Goal: Task Accomplishment & Management: Manage account settings

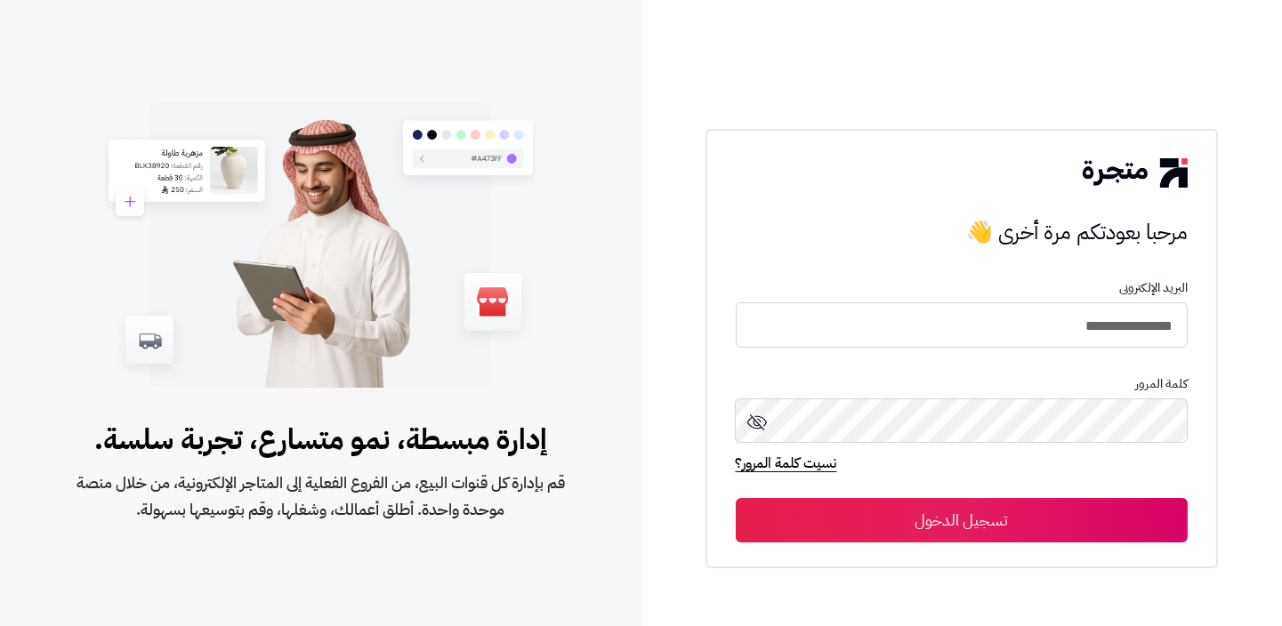
click at [1144, 297] on form "**********" at bounding box center [962, 412] width 452 height 262
click at [1085, 319] on input "**********" at bounding box center [962, 325] width 452 height 47
type input "**********"
click at [736, 498] on button "تسجيل الدخول" at bounding box center [962, 520] width 452 height 44
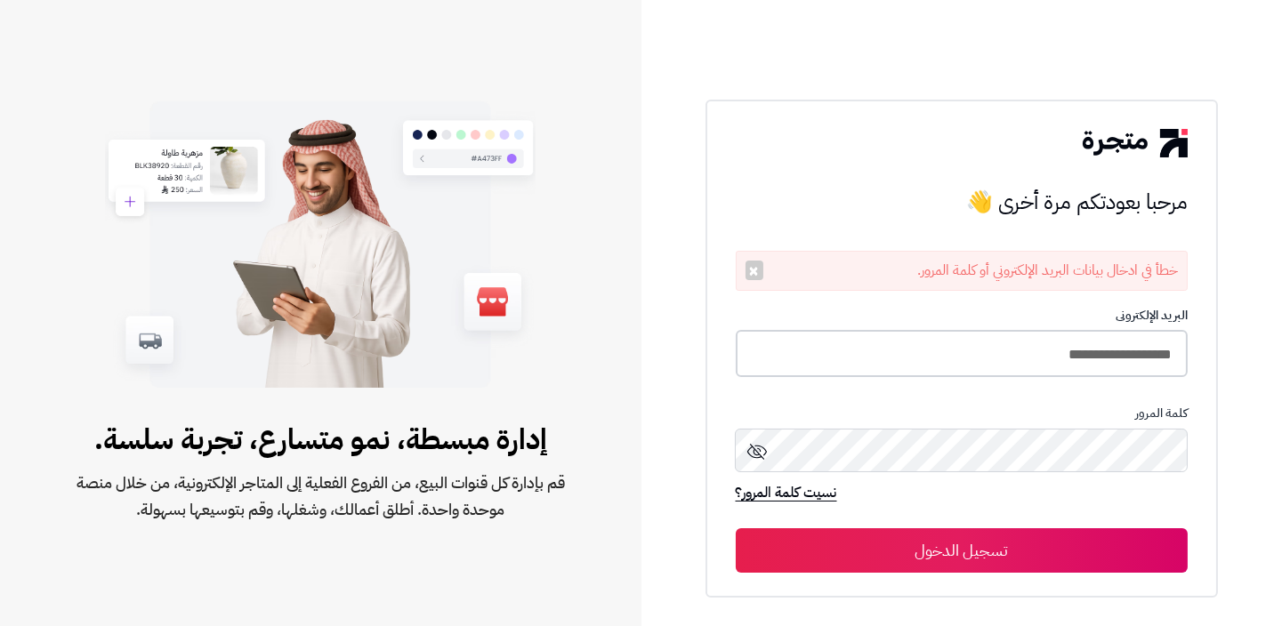
click at [1048, 367] on input "**********" at bounding box center [962, 353] width 452 height 47
click at [987, 350] on input "**********" at bounding box center [962, 353] width 452 height 47
click at [736, 528] on button "تسجيل الدخول" at bounding box center [962, 550] width 452 height 44
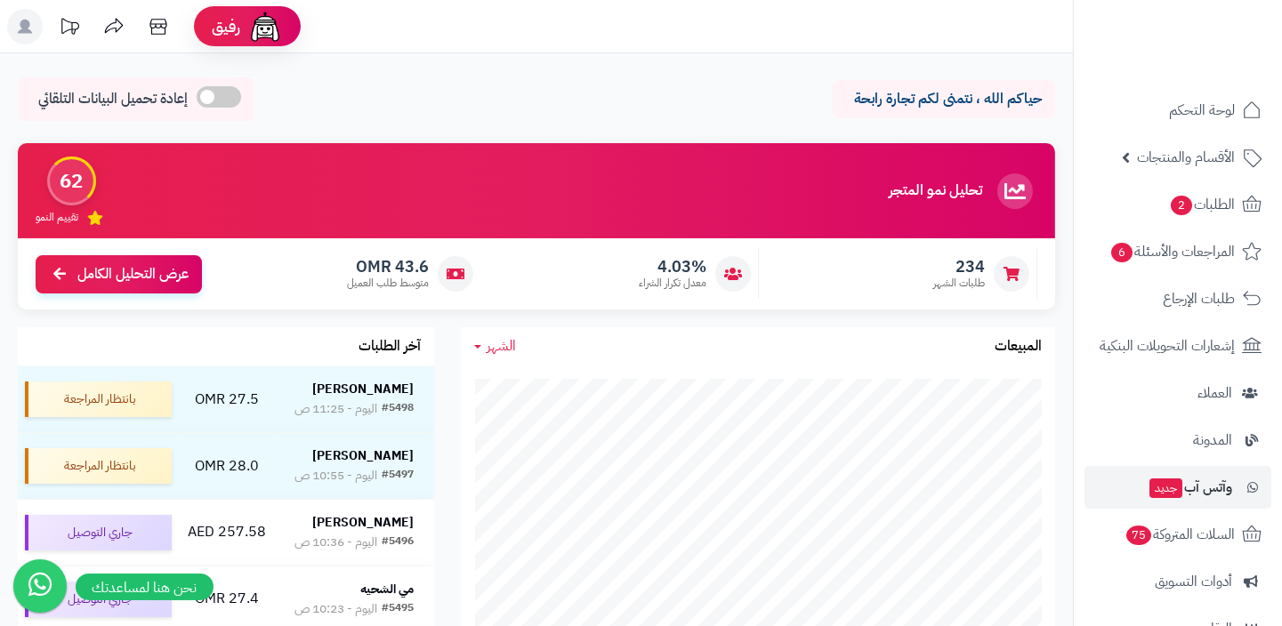
scroll to position [234, 0]
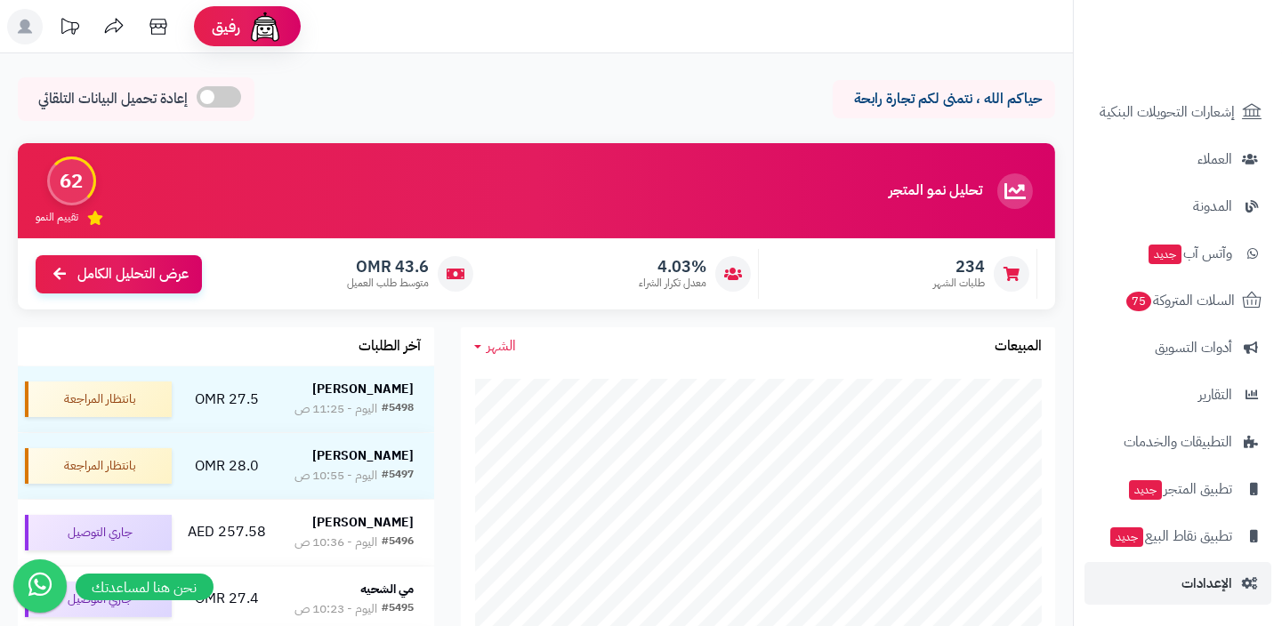
click at [1205, 597] on link "الإعدادات" at bounding box center [1177, 583] width 187 height 43
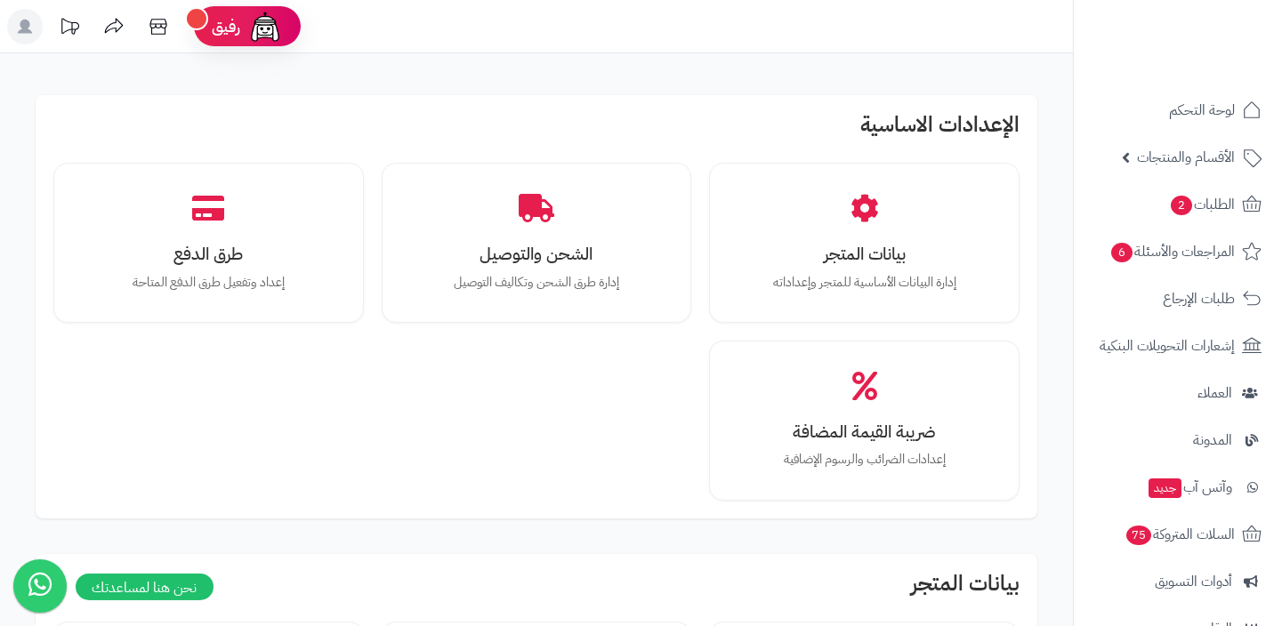
scroll to position [398, 0]
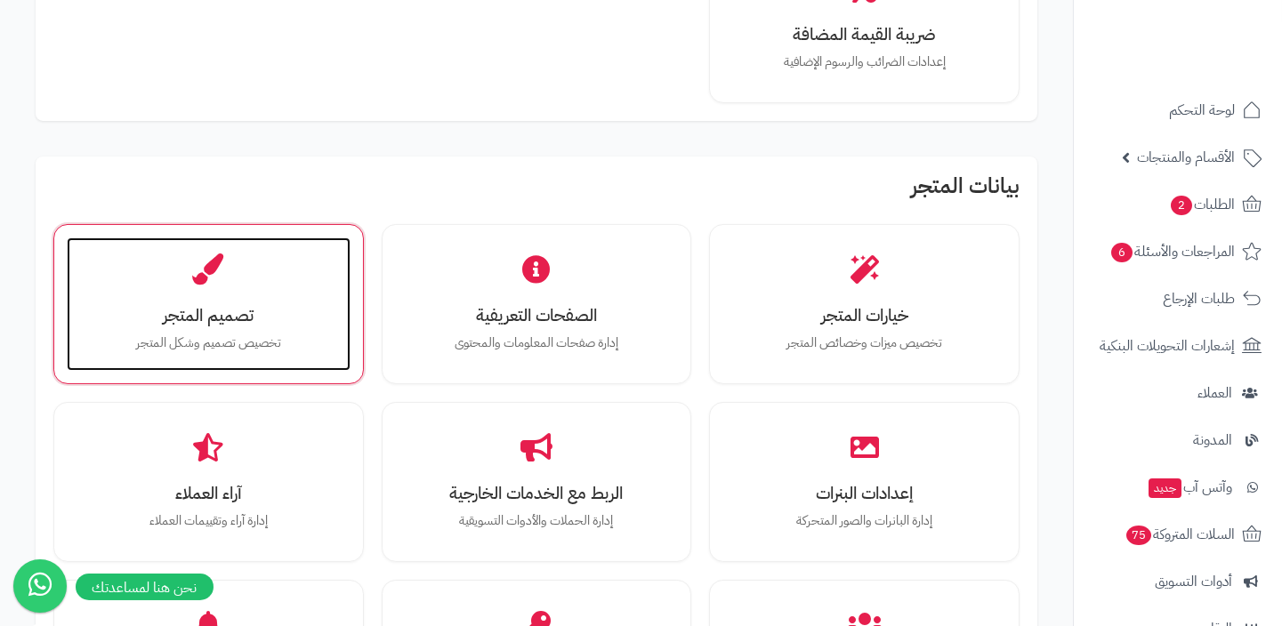
click at [243, 338] on p "تخصيص تصميم وشكل المتجر" at bounding box center [209, 344] width 248 height 20
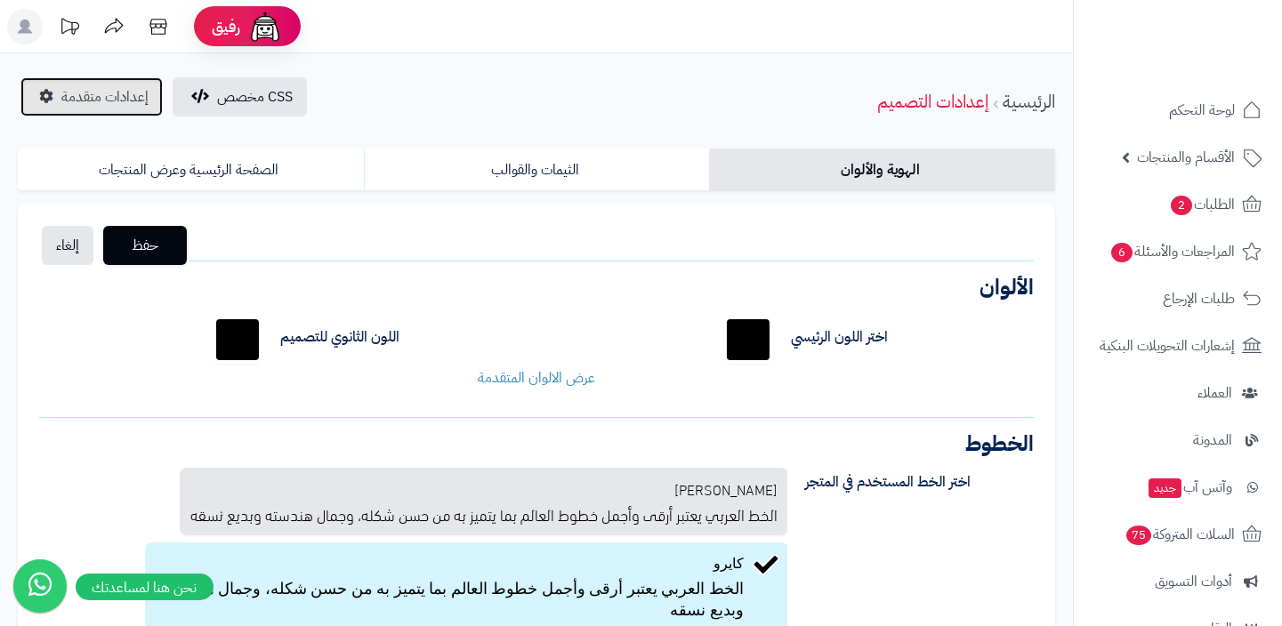
click at [118, 95] on span "إعدادات متقدمة" at bounding box center [104, 96] width 87 height 21
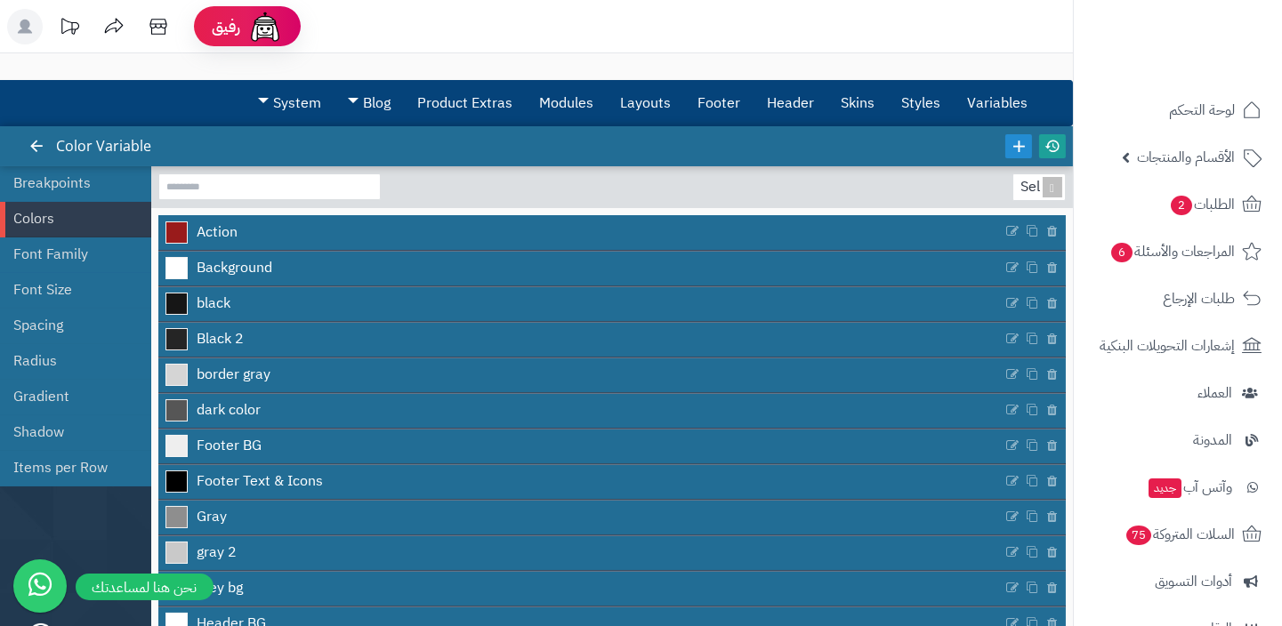
click at [1056, 152] on link at bounding box center [1052, 146] width 27 height 24
click at [1059, 154] on link at bounding box center [1052, 146] width 27 height 24
click at [1160, 178] on link "الأقسام والمنتجات" at bounding box center [1177, 157] width 187 height 43
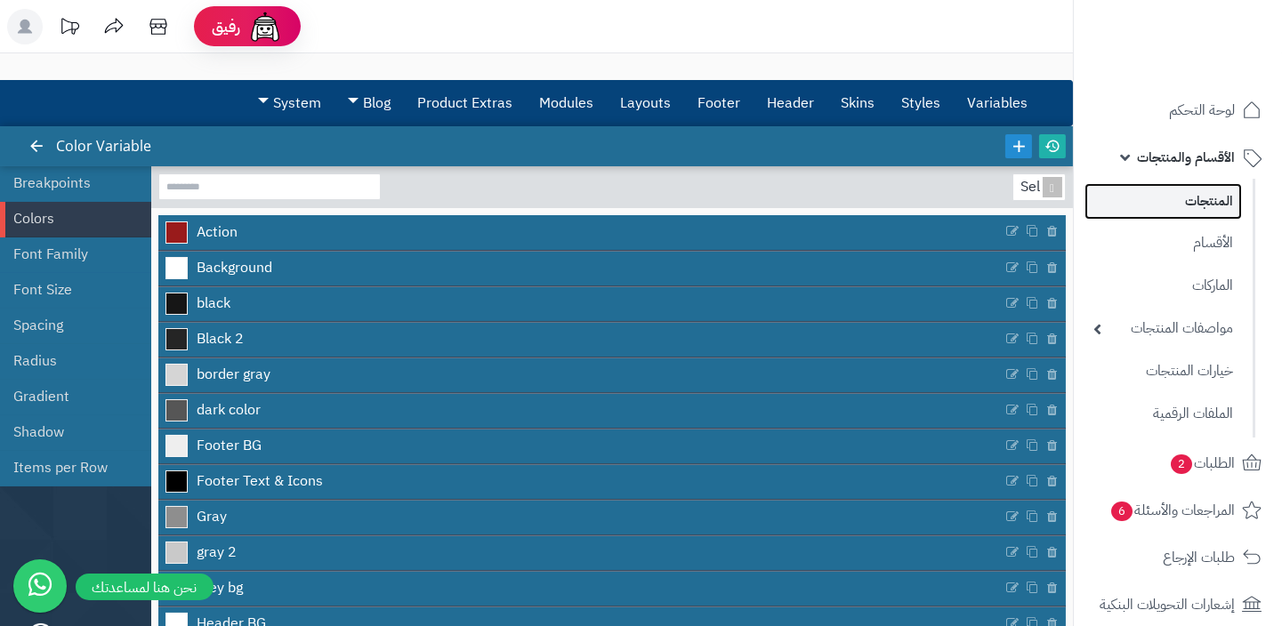
click at [1170, 211] on link "المنتجات" at bounding box center [1162, 201] width 157 height 36
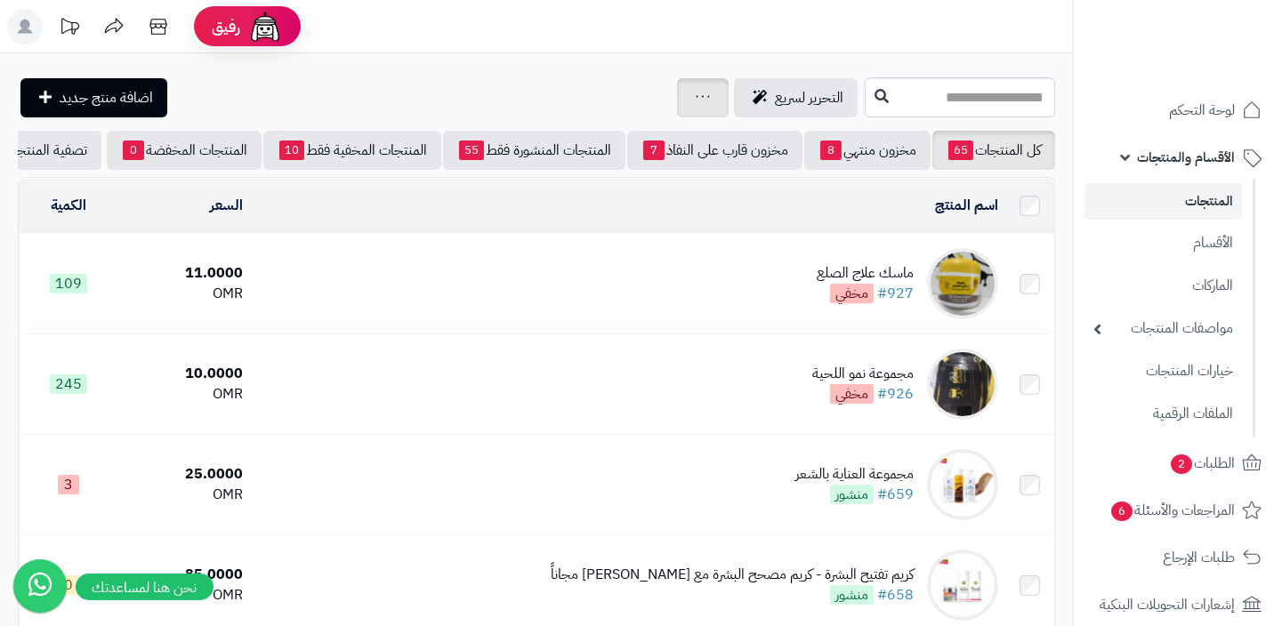
click at [677, 91] on div "جرد مخزون المنتجات جرد مخزون الخيارات فقط تعديل أسعار المنتجات الملصقات تصدير ا…" at bounding box center [703, 97] width 52 height 39
click at [695, 111] on div "جرد مخزون المنتجات جرد مخزون الخيارات فقط تعديل أسعار المنتجات الملصقات تصدير ا…" at bounding box center [703, 97] width 52 height 39
click at [709, 47] on header "رفيق ! 0 الطلبات معالجة مكتمل إرجاع المنتجات العملاء المتواجدون الان 3256 عملاء…" at bounding box center [641, 26] width 1282 height 53
click at [696, 89] on link at bounding box center [703, 97] width 14 height 21
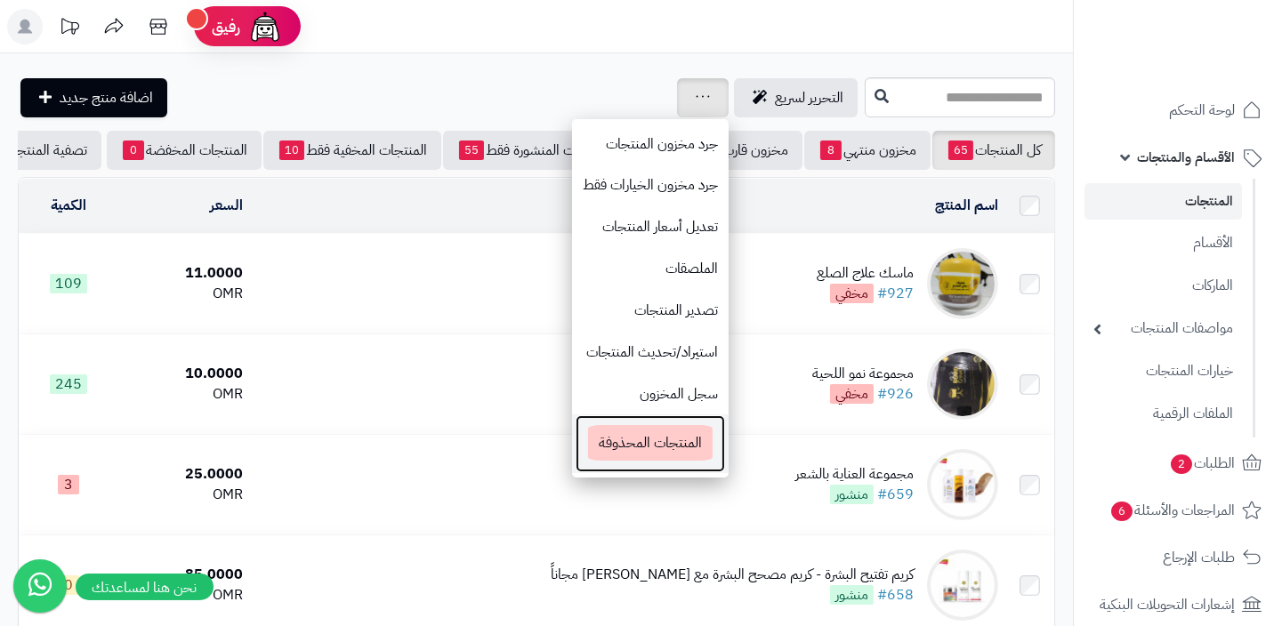
click at [641, 455] on span "المنتجات المحذوفة" at bounding box center [650, 443] width 125 height 36
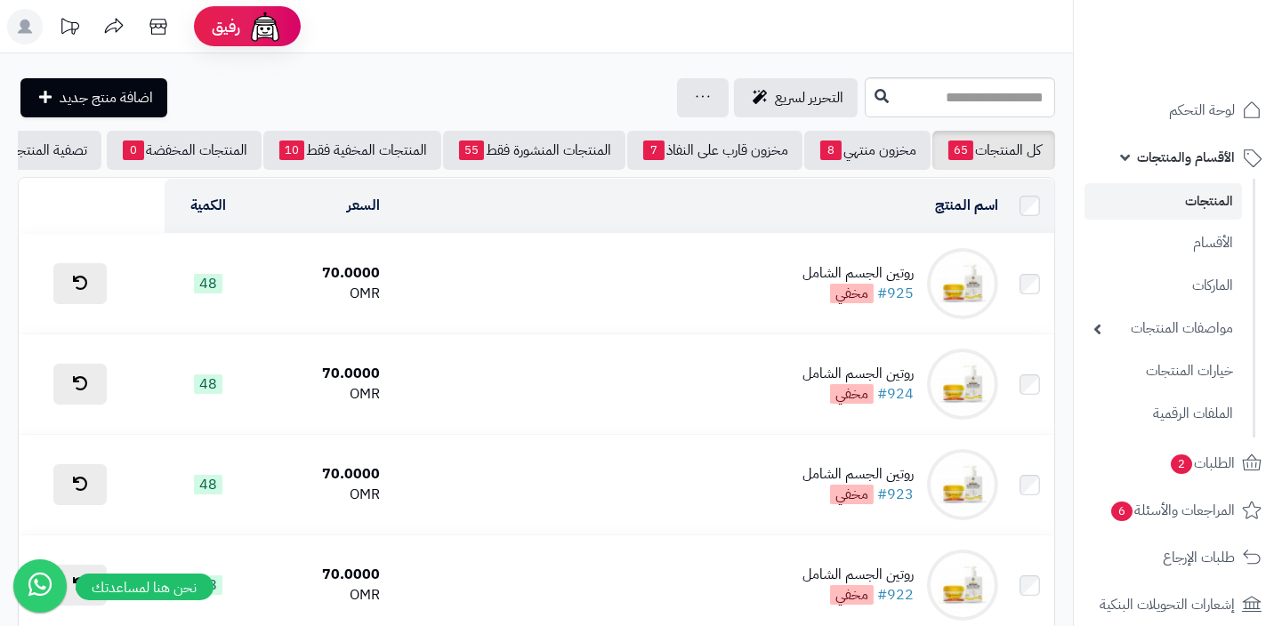
click at [877, 265] on div "روتين الجسم الشامل" at bounding box center [857, 273] width 111 height 20
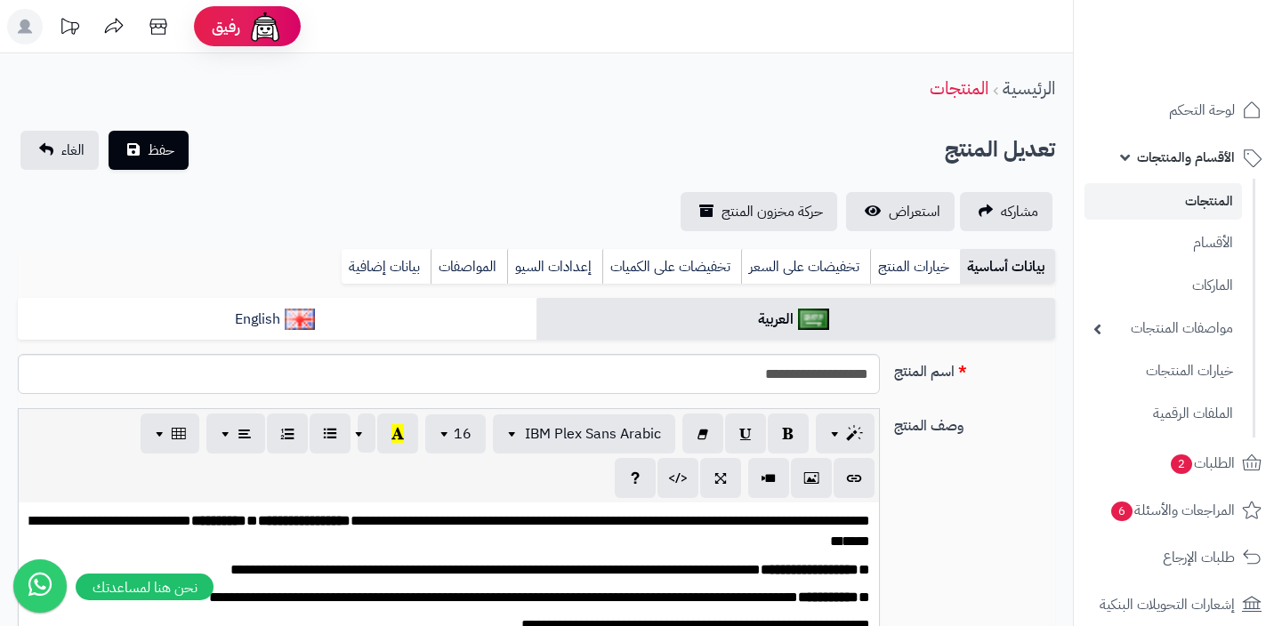
select select
click at [162, 157] on span "حفظ" at bounding box center [161, 149] width 27 height 21
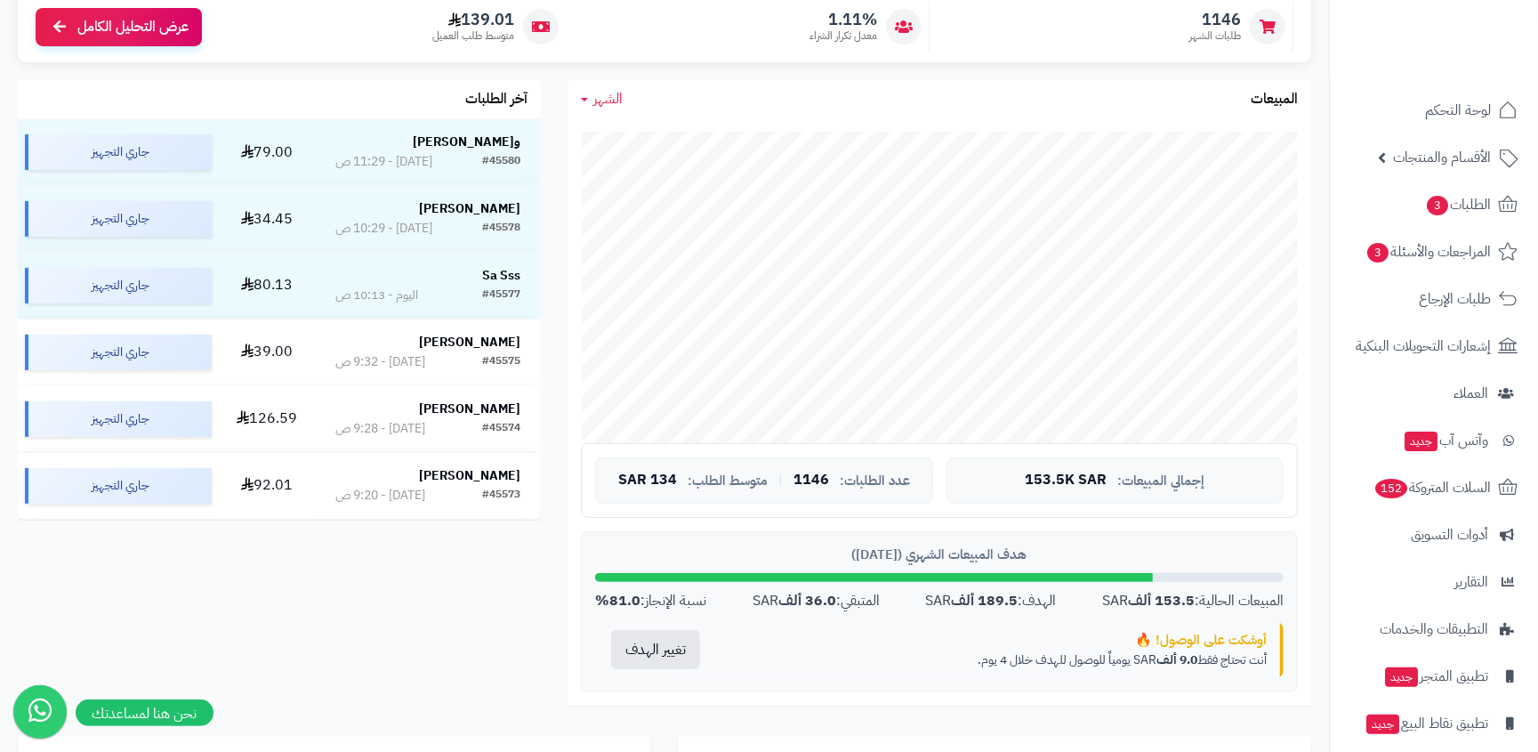
scroll to position [439, 0]
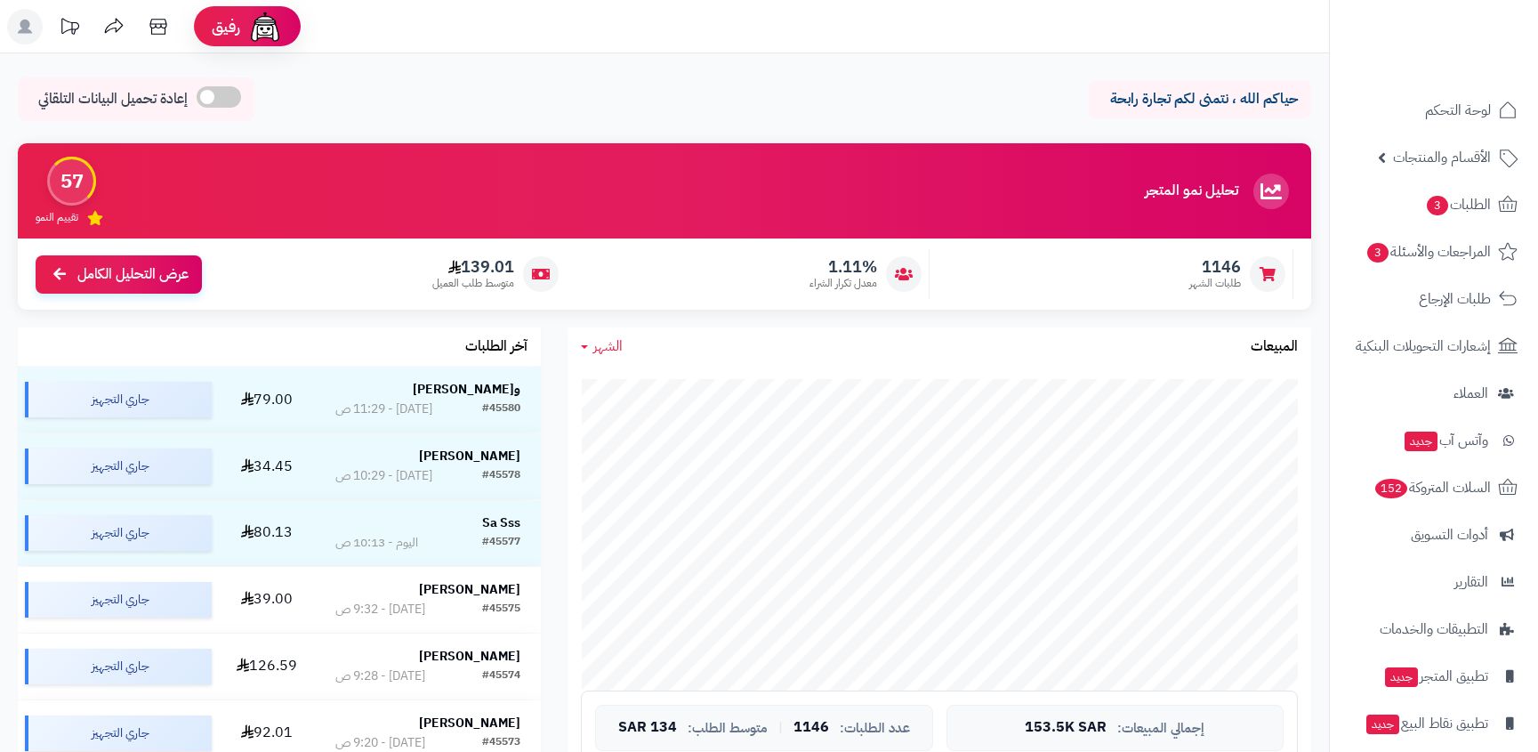
scroll to position [439, 0]
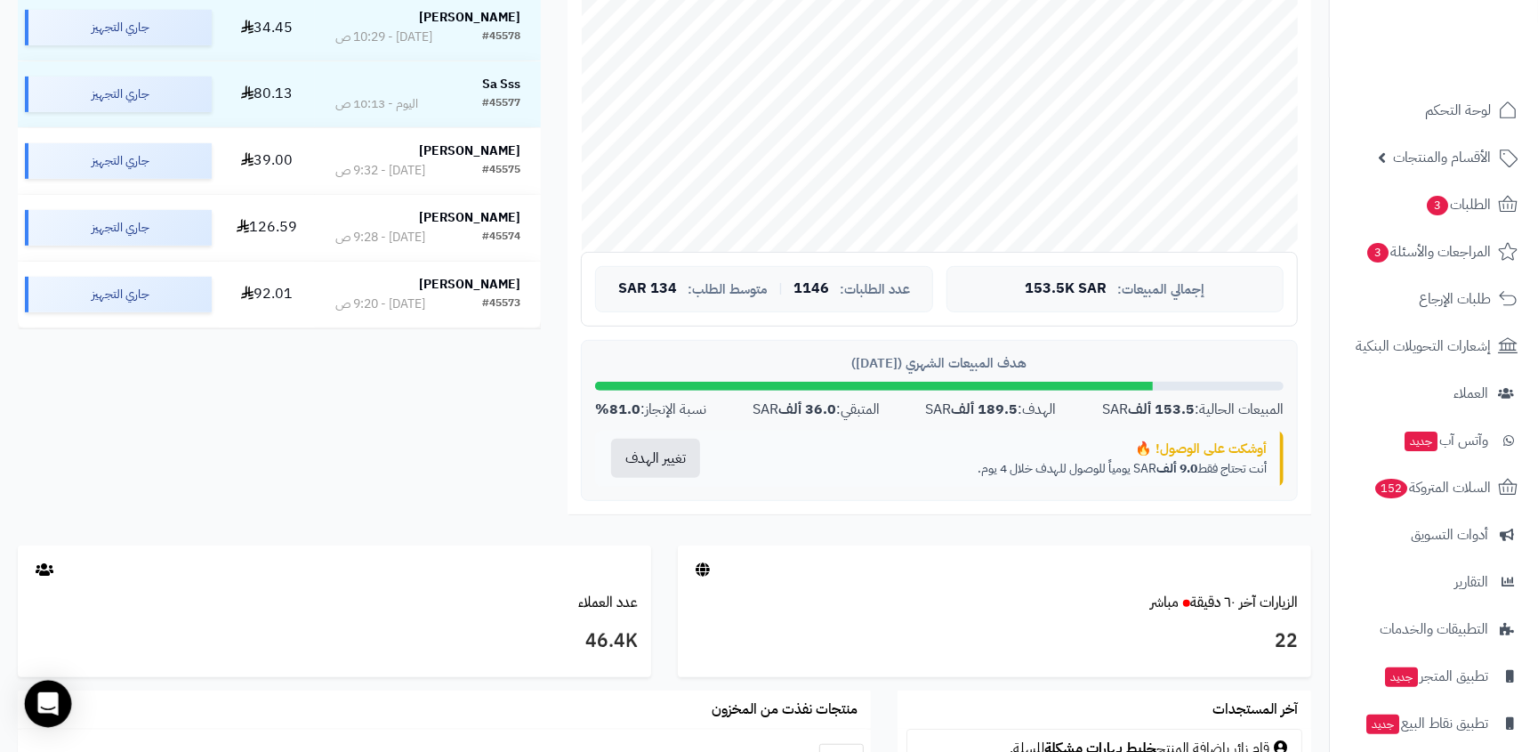
click at [48, 698] on icon "Open Intercom Messenger" at bounding box center [47, 703] width 20 height 23
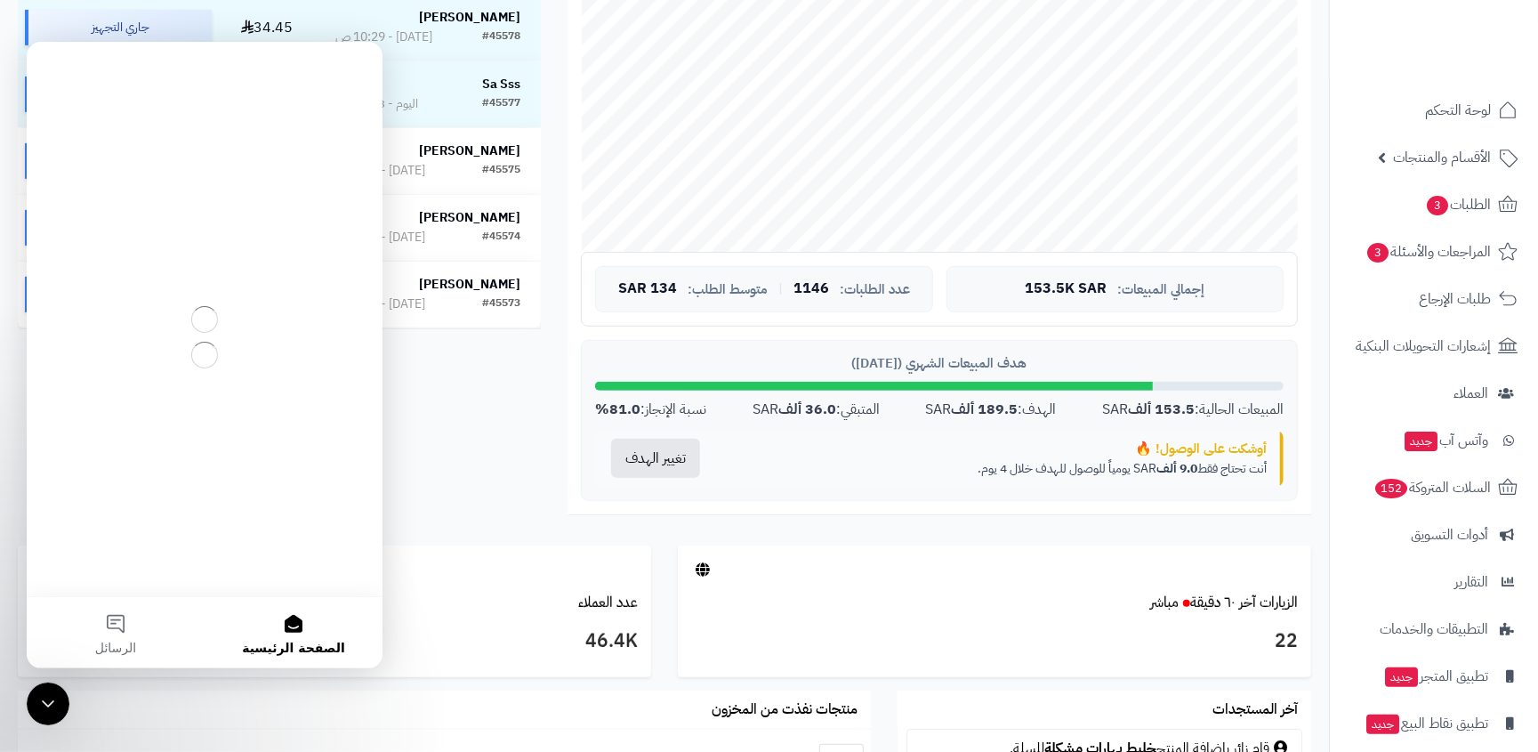
scroll to position [0, 0]
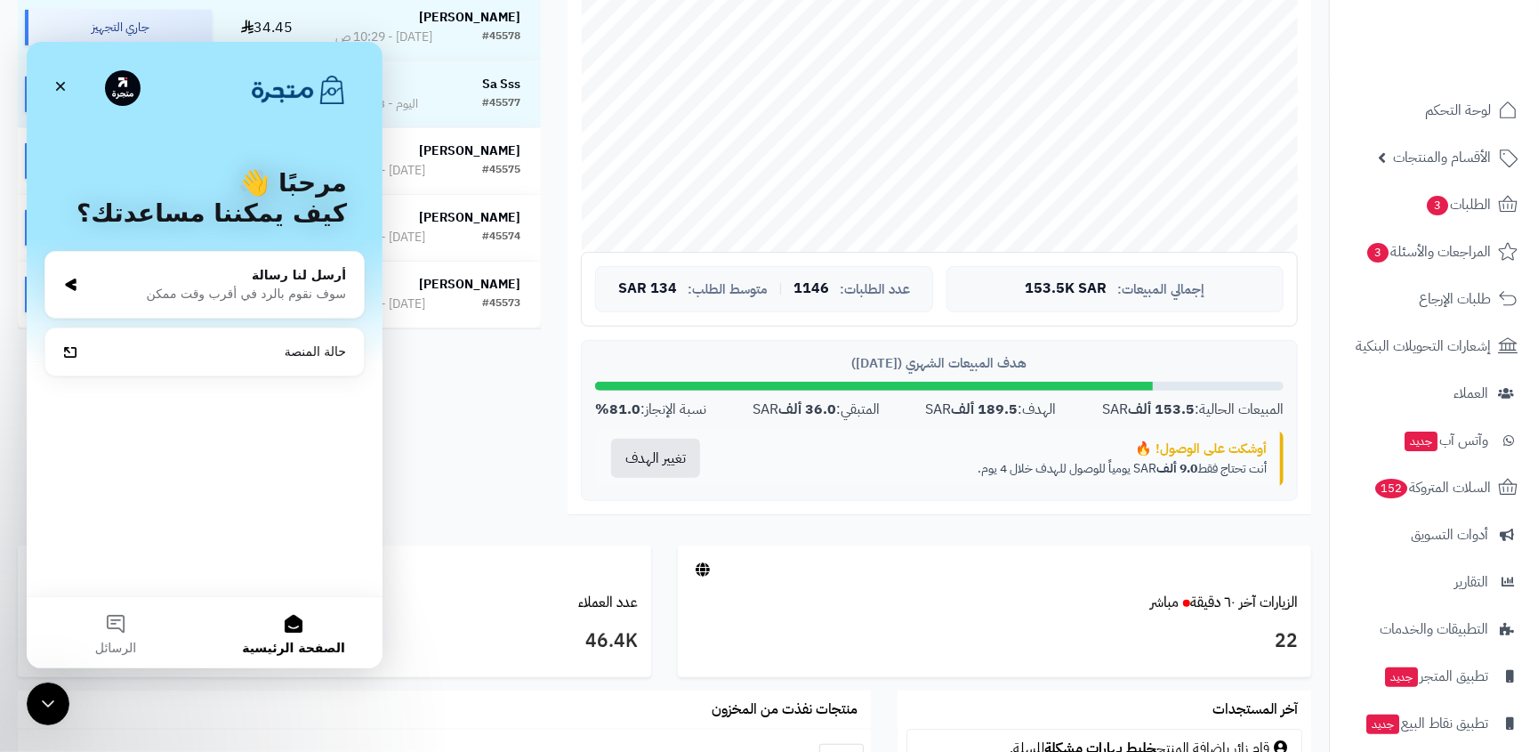
click at [48, 698] on icon "إغلاق برنامج مراسلة Intercom" at bounding box center [47, 702] width 21 height 21
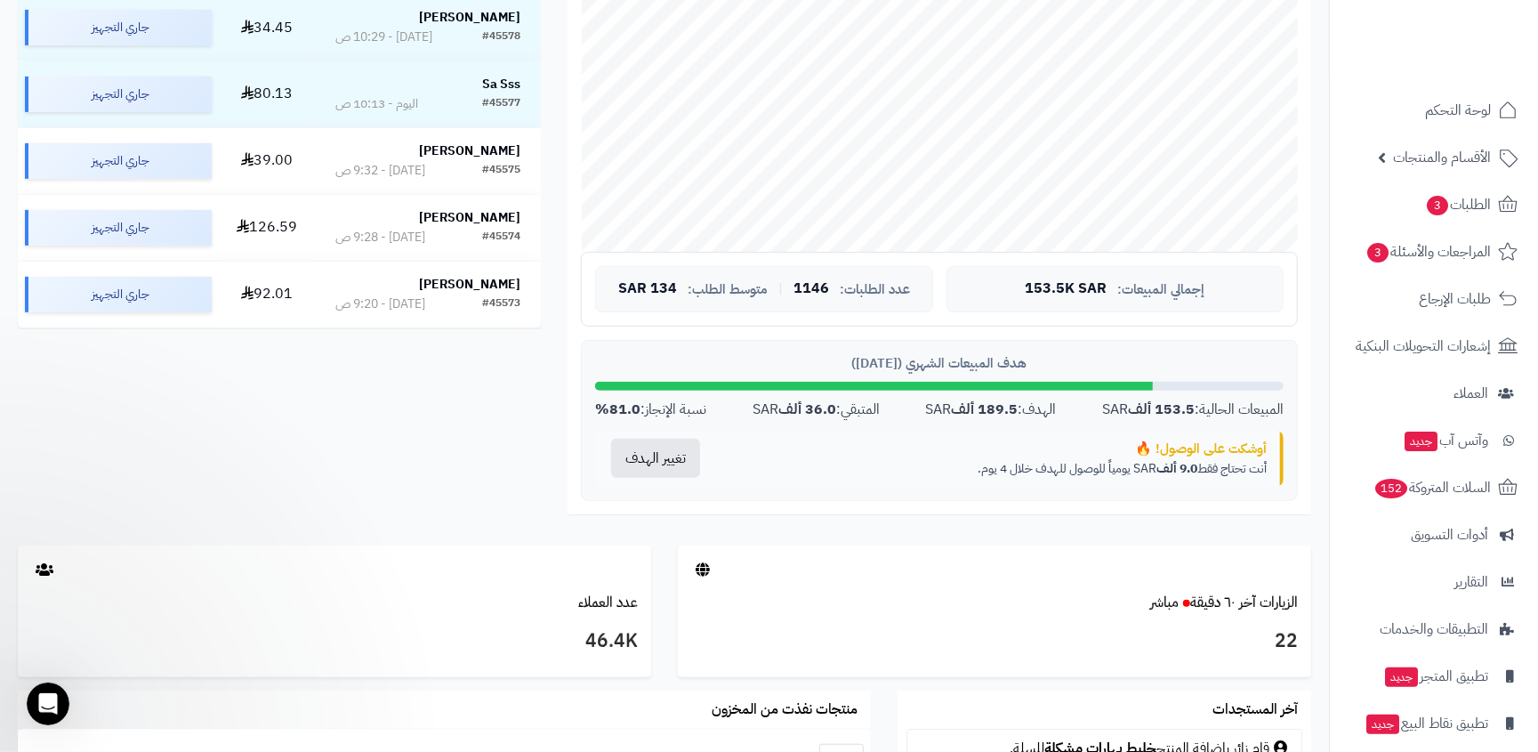
click at [48, 698] on icon "فتح برنامج مراسلة Intercom" at bounding box center [48, 703] width 12 height 14
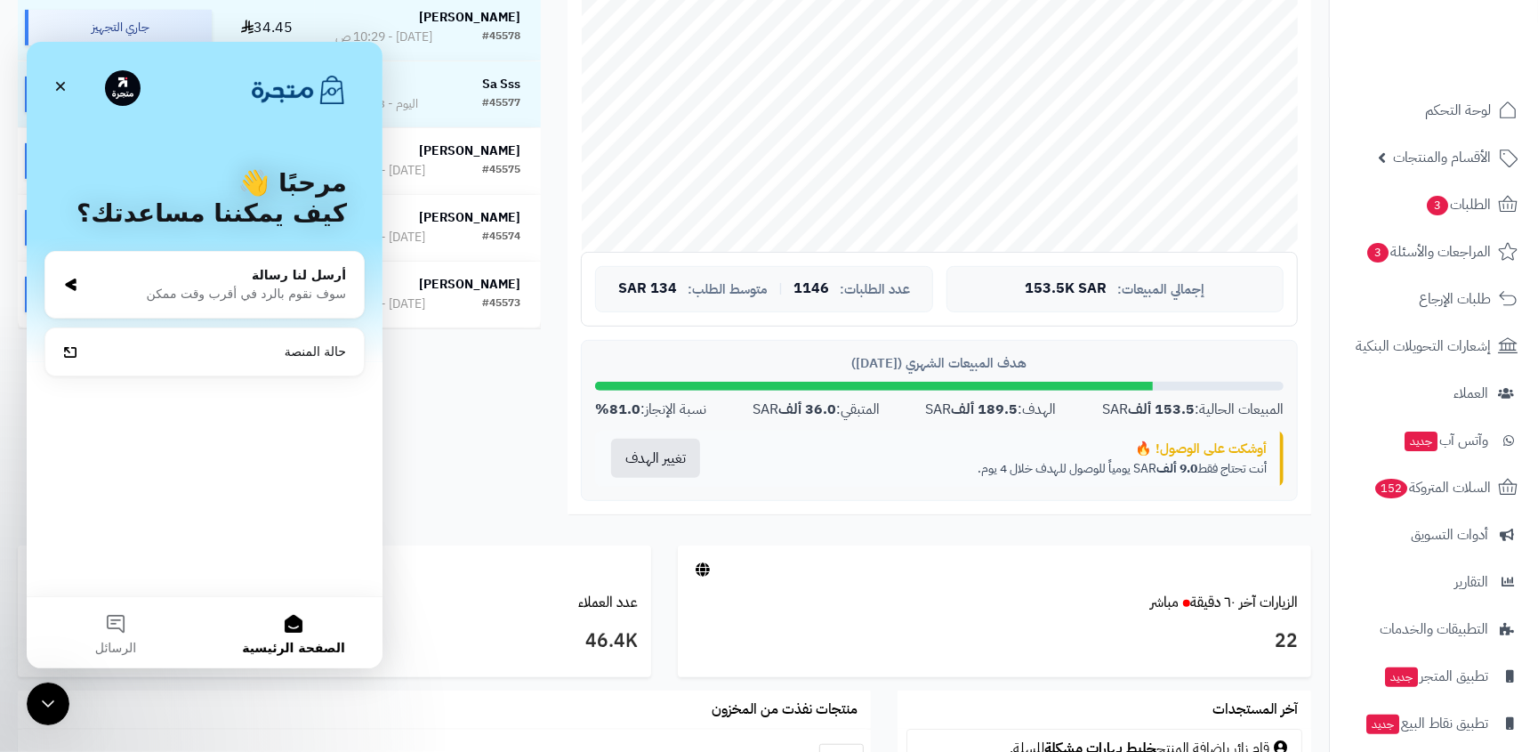
click at [48, 698] on icon "إغلاق برنامج مراسلة Intercom" at bounding box center [47, 702] width 21 height 21
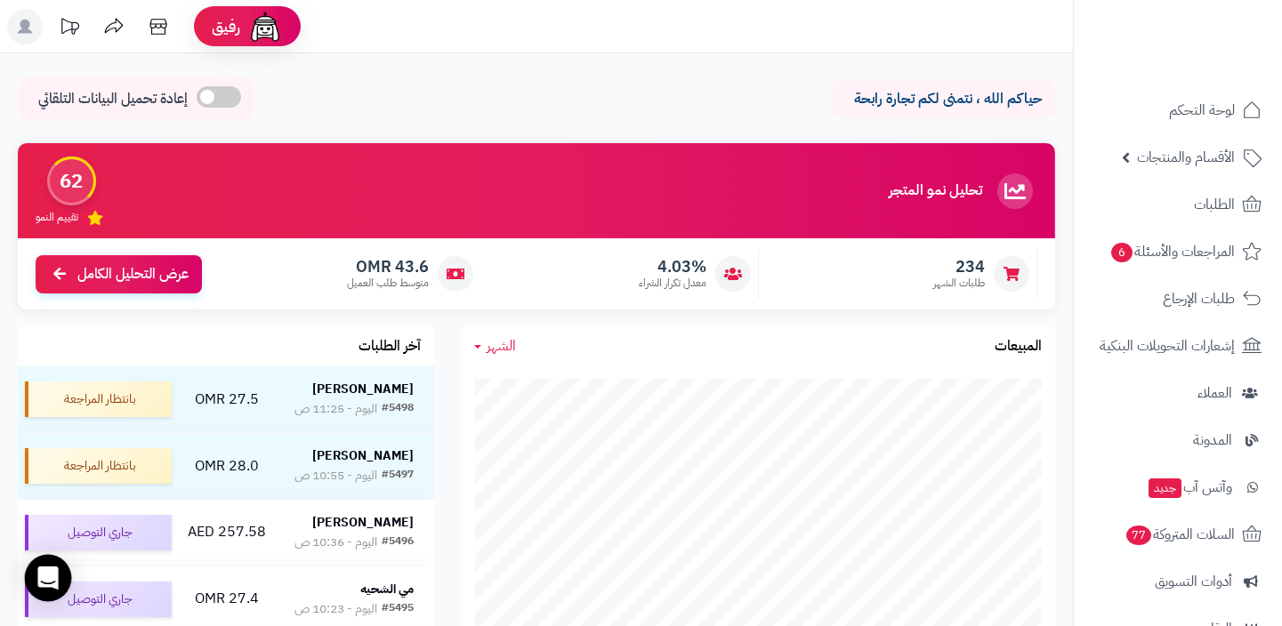
click at [52, 582] on icon "Open Intercom Messenger" at bounding box center [47, 578] width 20 height 23
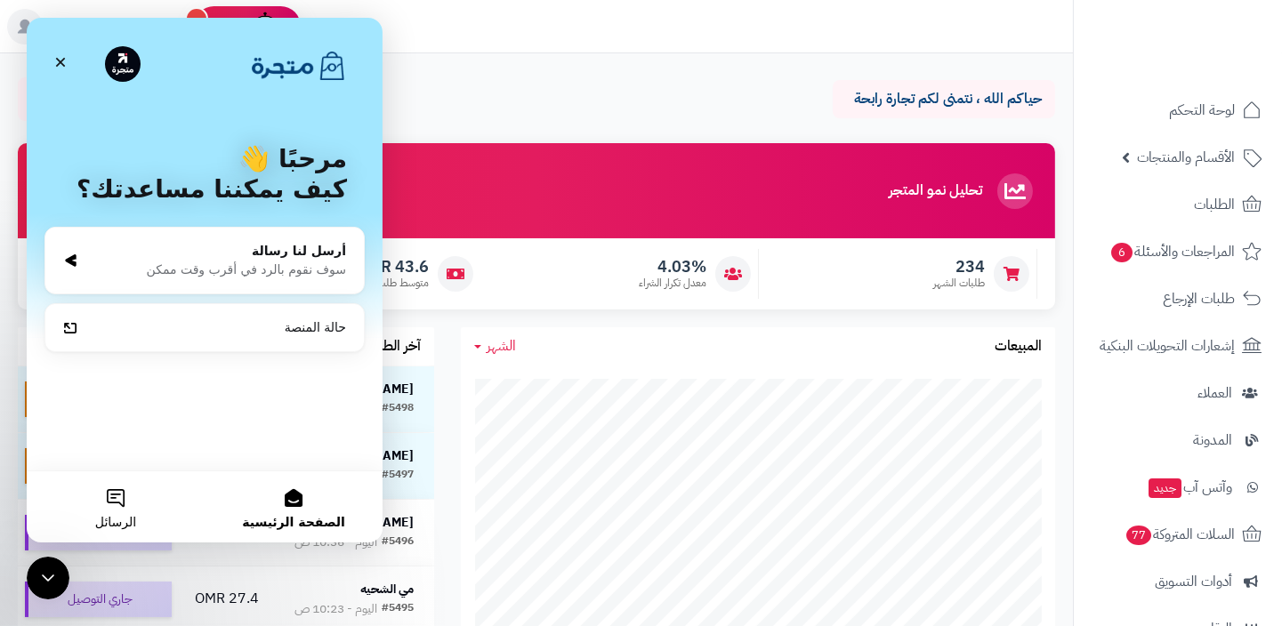
click at [144, 509] on button "الرسائل" at bounding box center [116, 507] width 178 height 71
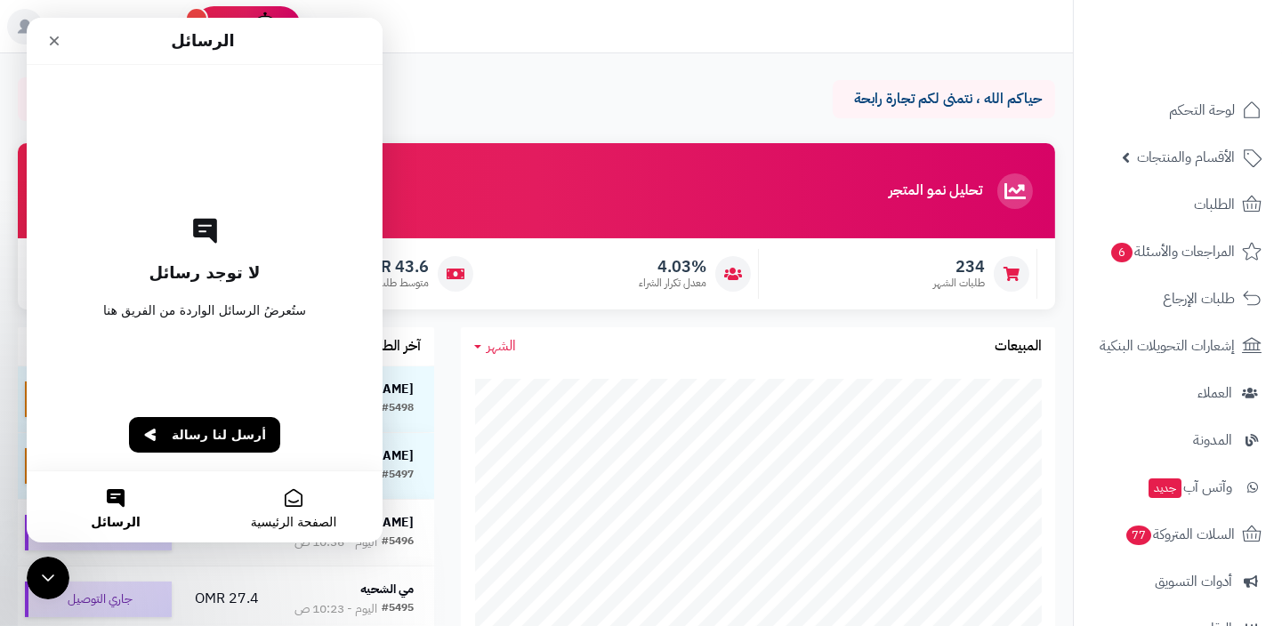
click at [317, 519] on span "الصفحة الرئيسية" at bounding box center [294, 522] width 86 height 12
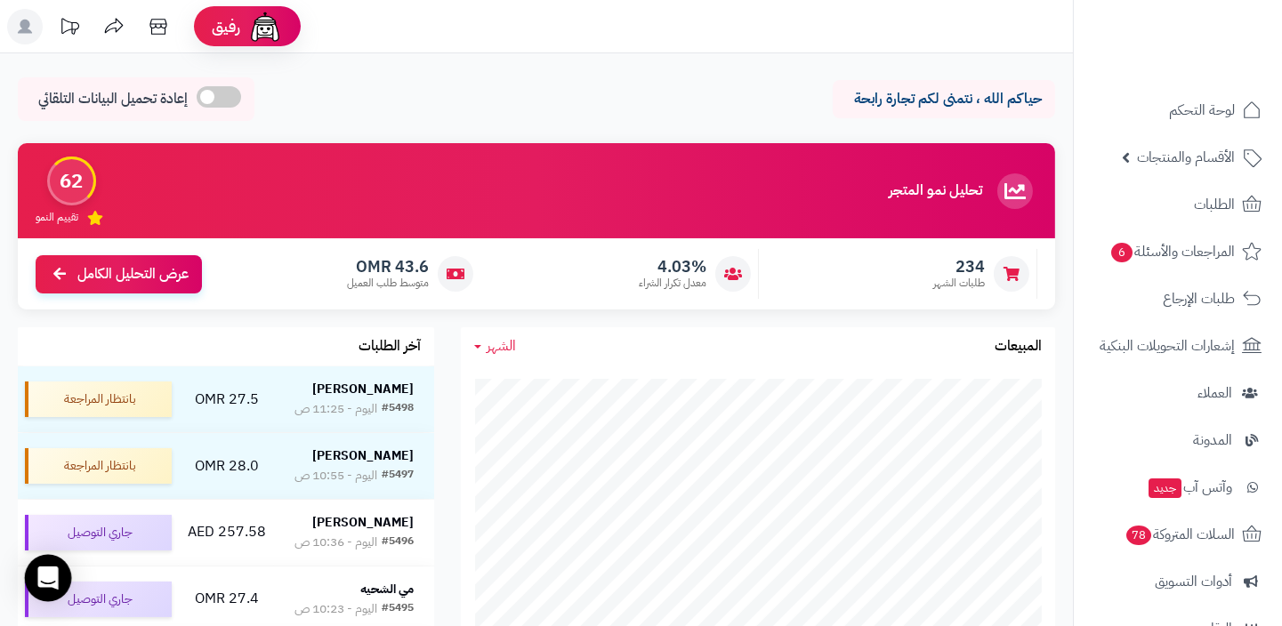
click at [49, 584] on icon "Open Intercom Messenger" at bounding box center [47, 578] width 23 height 23
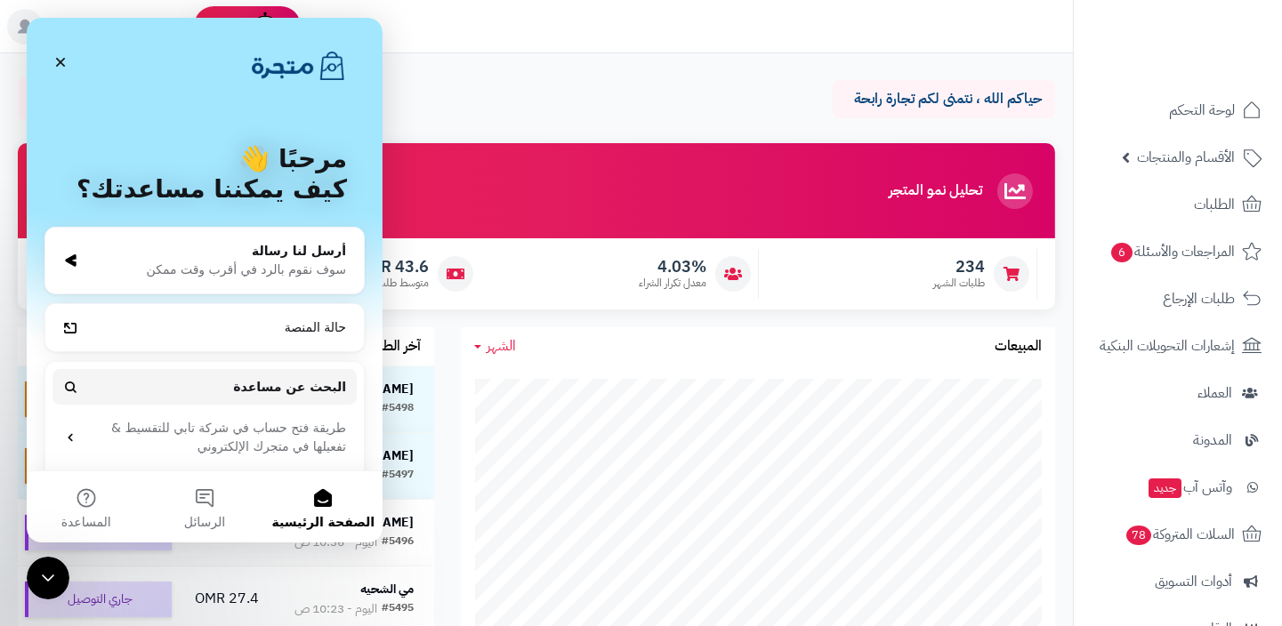
click at [49, 582] on icon "إغلاق برنامج مراسلة Intercom" at bounding box center [47, 577] width 21 height 21
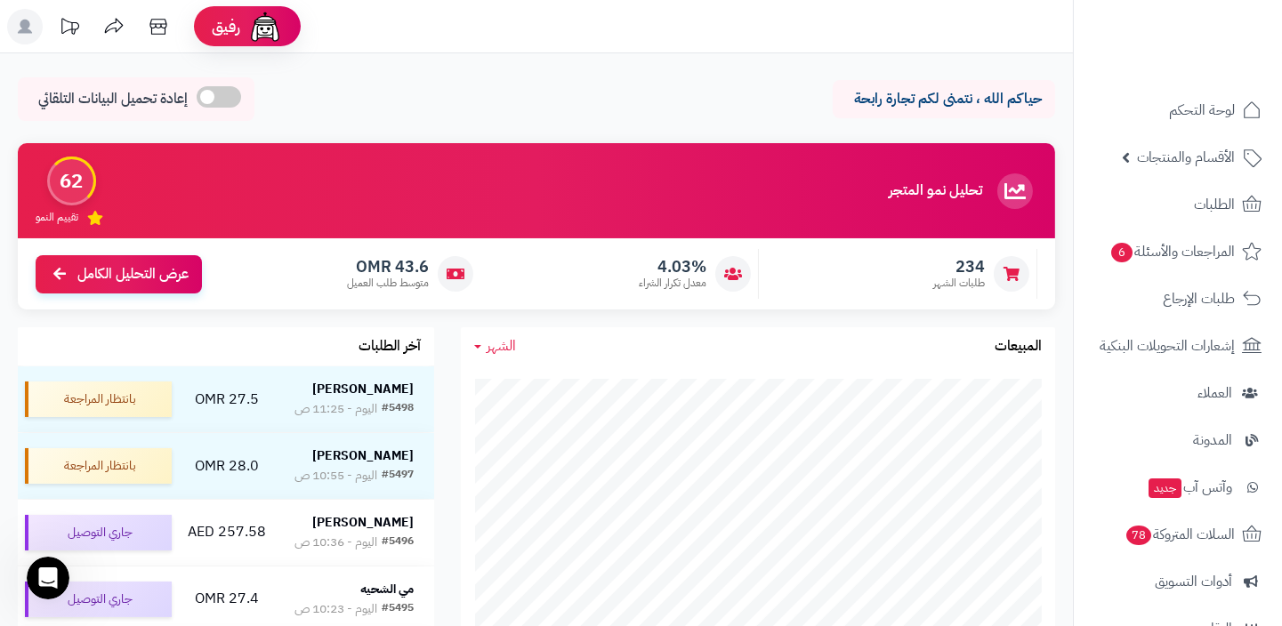
click at [49, 582] on icon "فتح برنامج مراسلة Intercom" at bounding box center [48, 577] width 29 height 29
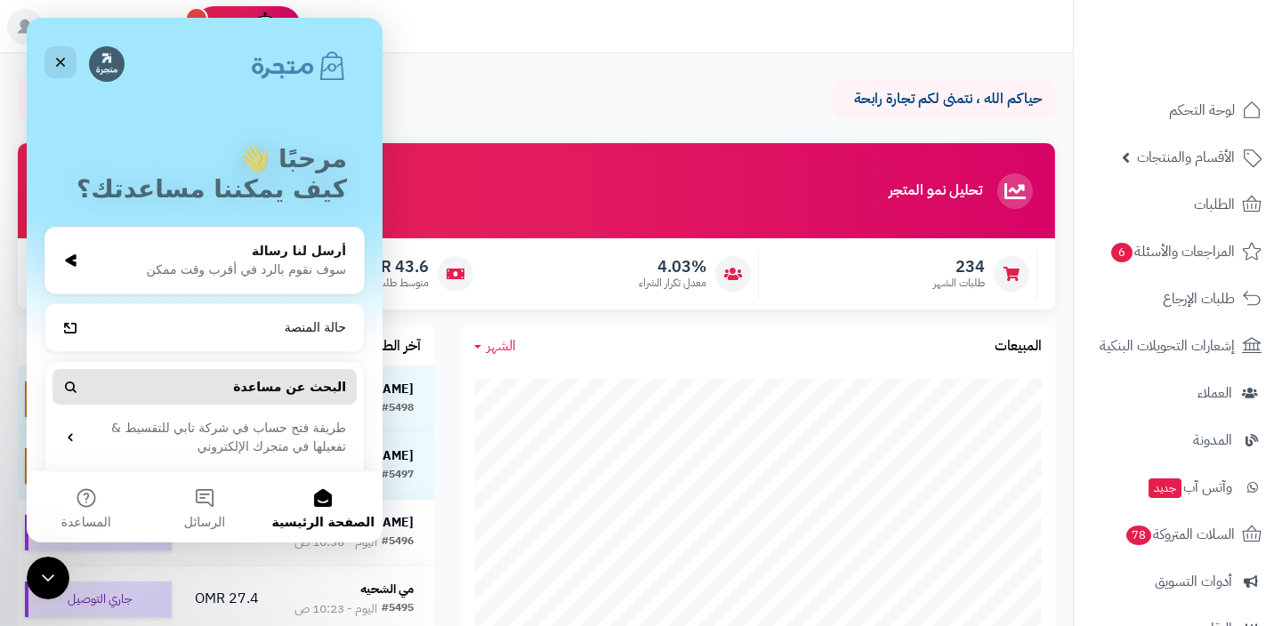
scroll to position [124, 0]
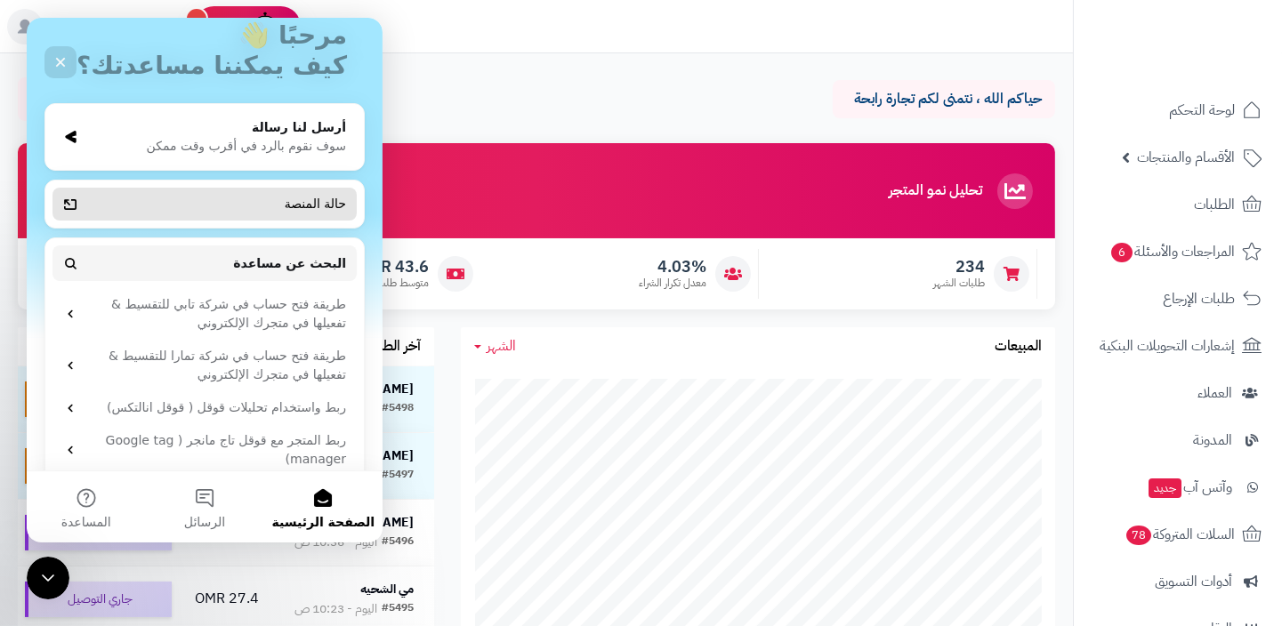
click at [287, 200] on div "حالة المنصة" at bounding box center [216, 204] width 262 height 19
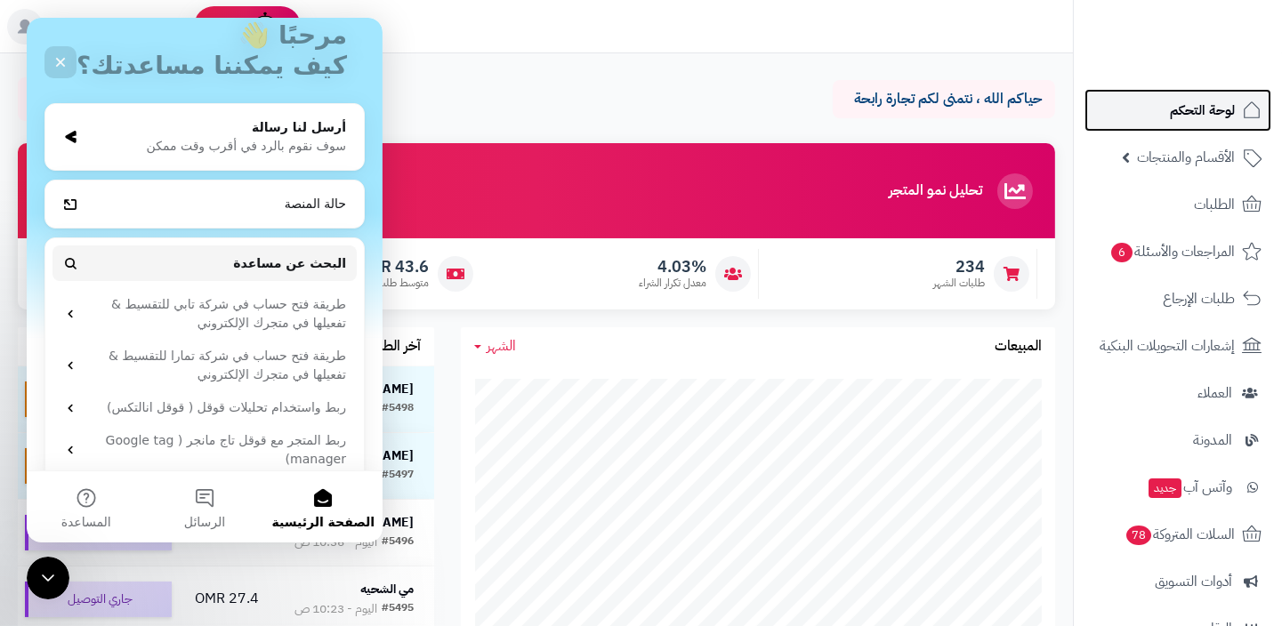
click at [1197, 128] on link "لوحة التحكم" at bounding box center [1177, 110] width 187 height 43
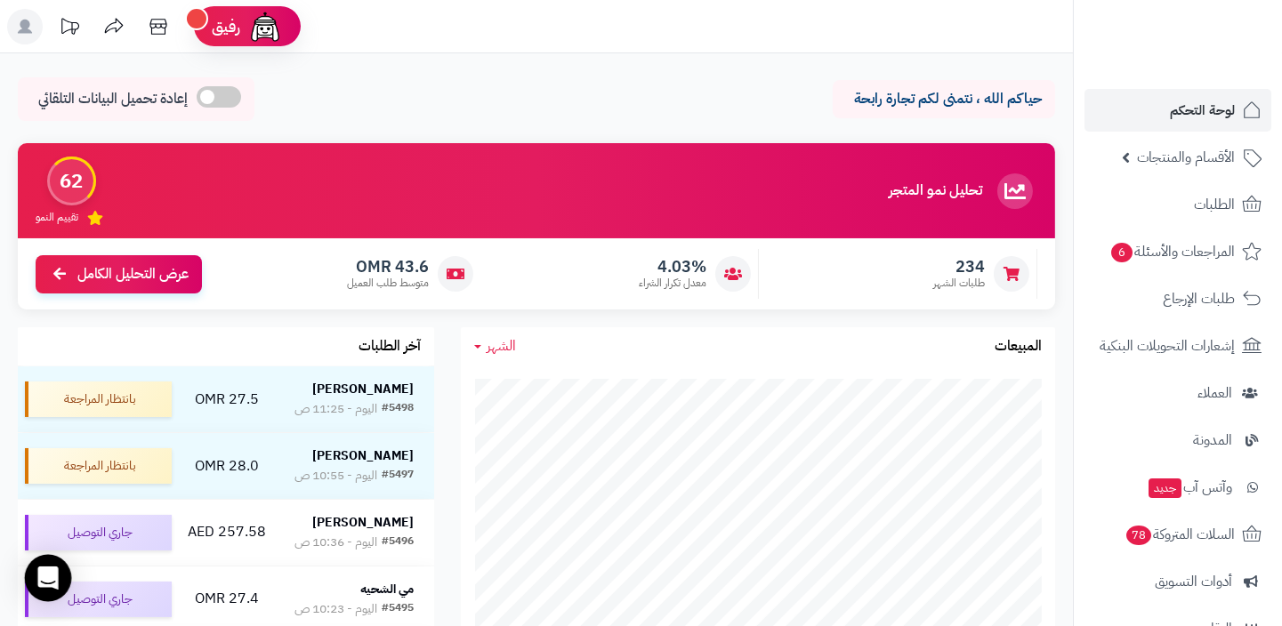
click at [46, 567] on icon "Open Intercom Messenger" at bounding box center [47, 578] width 20 height 23
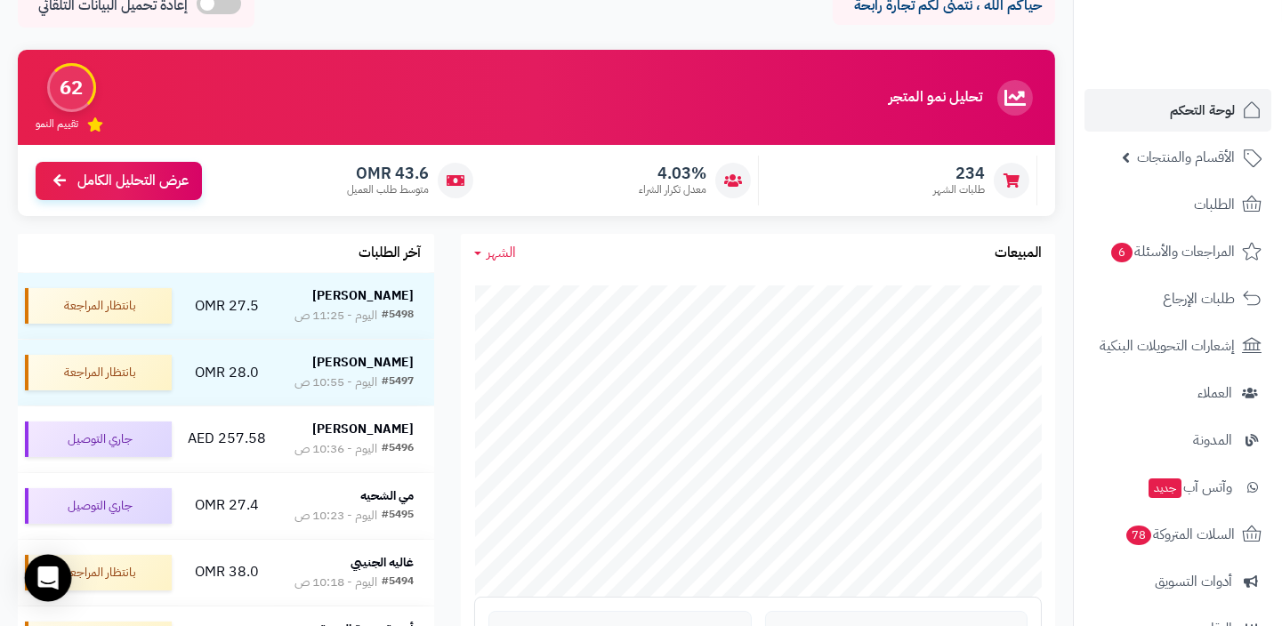
scroll to position [170, 0]
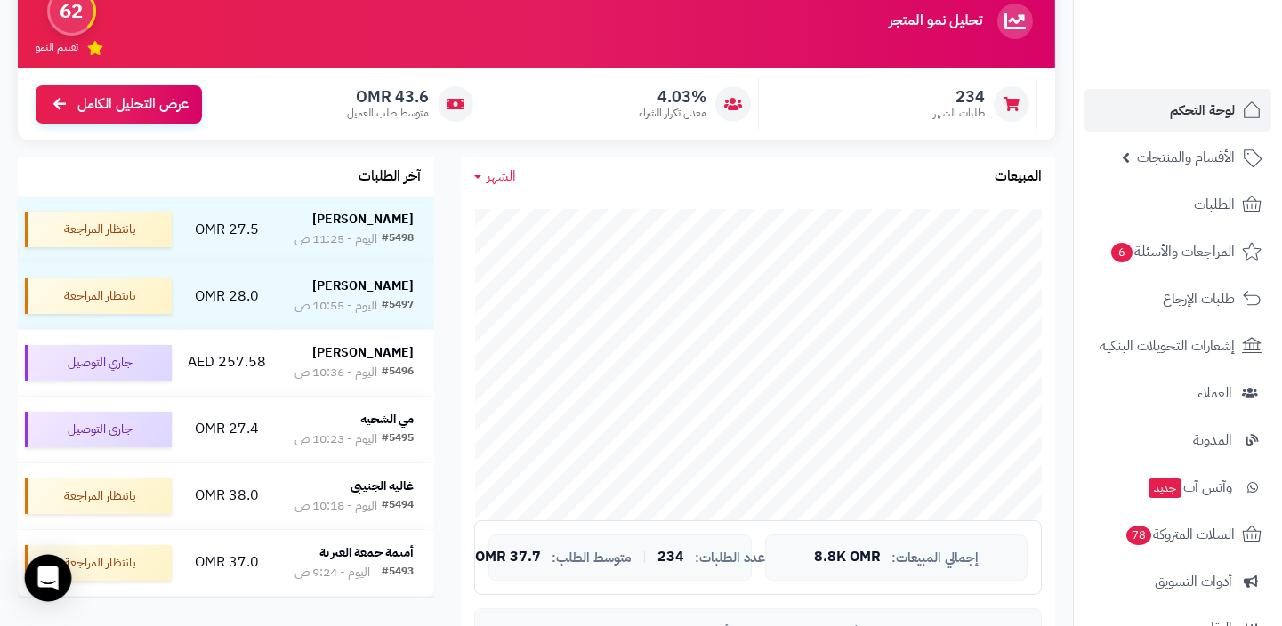
click at [52, 574] on icon "Open Intercom Messenger" at bounding box center [47, 578] width 20 height 23
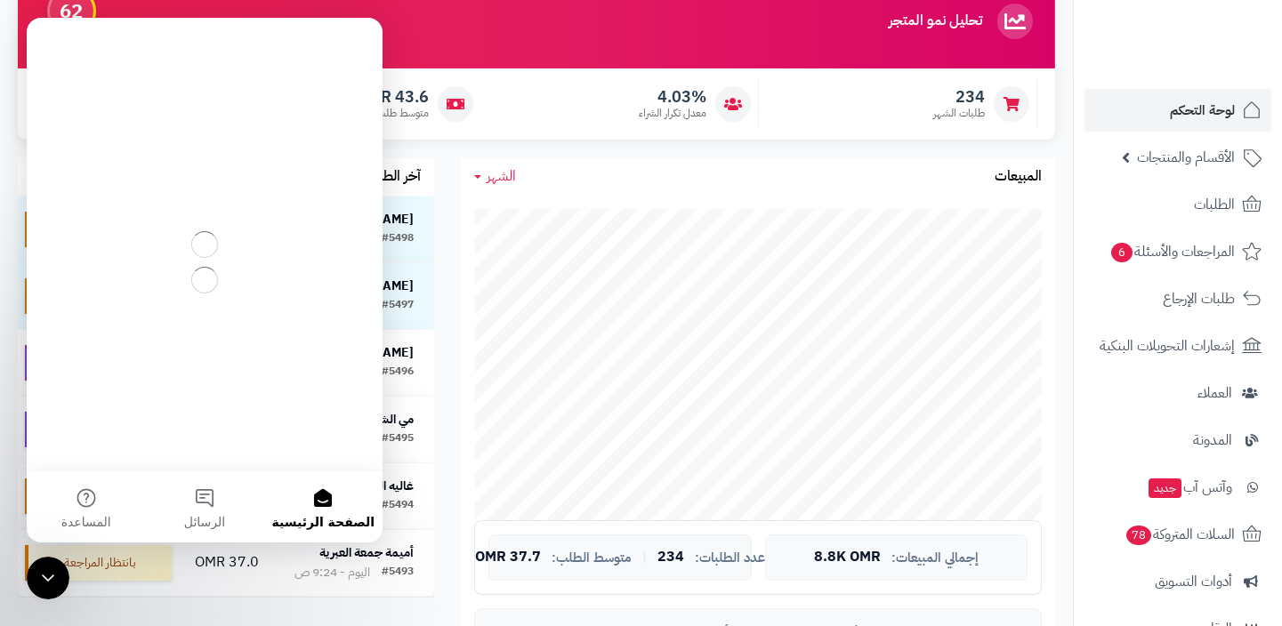
scroll to position [0, 0]
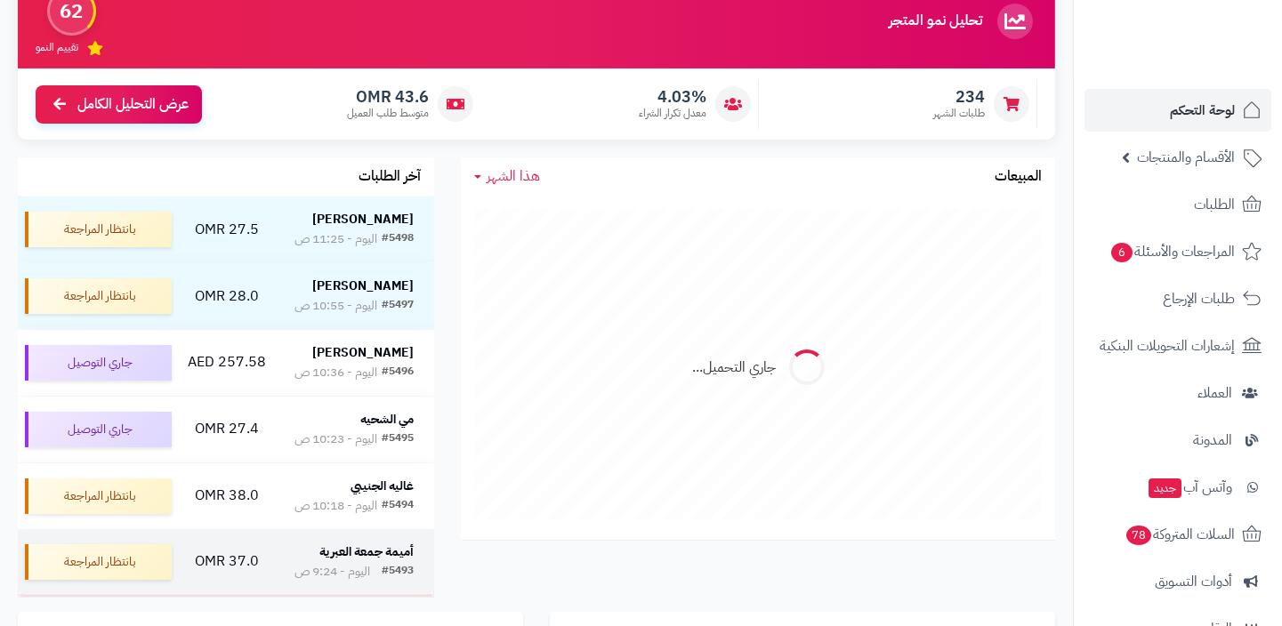
scroll to position [170, 0]
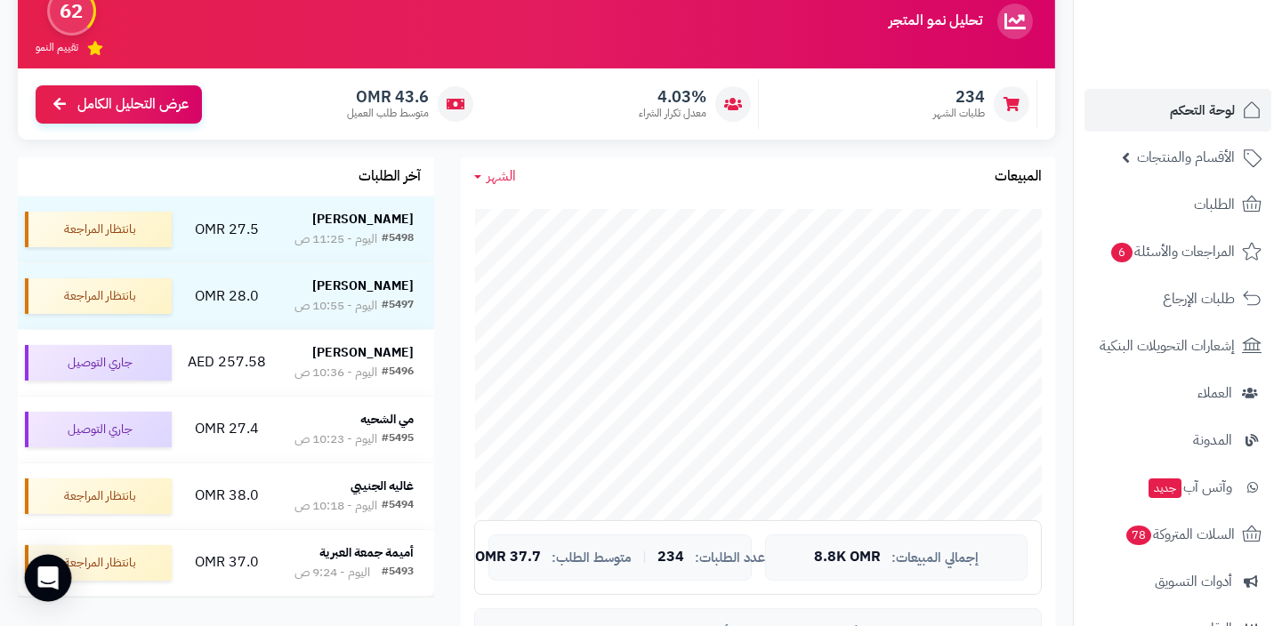
click at [47, 571] on icon "Open Intercom Messenger" at bounding box center [47, 578] width 20 height 23
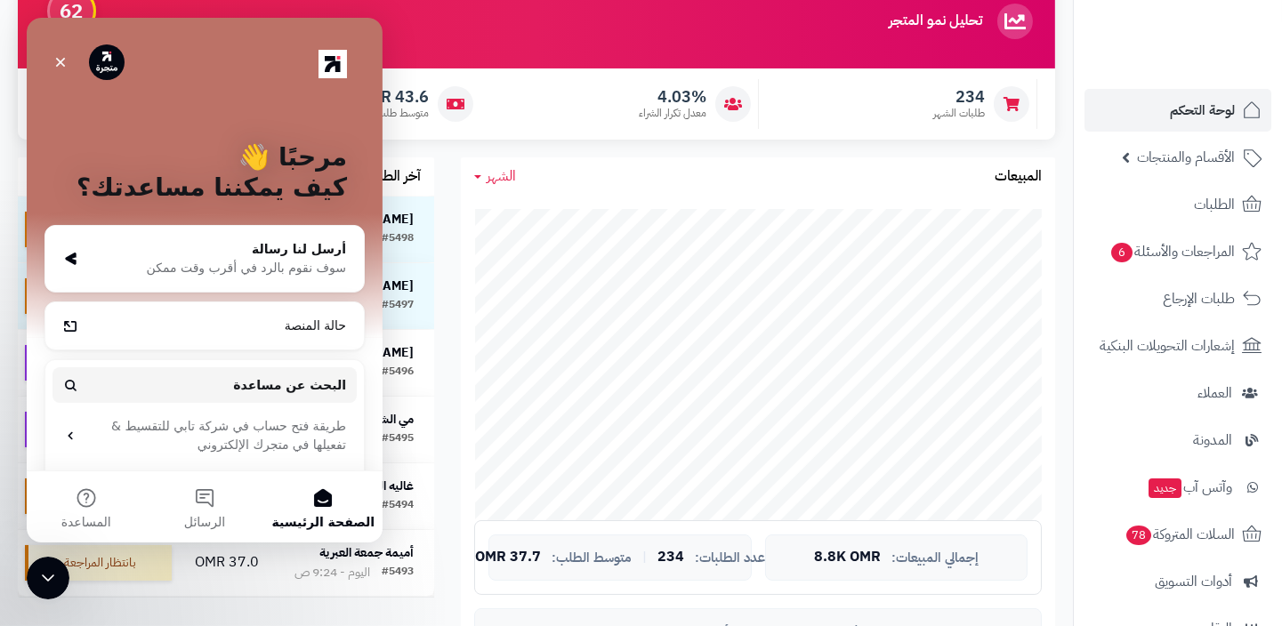
scroll to position [0, 0]
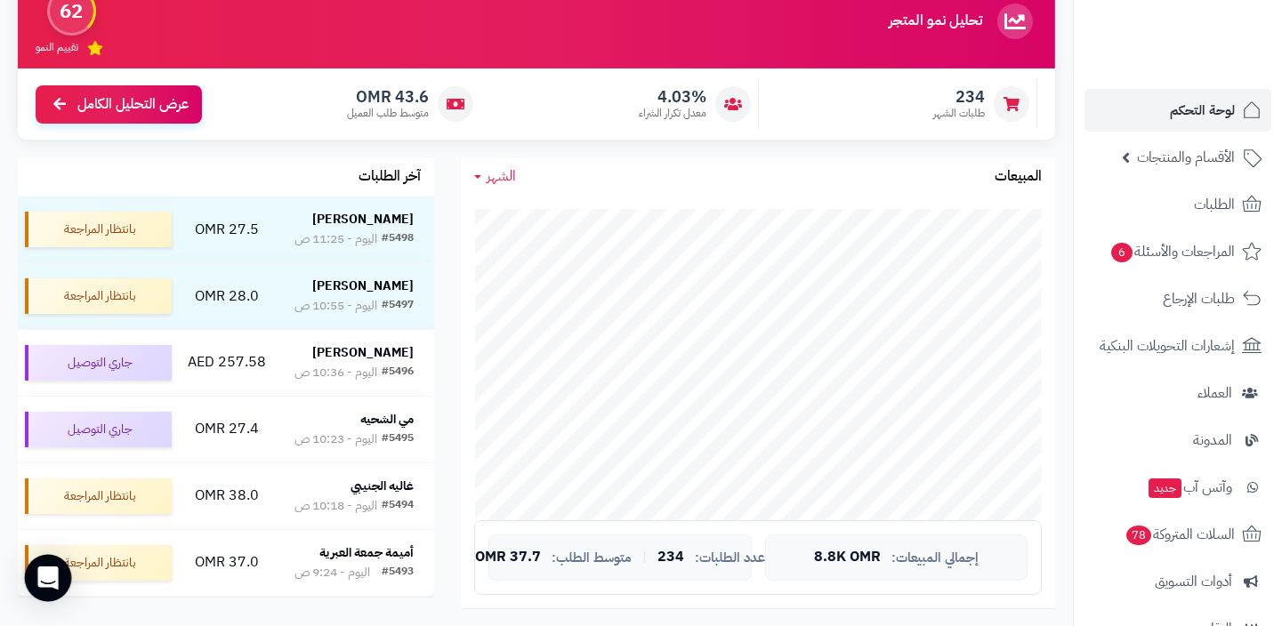
scroll to position [170, 0]
click at [52, 568] on icon "Open Intercom Messenger" at bounding box center [47, 578] width 20 height 23
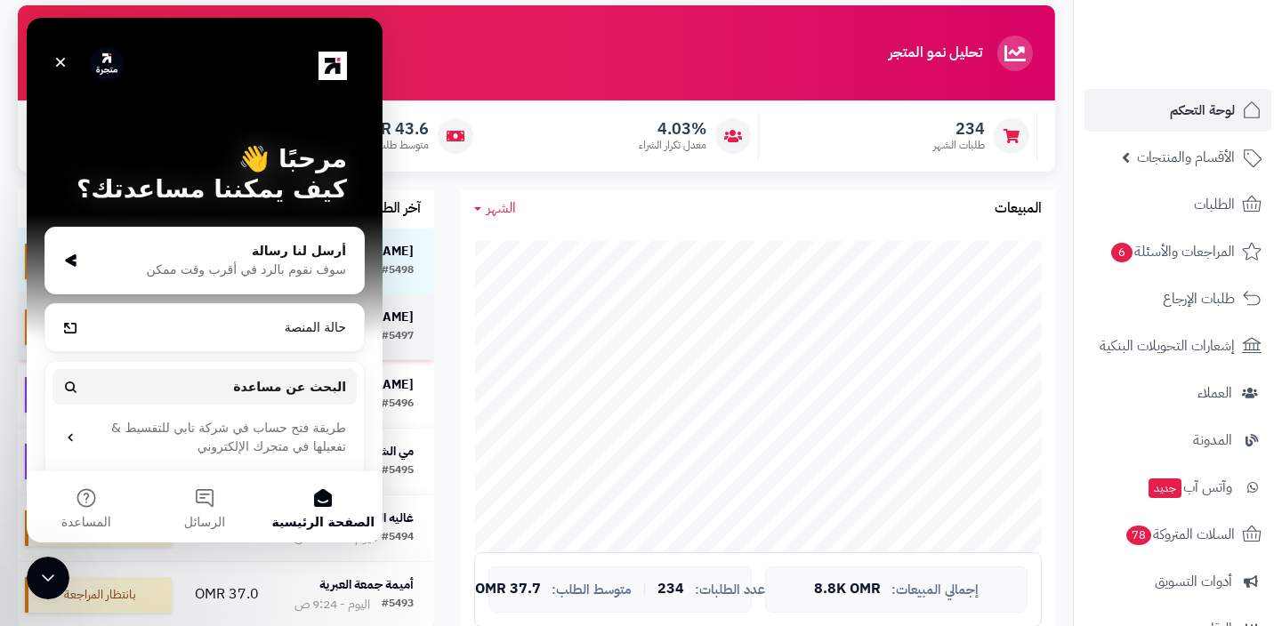
scroll to position [0, 0]
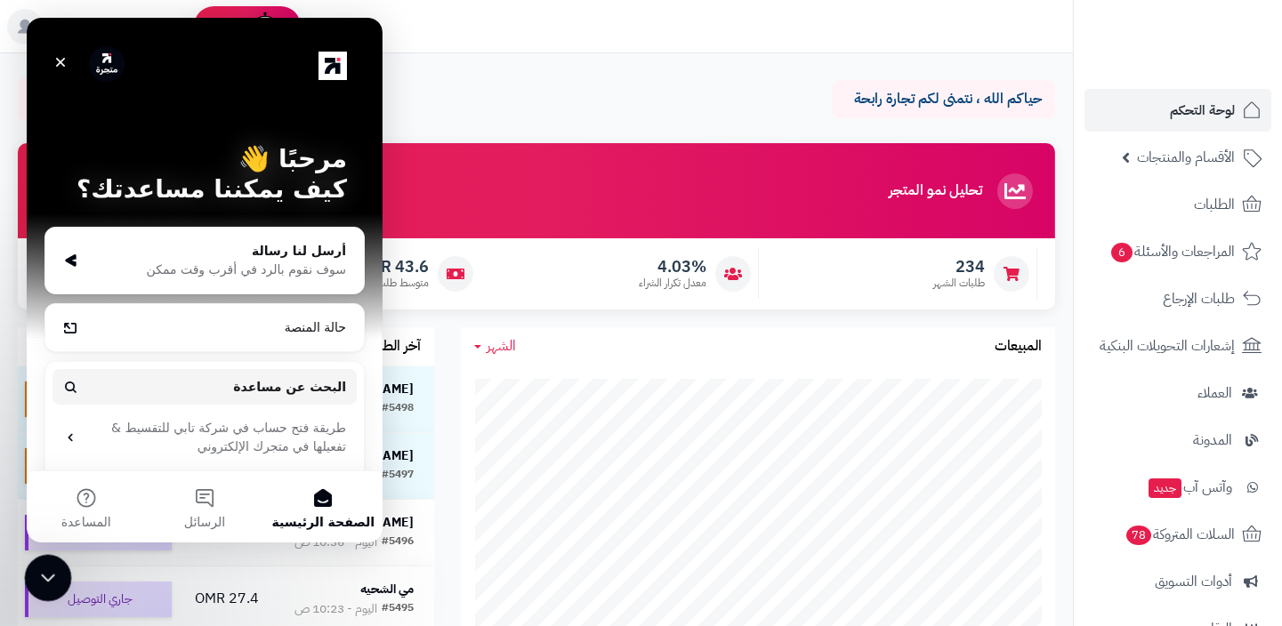
click at [48, 576] on icon "إغلاق برنامج مراسلة Intercom" at bounding box center [45, 575] width 21 height 21
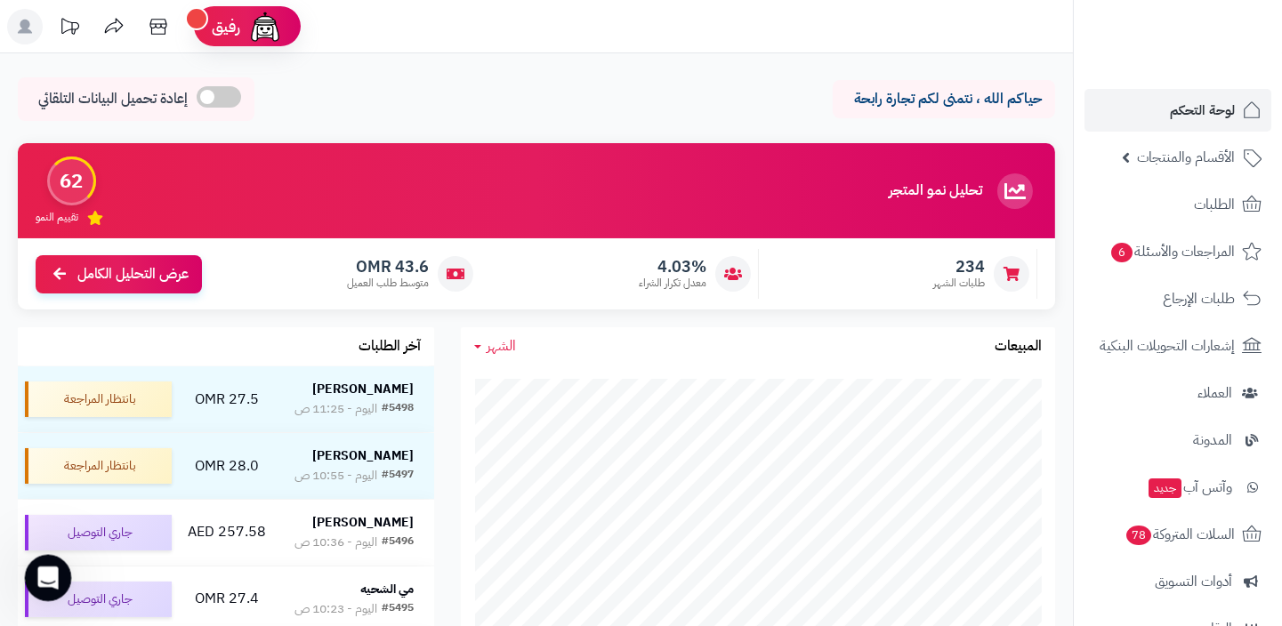
click at [48, 576] on icon "فتح برنامج مراسلة Intercom" at bounding box center [45, 575] width 29 height 29
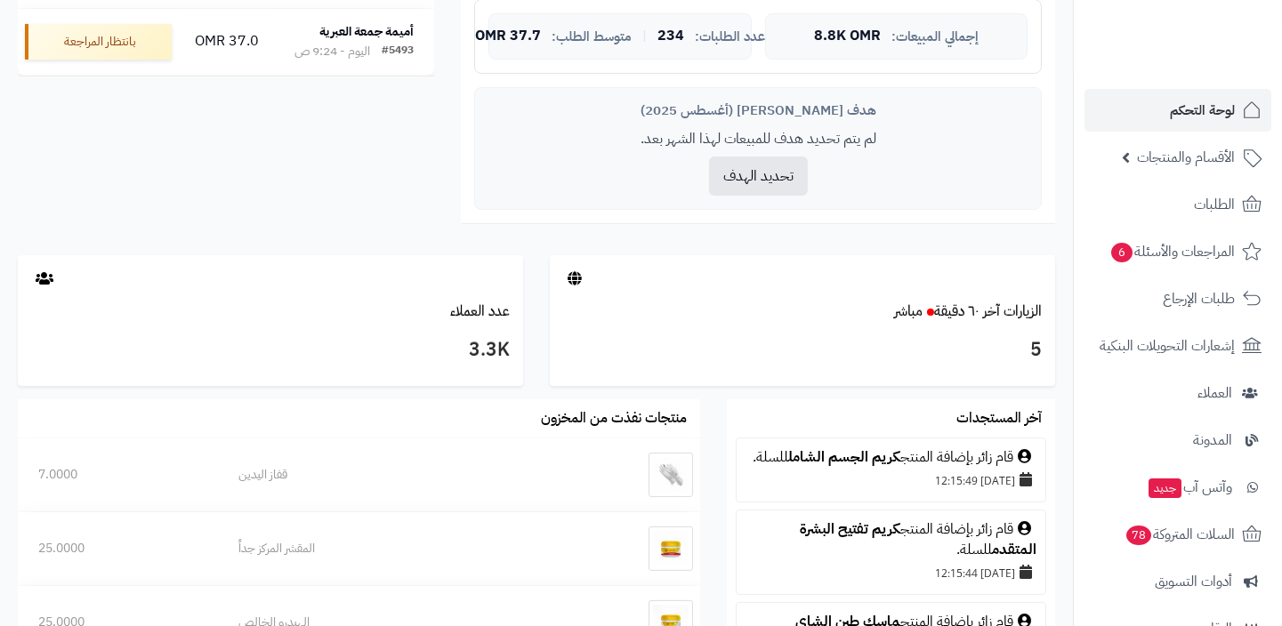
scroll to position [730, 0]
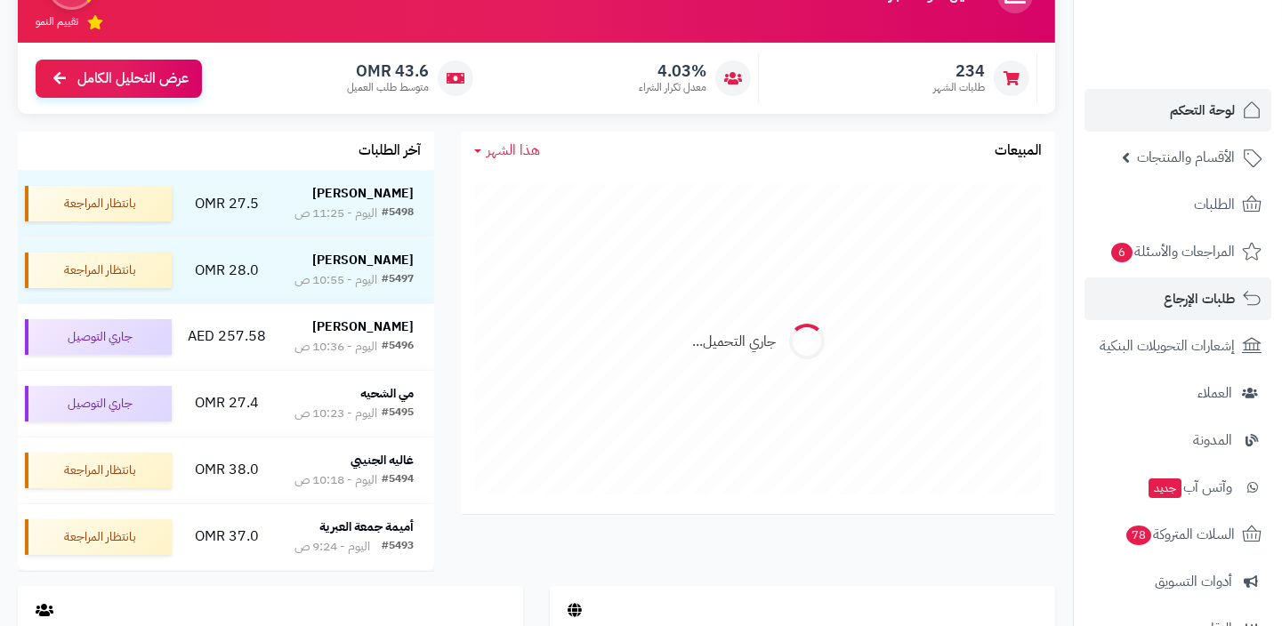
scroll to position [196, 0]
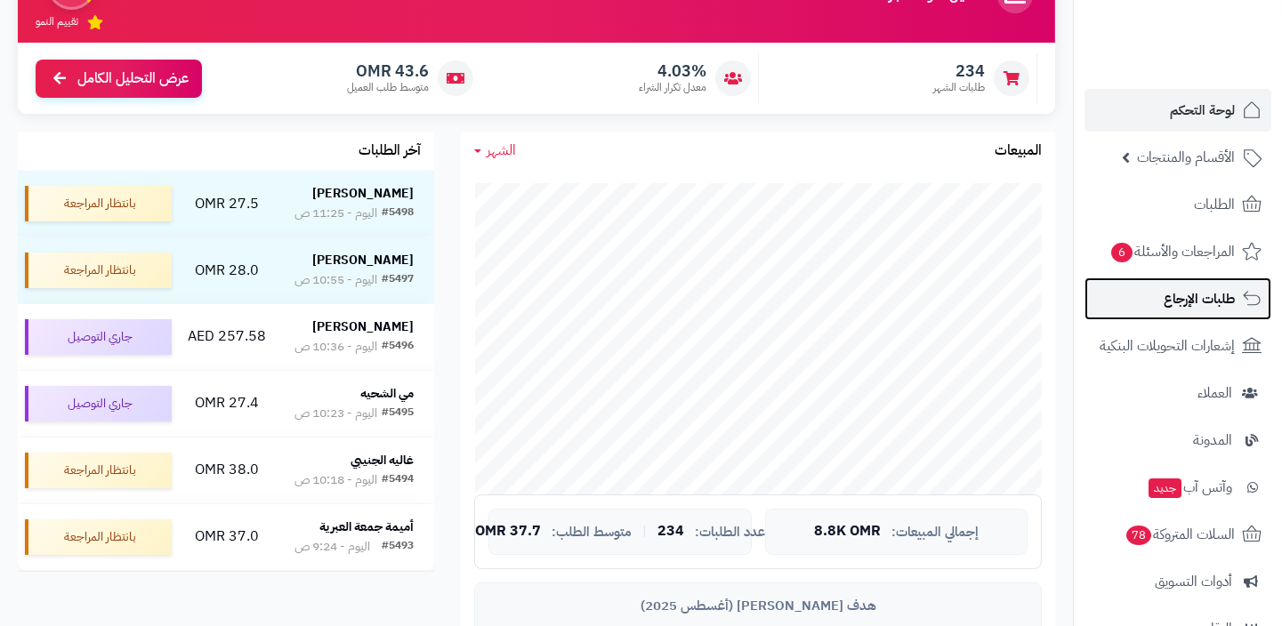
click at [1192, 294] on span "طلبات الإرجاع" at bounding box center [1199, 298] width 71 height 25
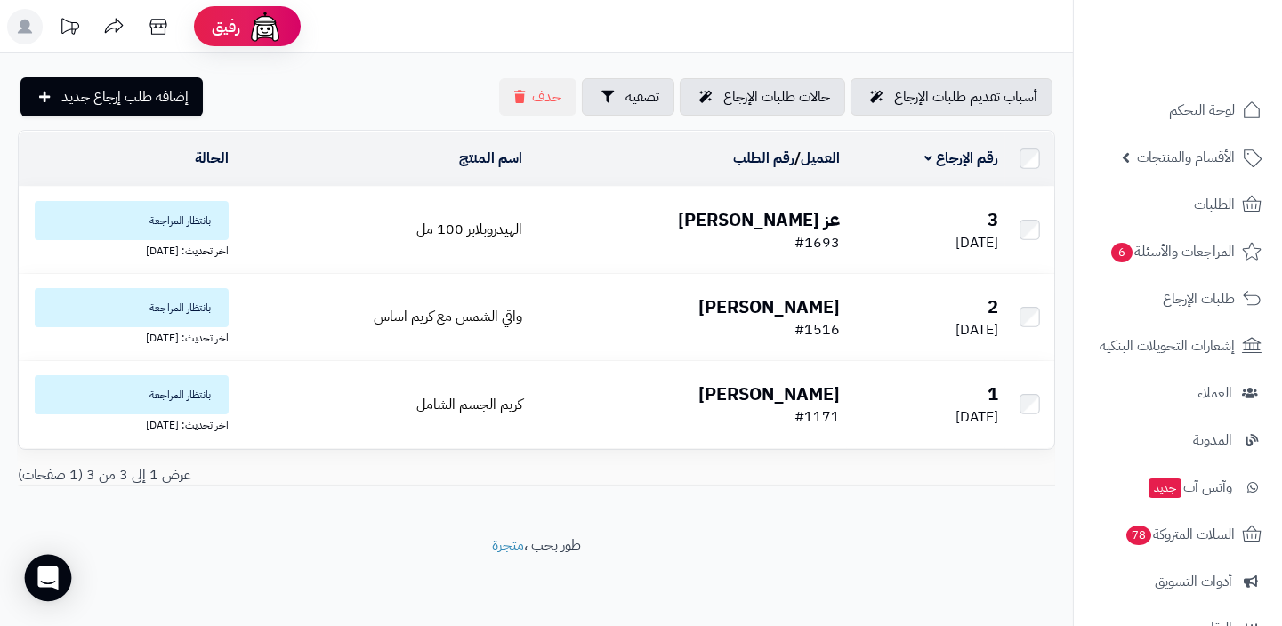
click at [38, 584] on icon "Open Intercom Messenger" at bounding box center [47, 578] width 20 height 23
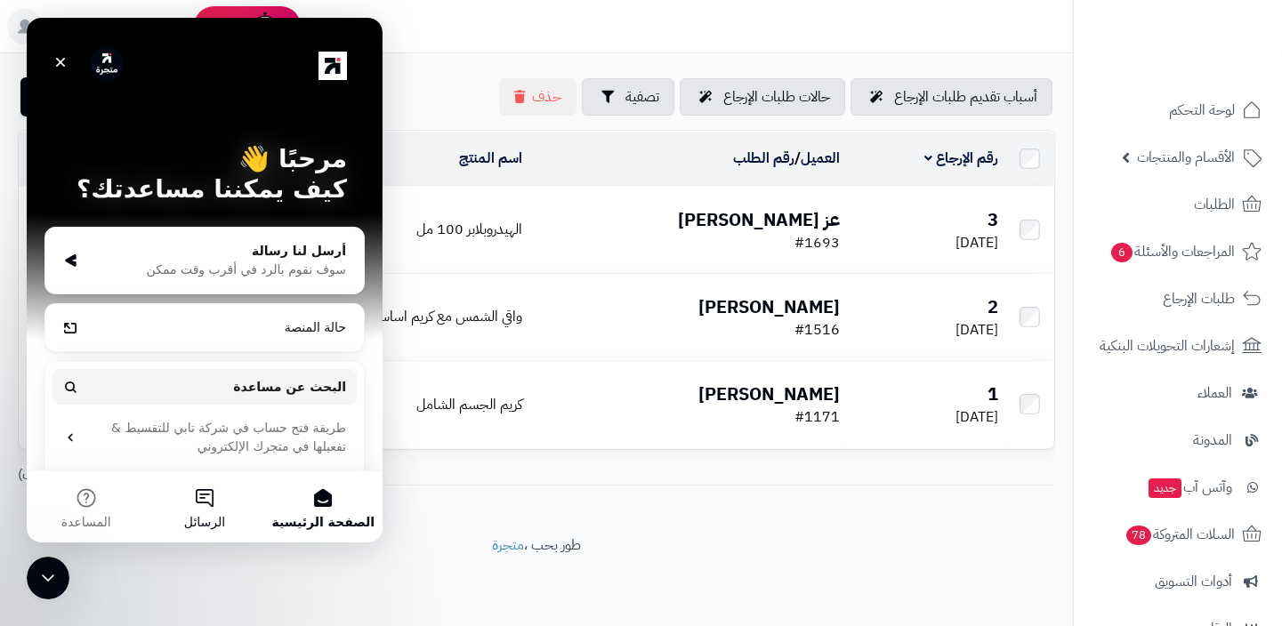
click at [207, 508] on button "الرسائل" at bounding box center [204, 507] width 118 height 71
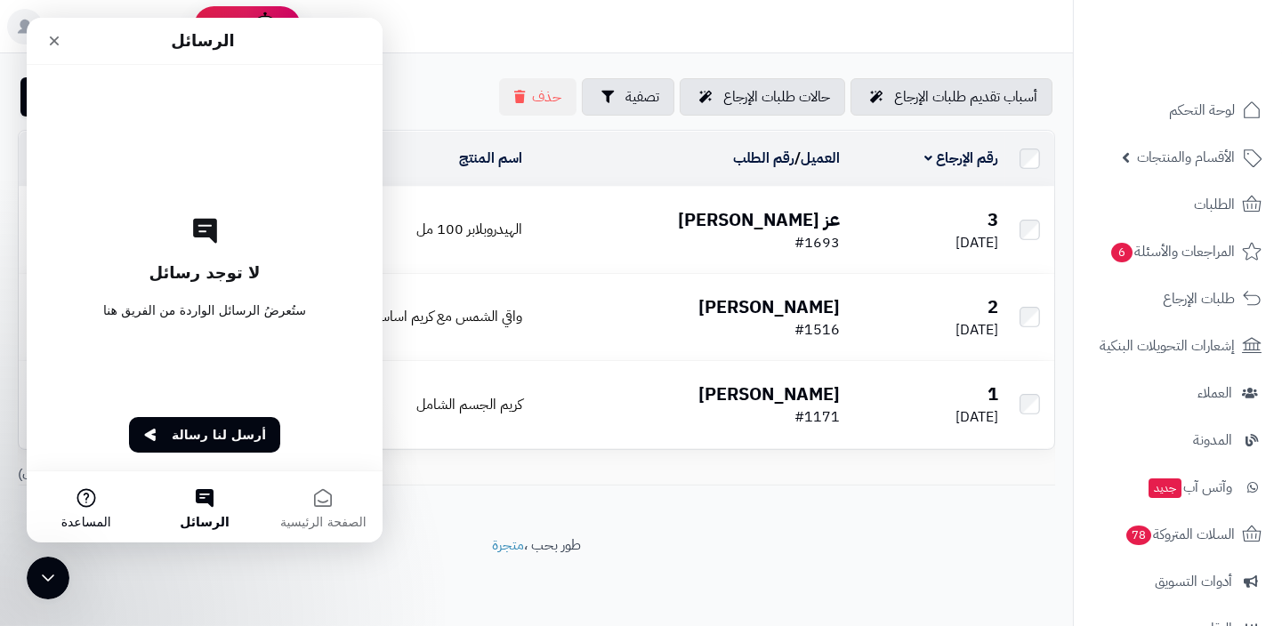
click at [108, 512] on button "المساعدة" at bounding box center [86, 507] width 118 height 71
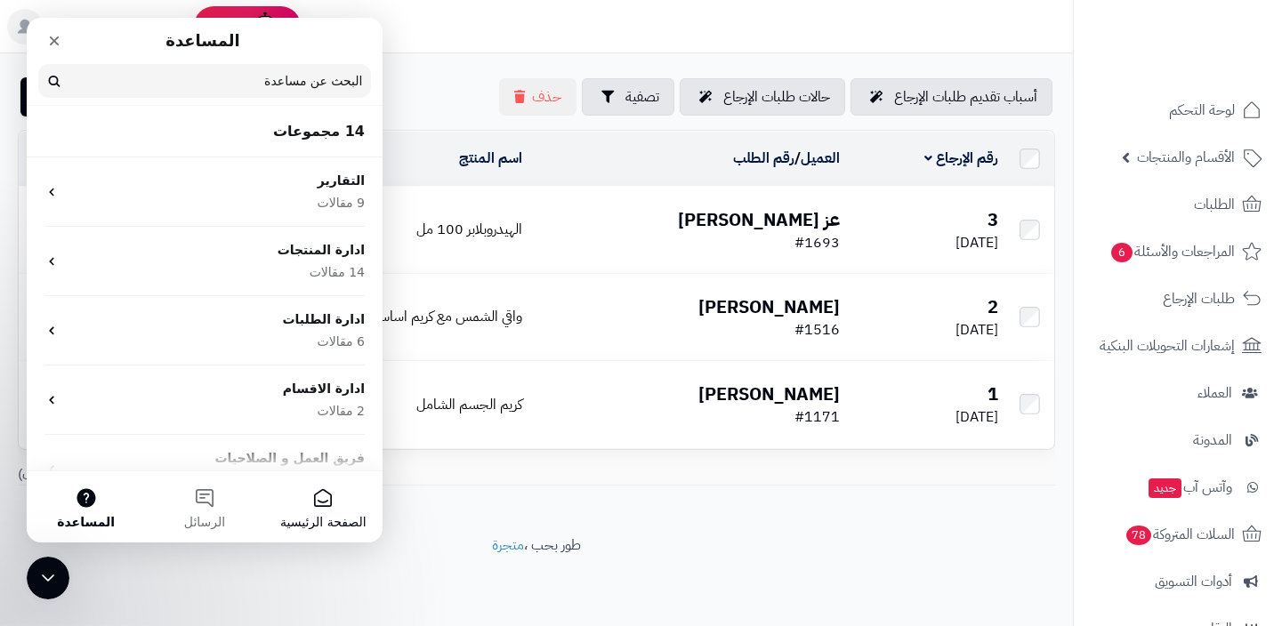
click at [303, 500] on button "الصفحة الرئيسية" at bounding box center [323, 507] width 118 height 71
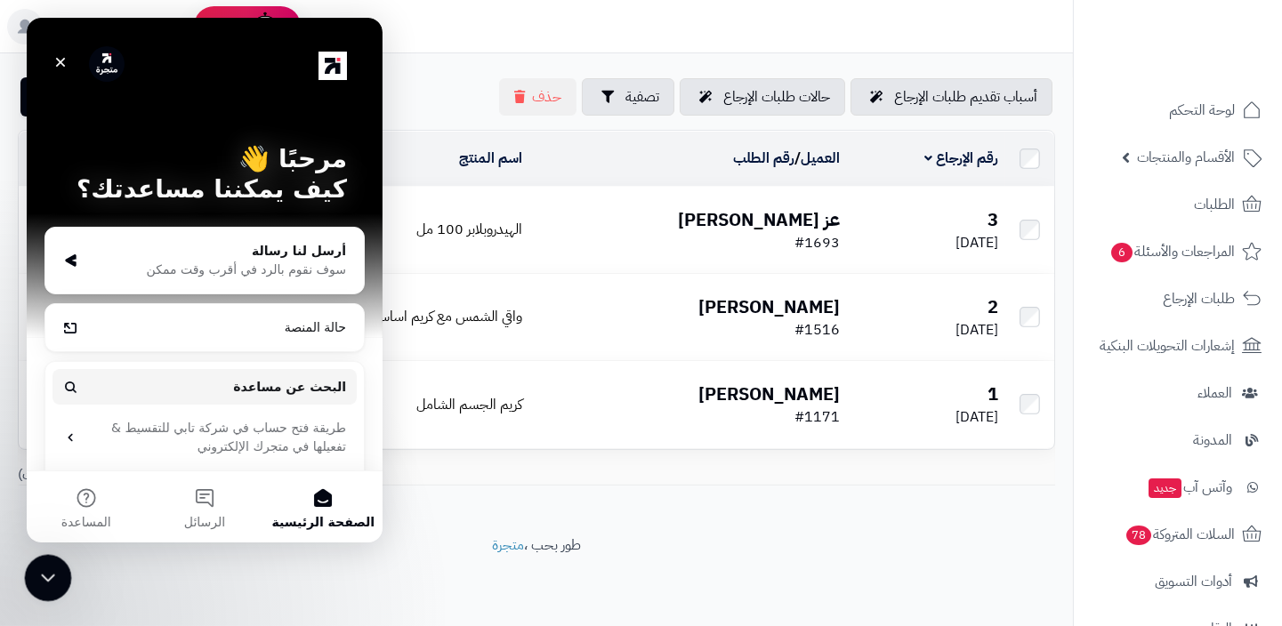
click at [45, 575] on icon "إغلاق برنامج مراسلة Intercom" at bounding box center [45, 575] width 21 height 21
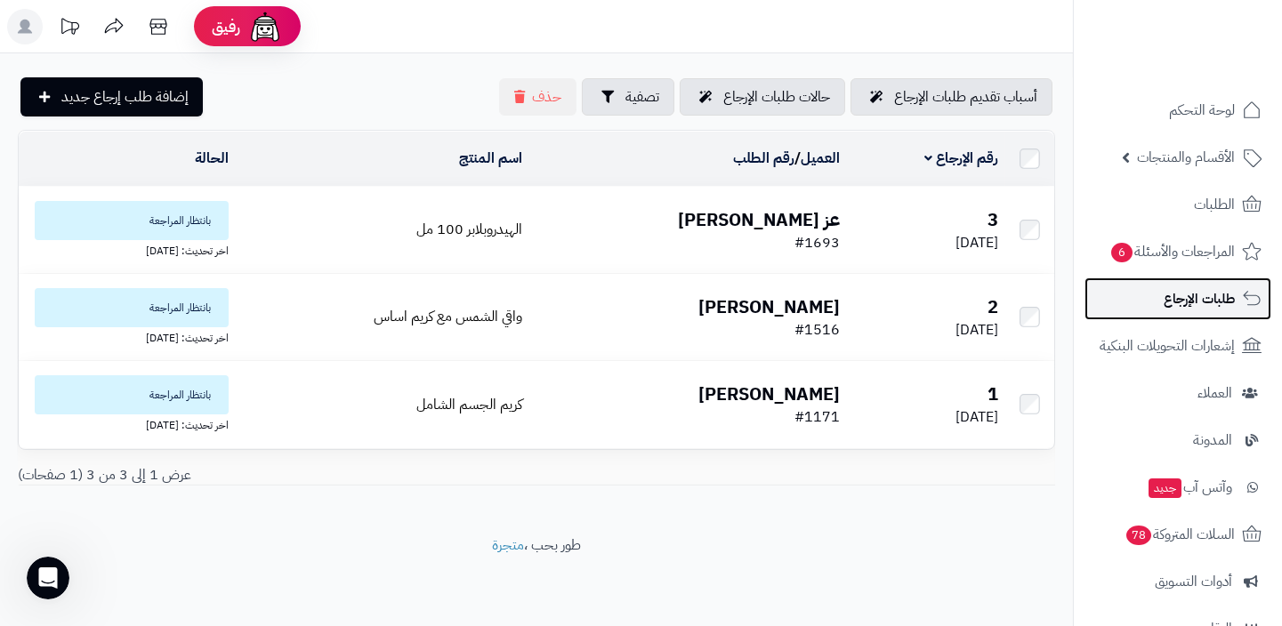
click at [1177, 314] on link "طلبات الإرجاع" at bounding box center [1177, 299] width 187 height 43
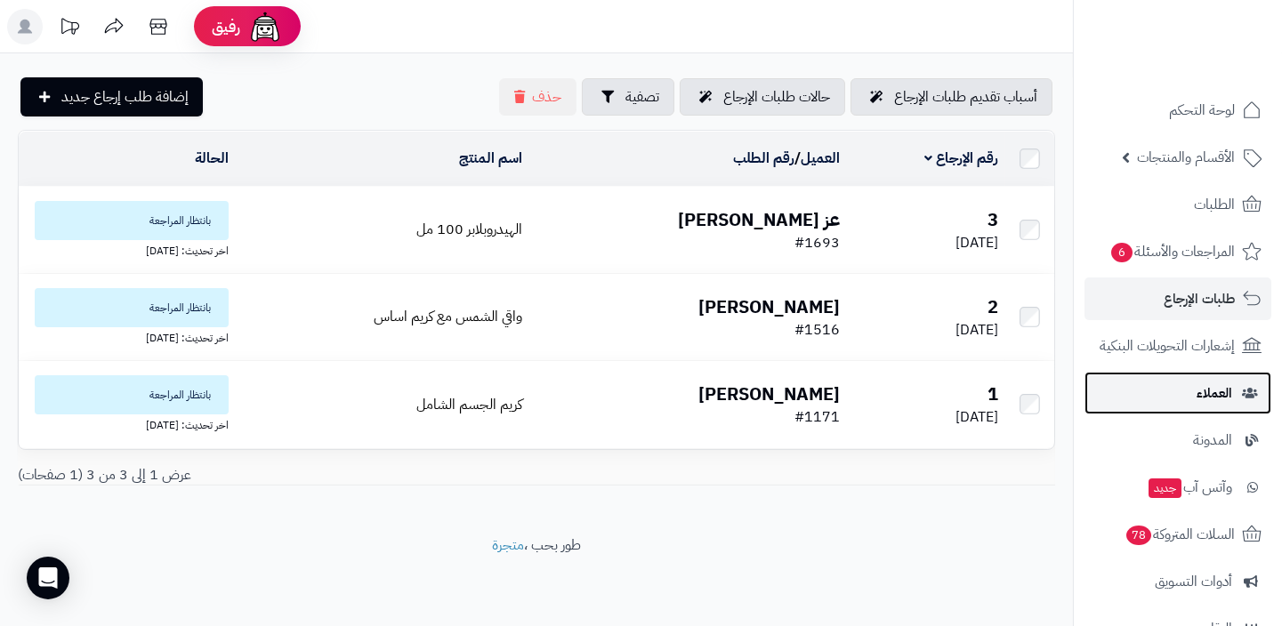
click at [1151, 385] on link "العملاء" at bounding box center [1177, 393] width 187 height 43
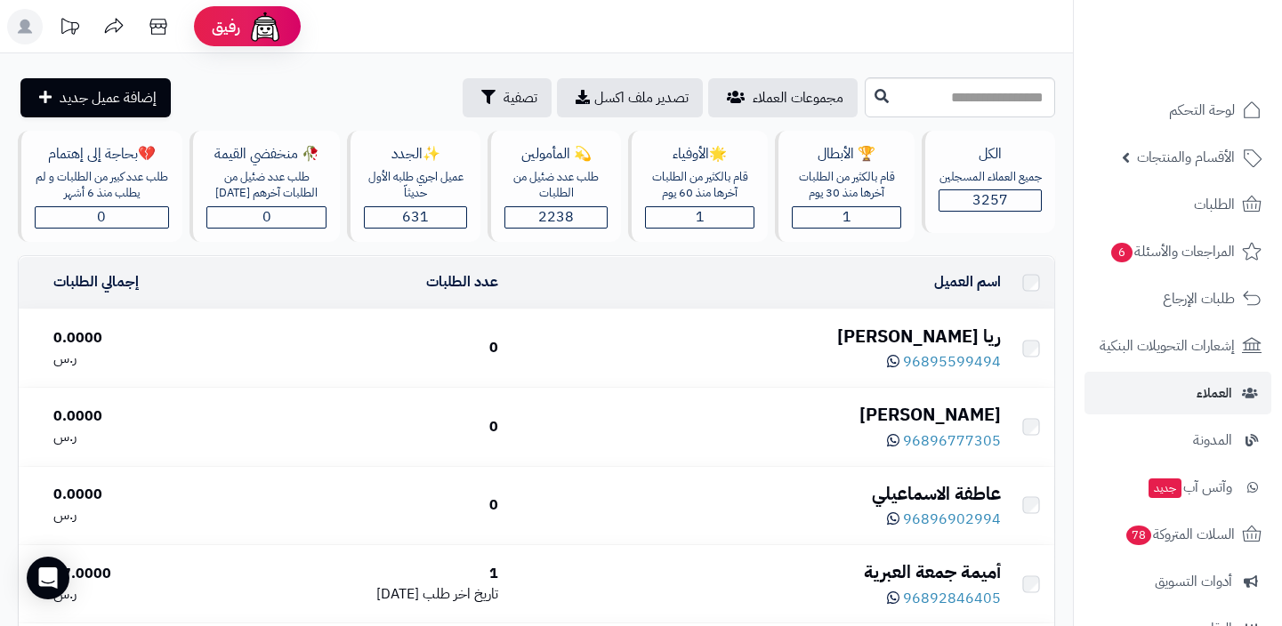
click at [1167, 423] on link "المدونة" at bounding box center [1177, 440] width 187 height 43
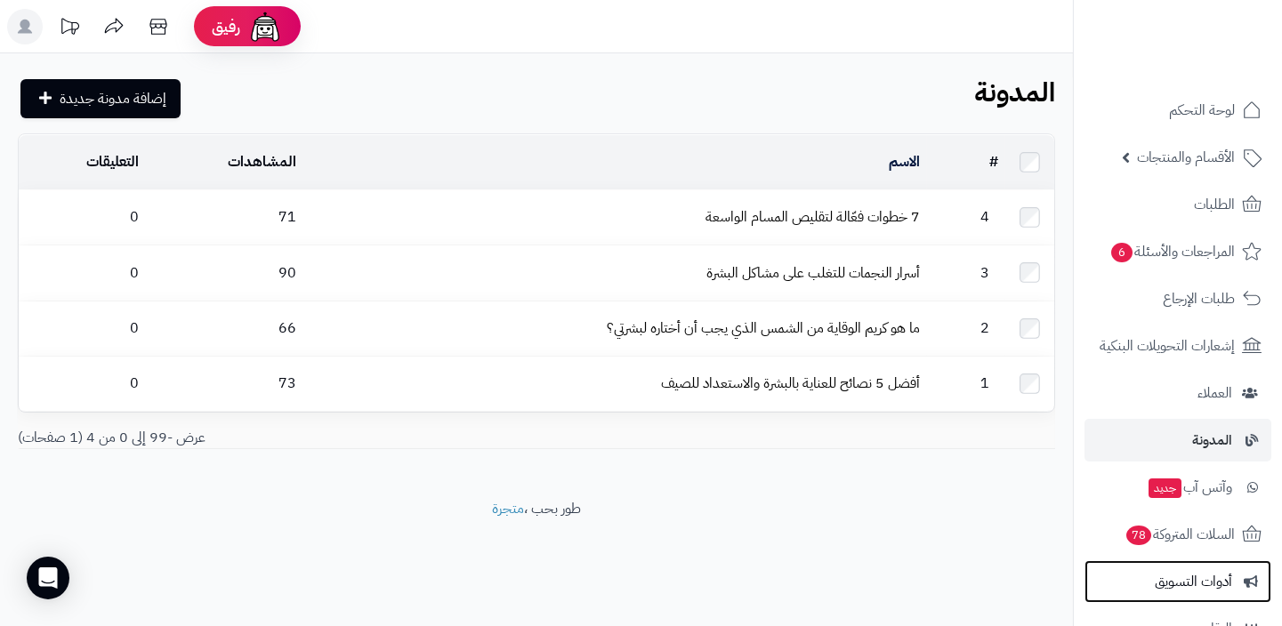
click at [1180, 576] on span "أدوات التسويق" at bounding box center [1193, 581] width 77 height 25
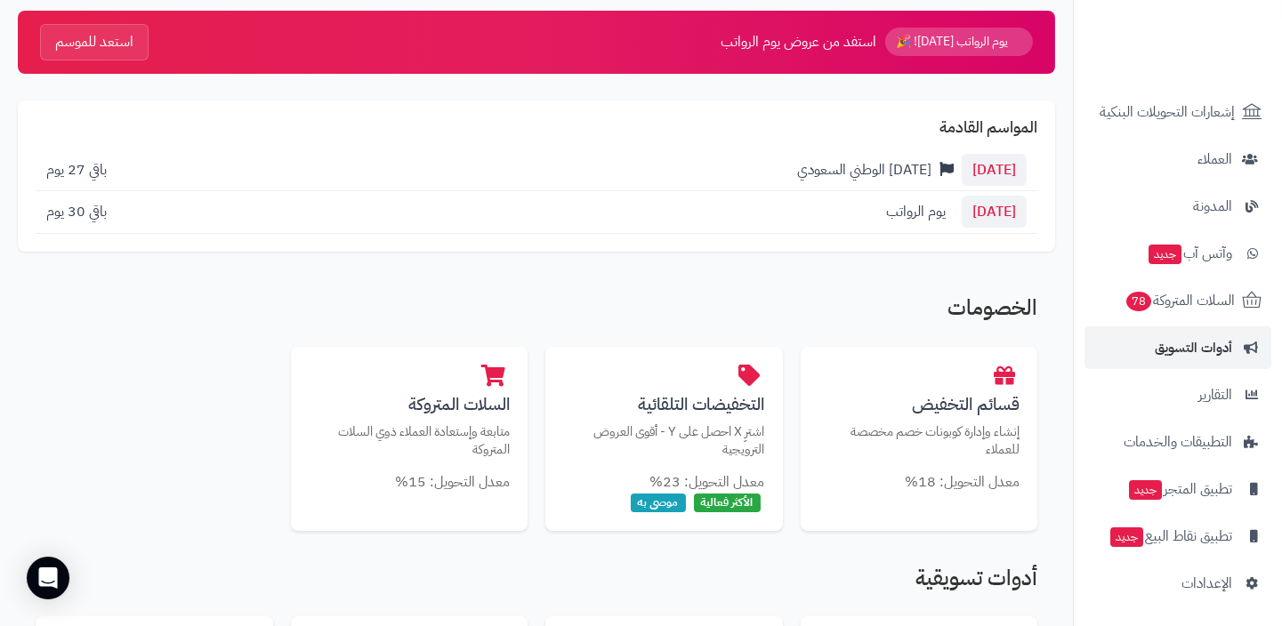
scroll to position [36, 0]
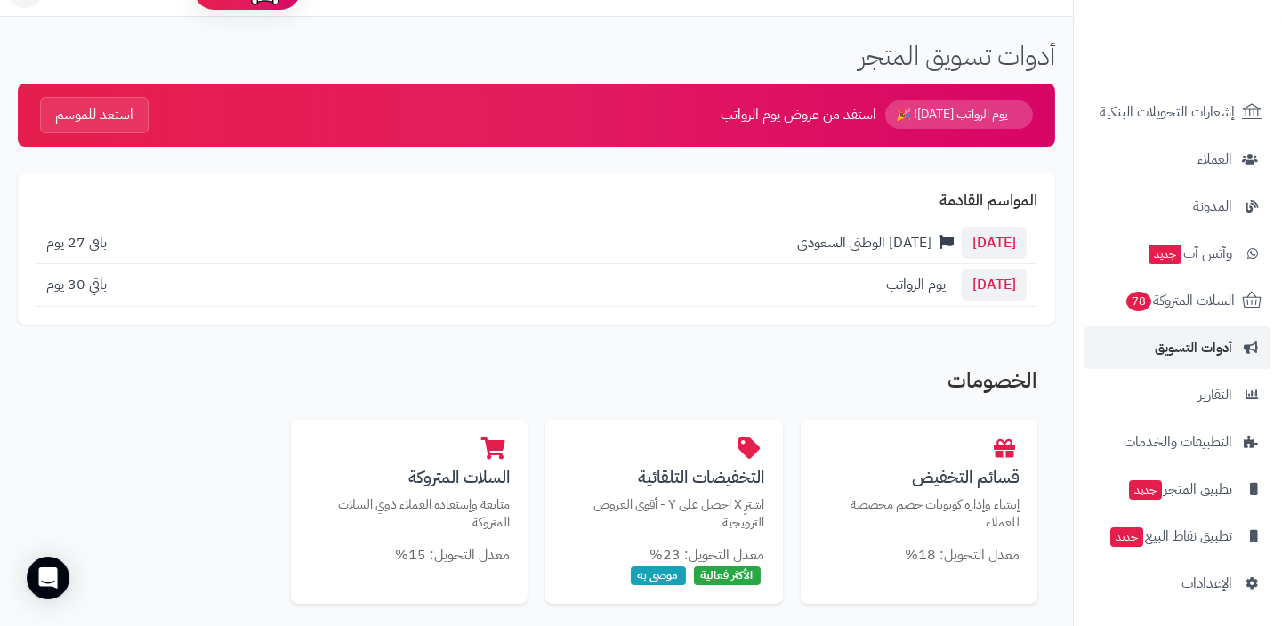
click at [851, 119] on span "استفد من عروض يوم الرواتب" at bounding box center [799, 115] width 156 height 20
click at [932, 117] on span "يوم الرواتب اليوم! 🎉" at bounding box center [959, 115] width 148 height 28
click at [121, 101] on button "استعد للموسم" at bounding box center [94, 114] width 109 height 36
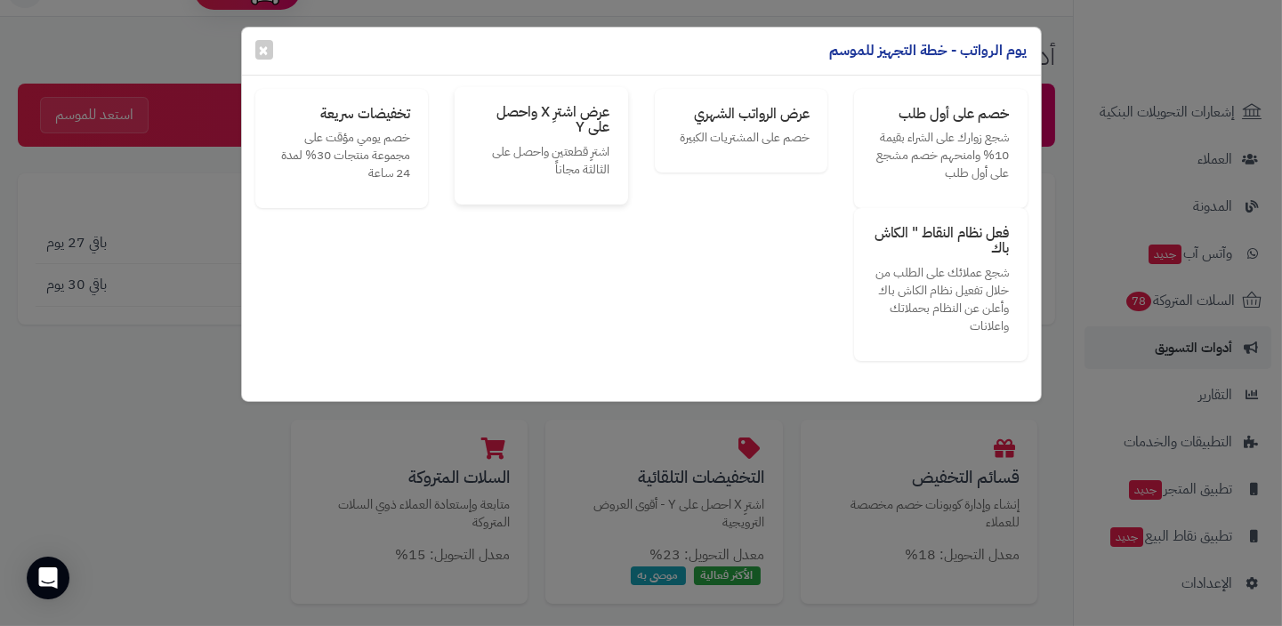
click at [544, 141] on div "عرض اشترِ X واحصل على Y اشترِ قطعتين واحصل على الثالثة مجاناً" at bounding box center [541, 145] width 173 height 117
click at [324, 138] on p "خصم يومي مؤقت على مجموعة منتجات 30% لمدة 24 ساعة" at bounding box center [342, 153] width 138 height 53
click at [249, 42] on div "يوم الرواتب - خطة التجهيز للموسم ×" at bounding box center [641, 52] width 799 height 48
click at [257, 59] on div "يوم الرواتب - خطة التجهيز للموسم ×" at bounding box center [641, 52] width 799 height 48
click at [262, 57] on span "×" at bounding box center [264, 49] width 11 height 27
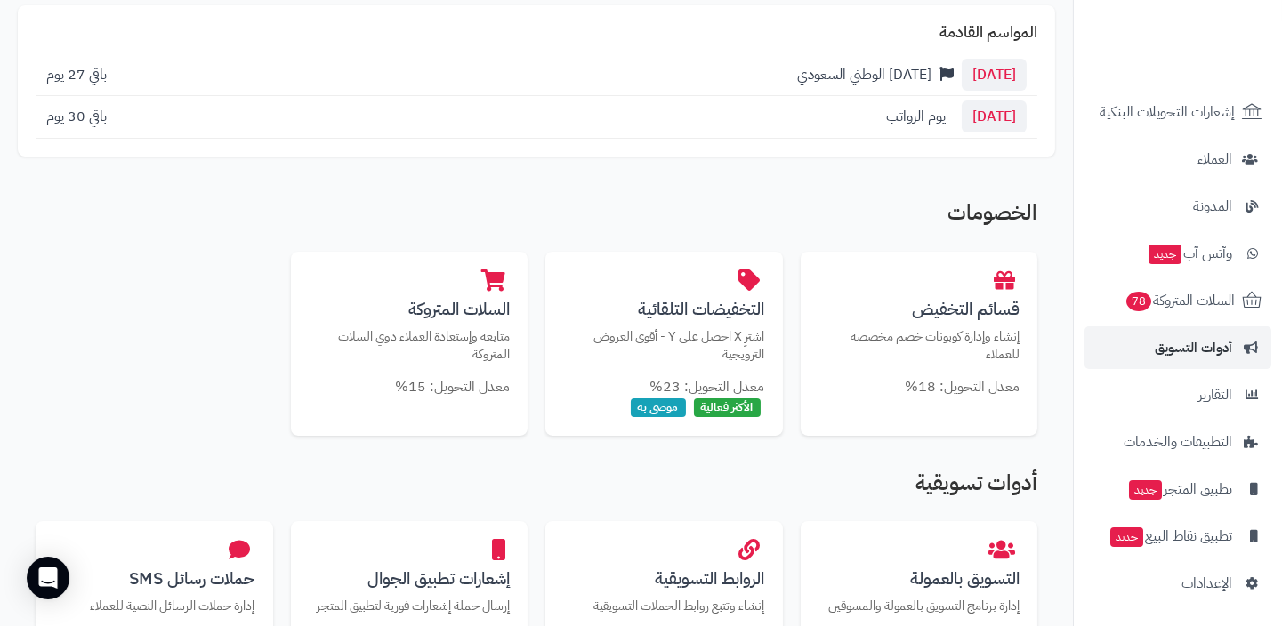
scroll to position [626, 0]
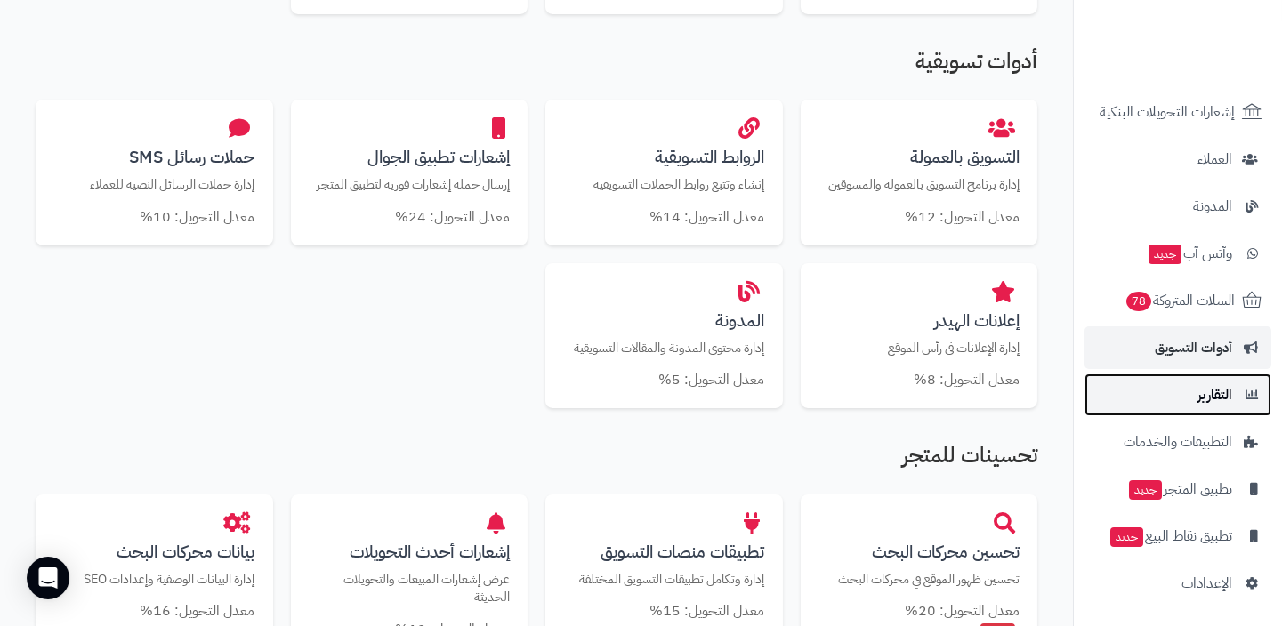
click at [1179, 406] on link "التقارير" at bounding box center [1177, 395] width 187 height 43
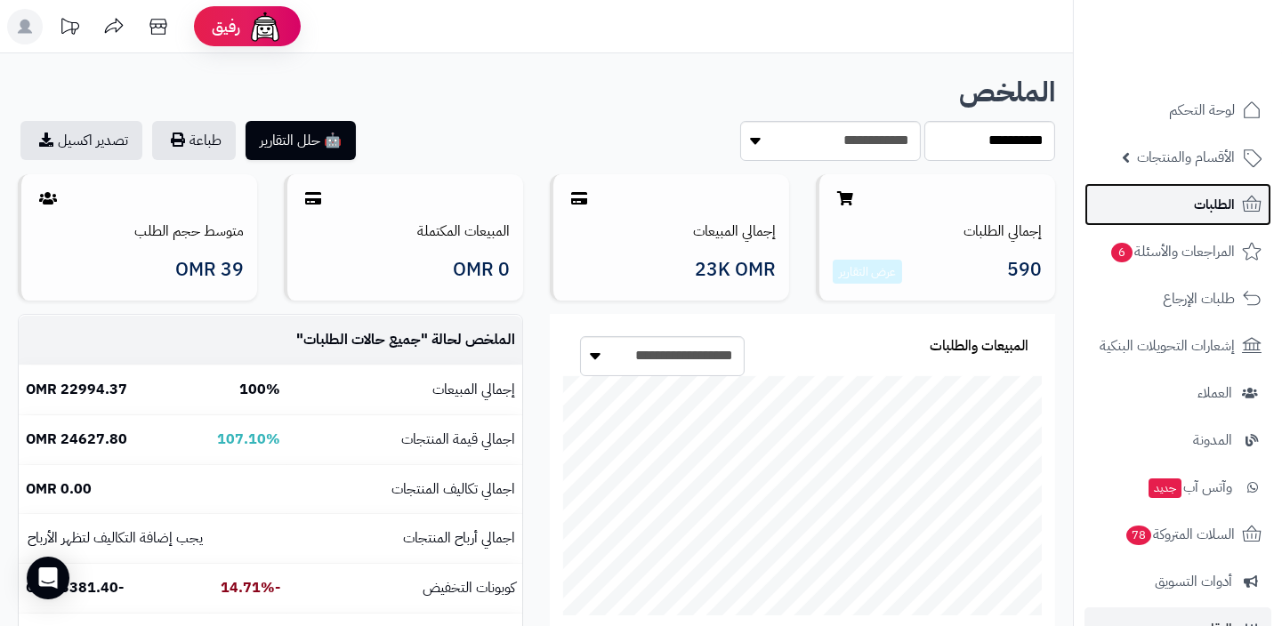
click at [1175, 217] on link "الطلبات" at bounding box center [1177, 204] width 187 height 43
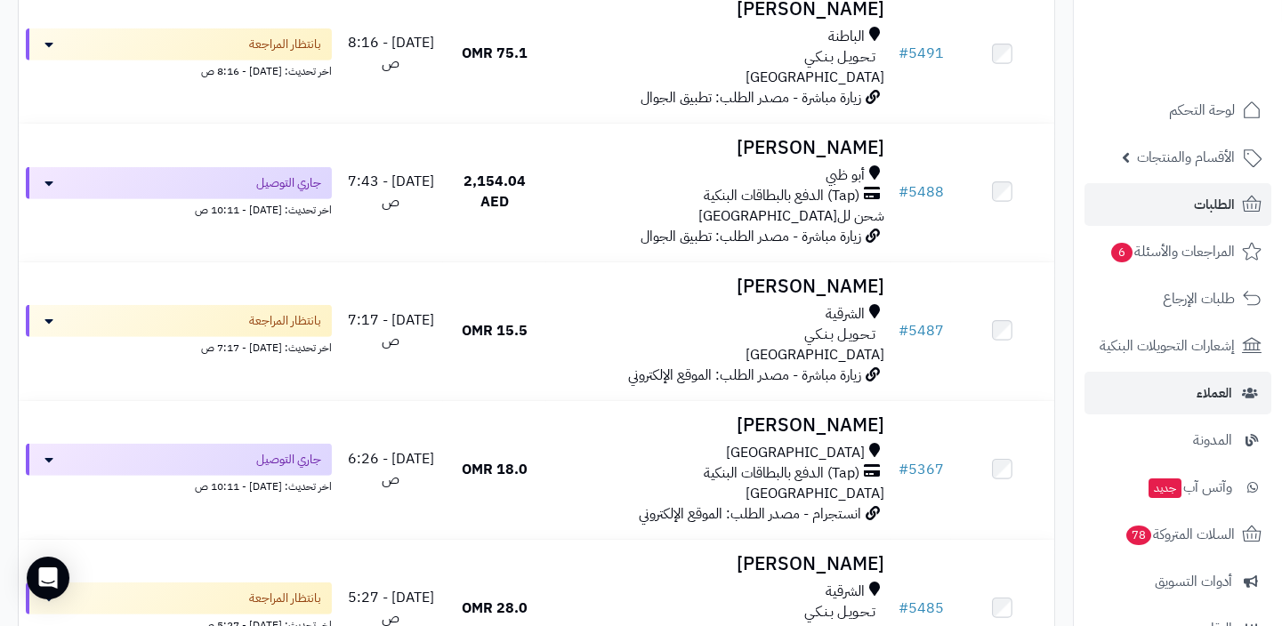
scroll to position [234, 0]
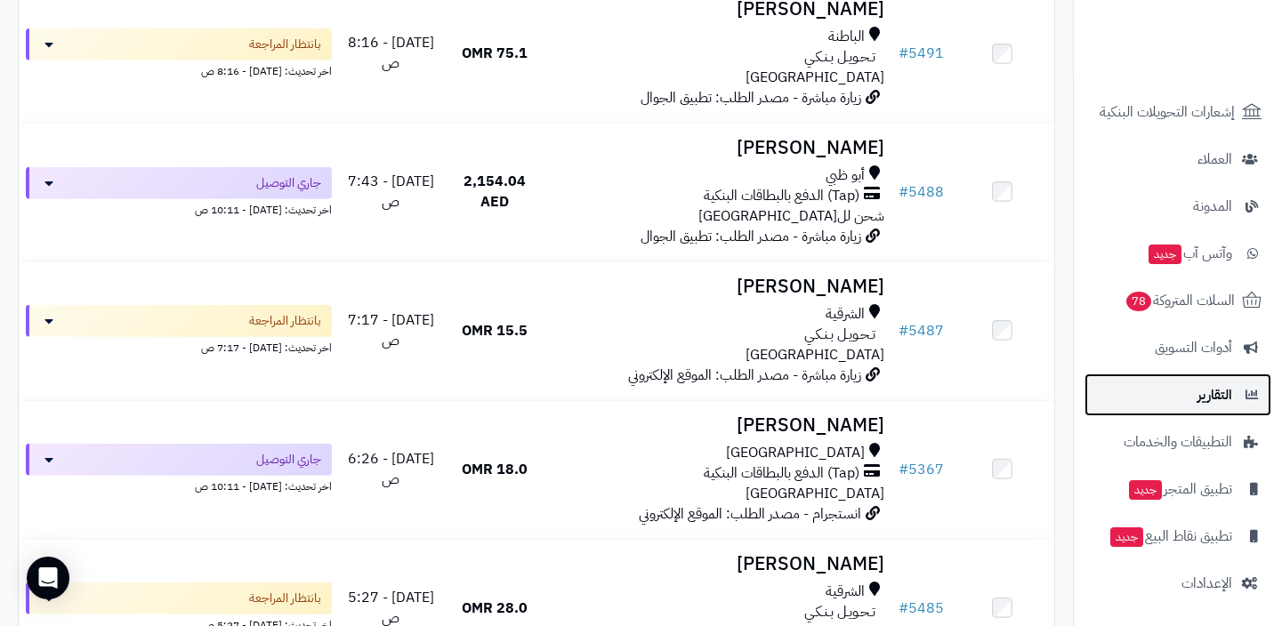
click at [1209, 399] on span "التقارير" at bounding box center [1214, 395] width 35 height 25
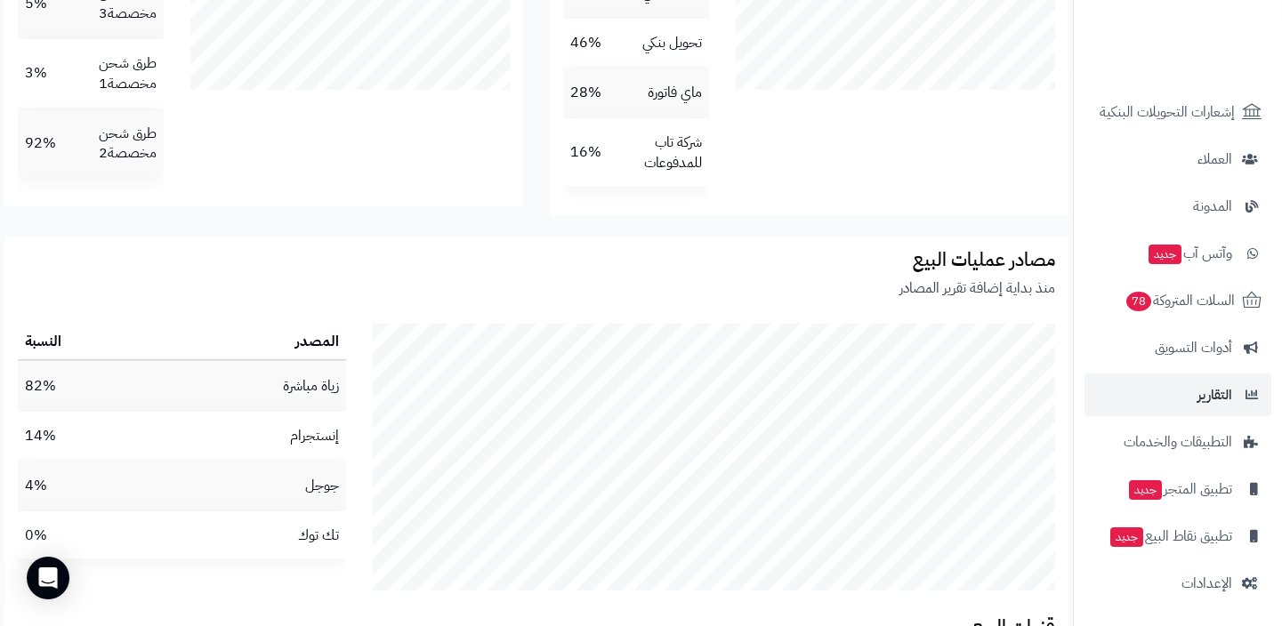
scroll to position [2176, 0]
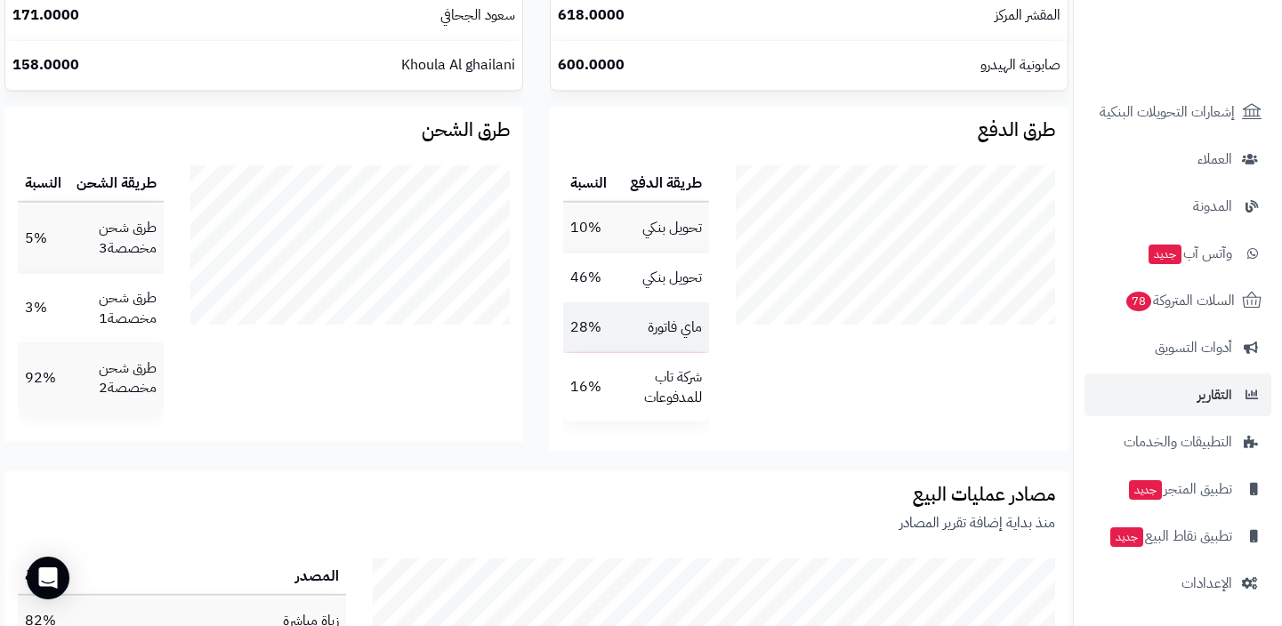
click at [681, 333] on td "ماي فاتورة" at bounding box center [661, 327] width 95 height 49
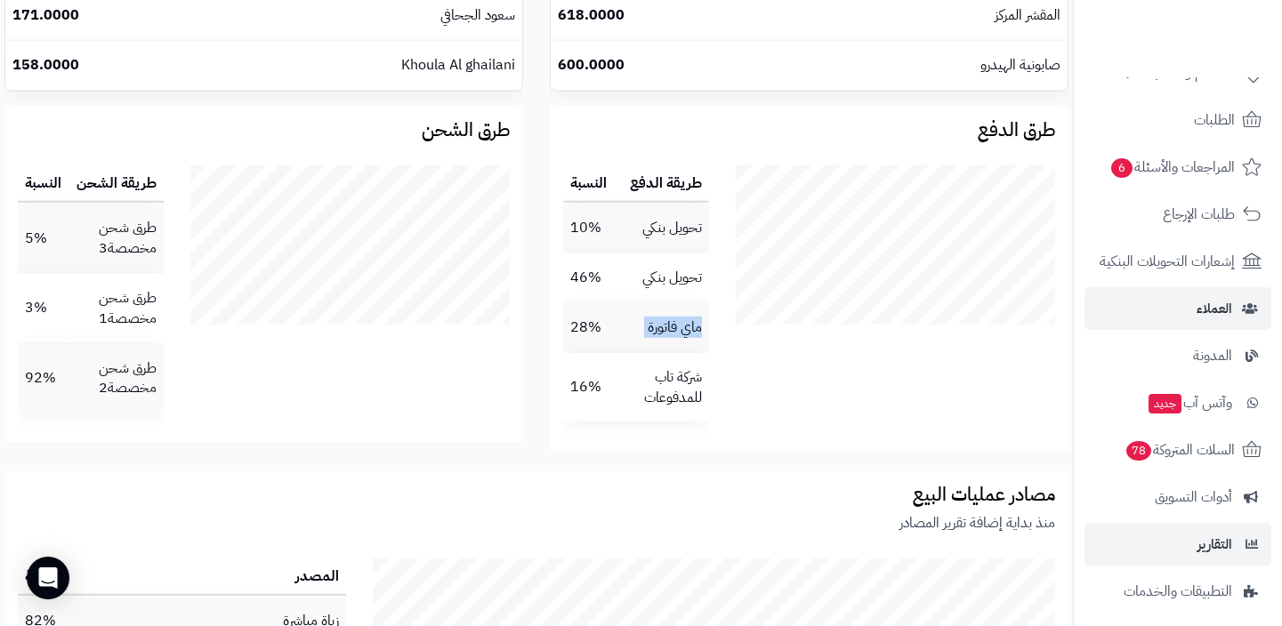
scroll to position [0, 0]
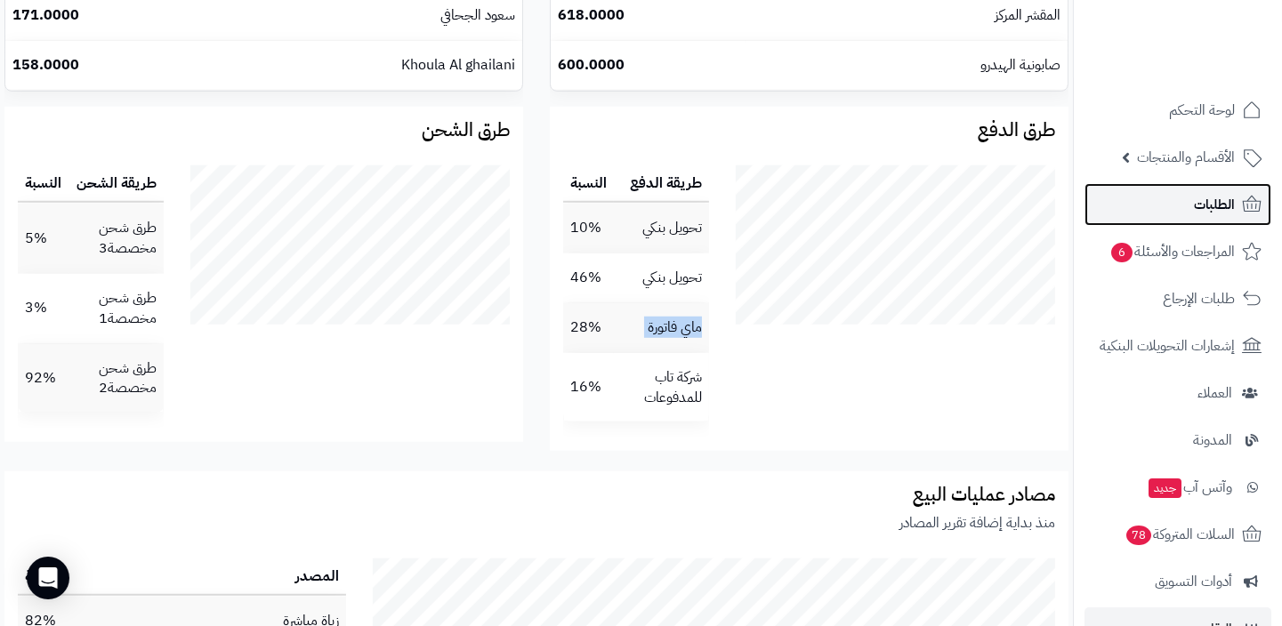
click at [1226, 210] on span "الطلبات" at bounding box center [1214, 204] width 41 height 25
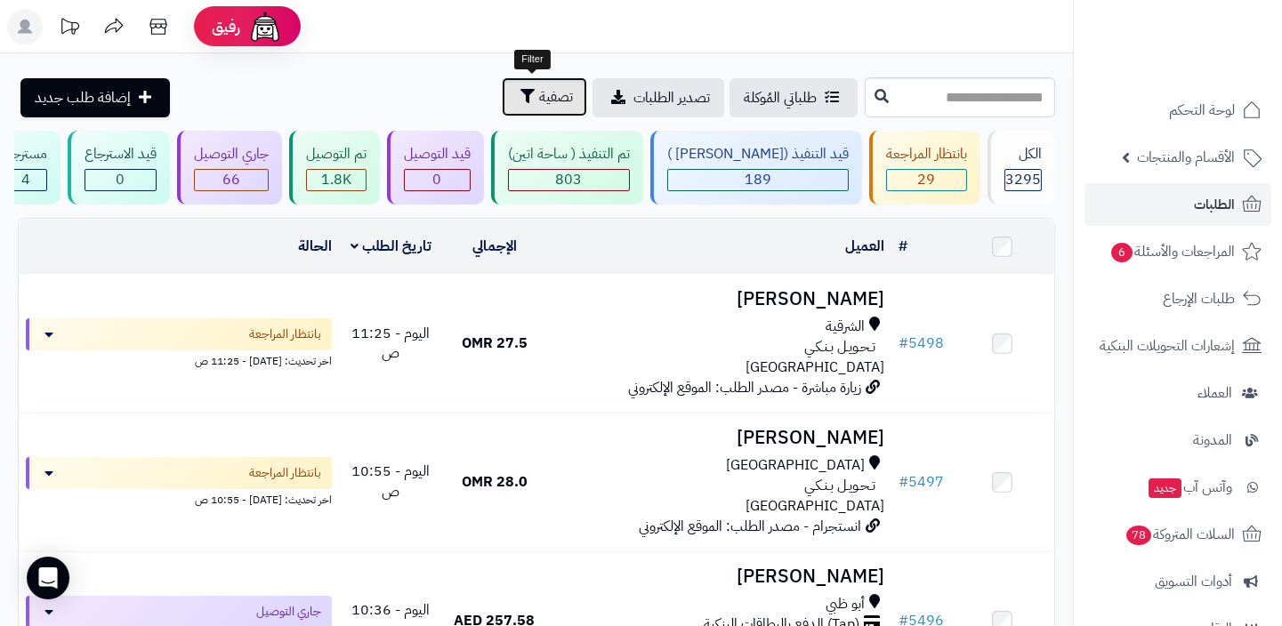
click at [539, 106] on span "تصفية" at bounding box center [556, 96] width 34 height 21
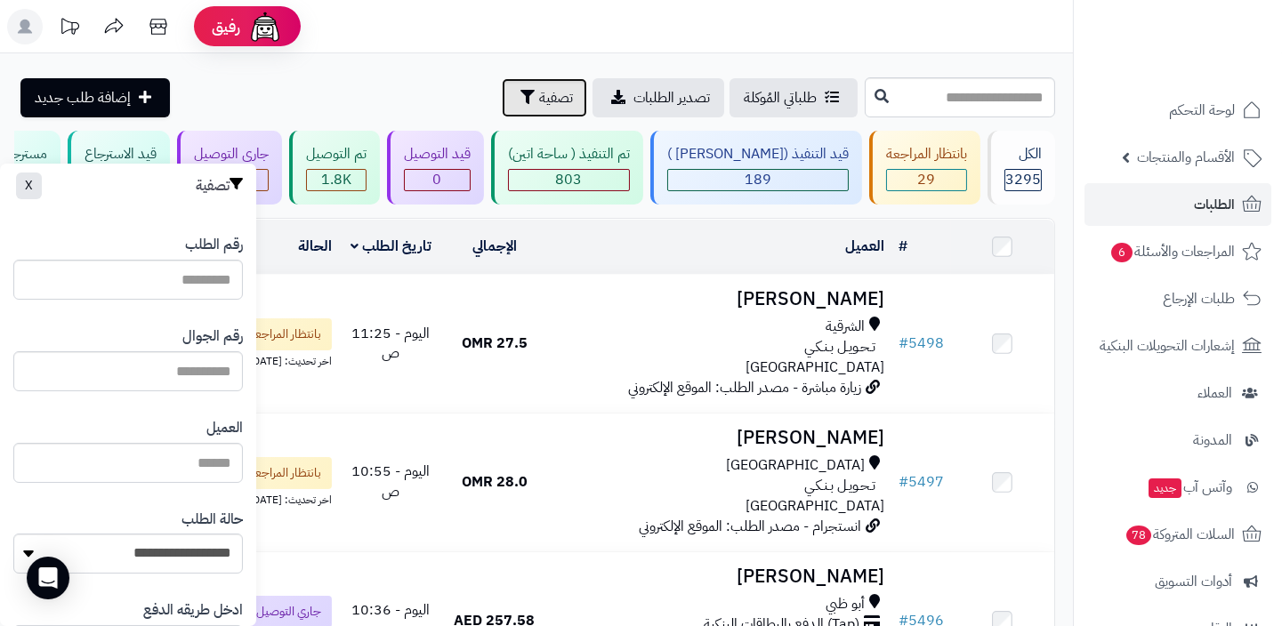
scroll to position [111, 0]
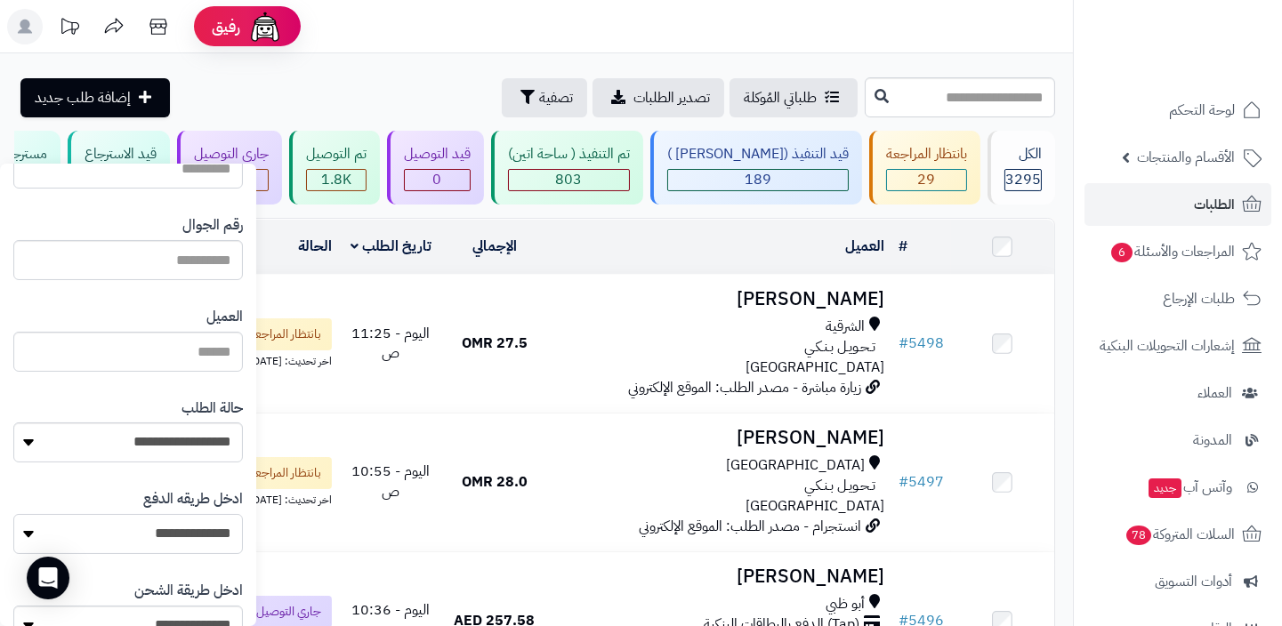
click at [178, 540] on select "**********" at bounding box center [128, 534] width 230 height 40
click at [1193, 315] on link "طلبات الإرجاع" at bounding box center [1177, 299] width 187 height 43
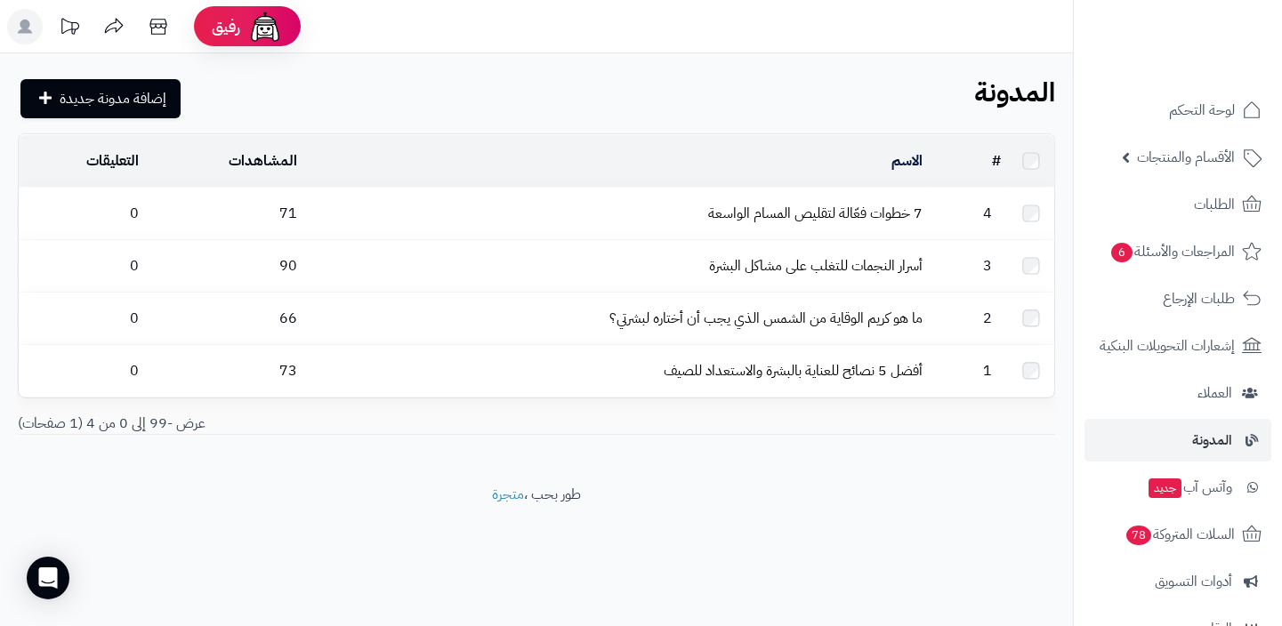
scroll to position [234, 0]
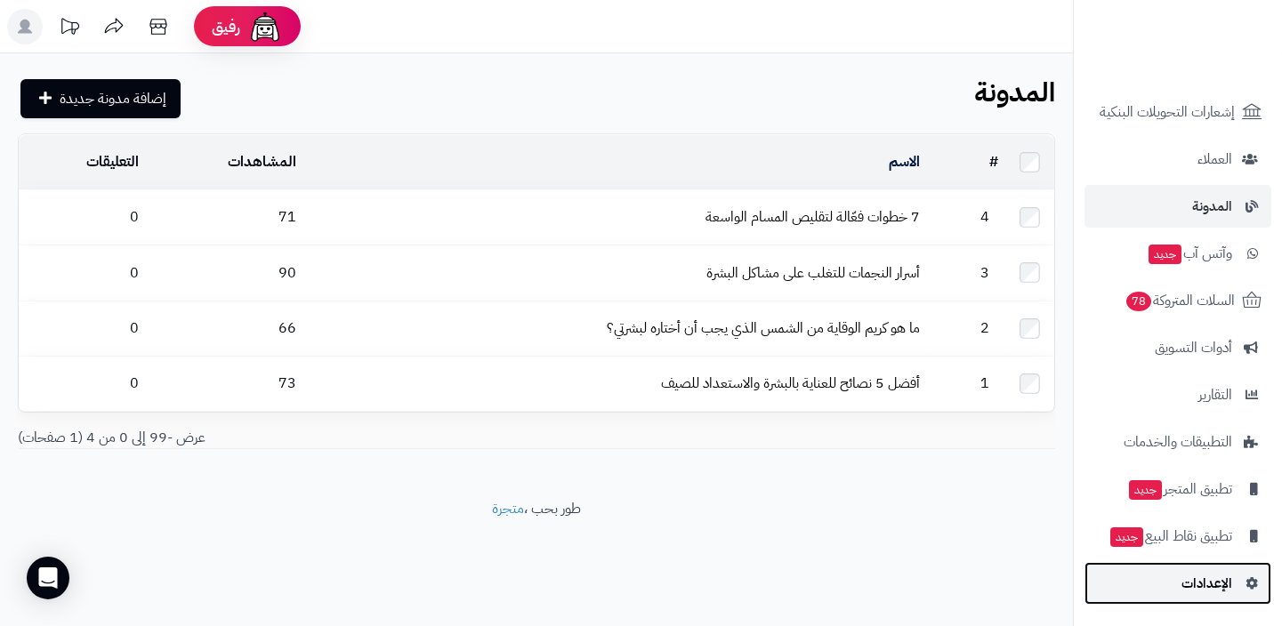
click at [1165, 577] on link "الإعدادات" at bounding box center [1177, 583] width 187 height 43
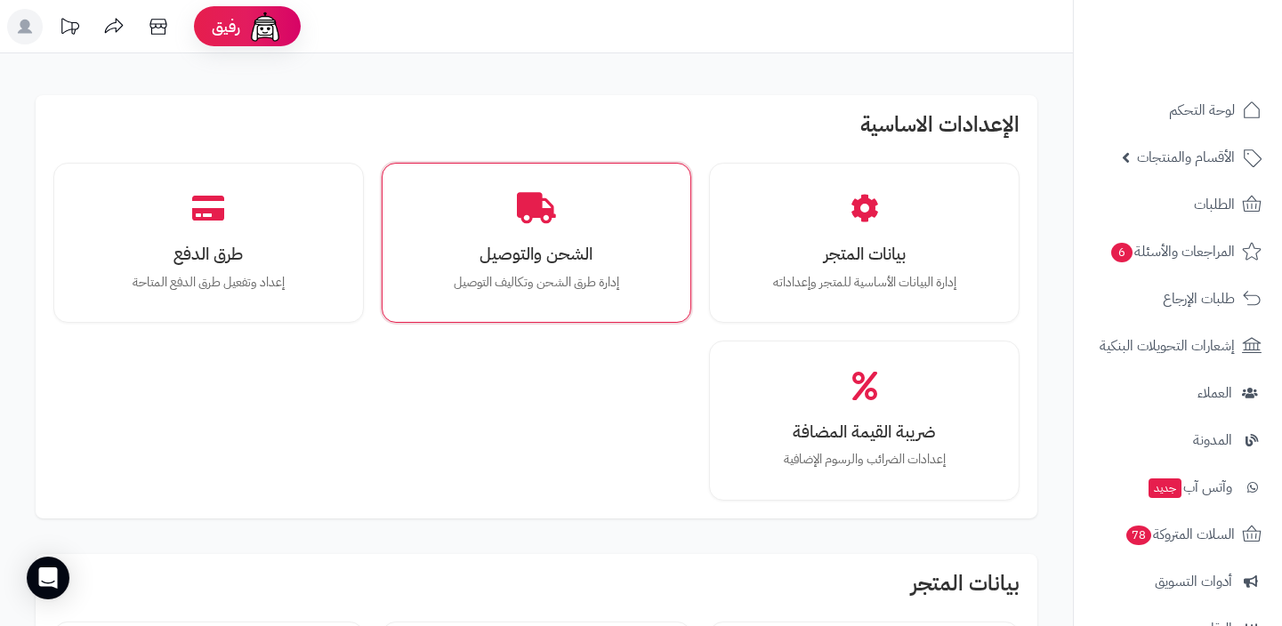
click at [551, 259] on h3 "الشحن والتوصيل" at bounding box center [537, 254] width 248 height 19
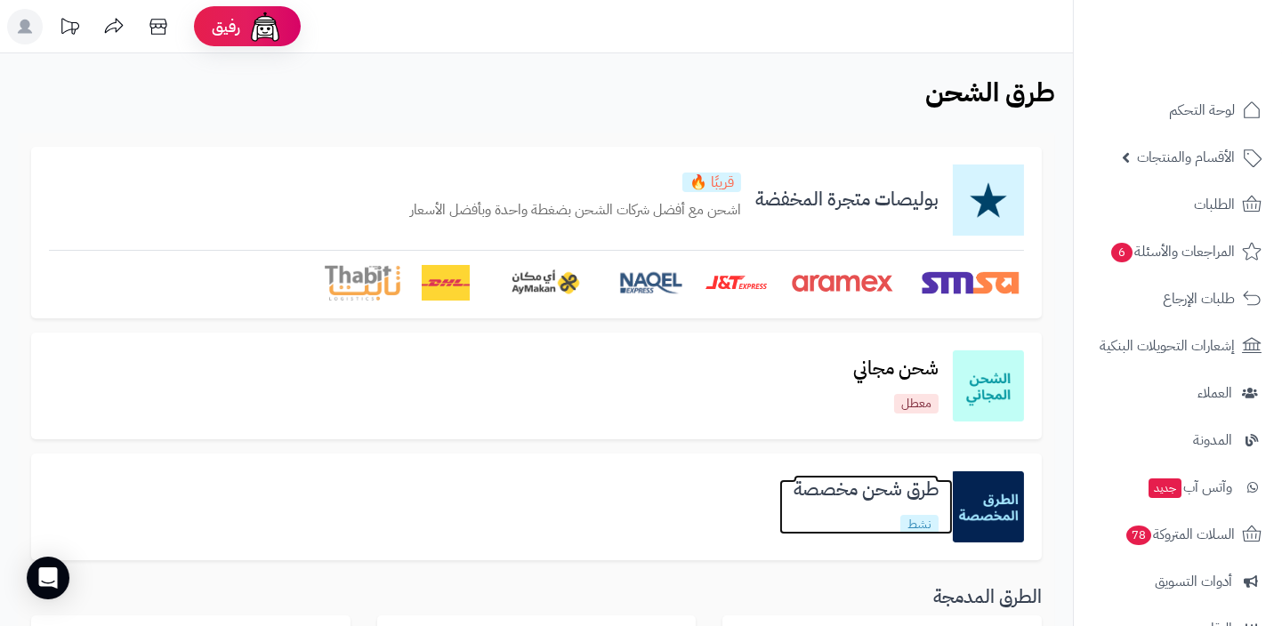
click at [818, 489] on h3 "طرق شحن مخصصة" at bounding box center [865, 490] width 173 height 20
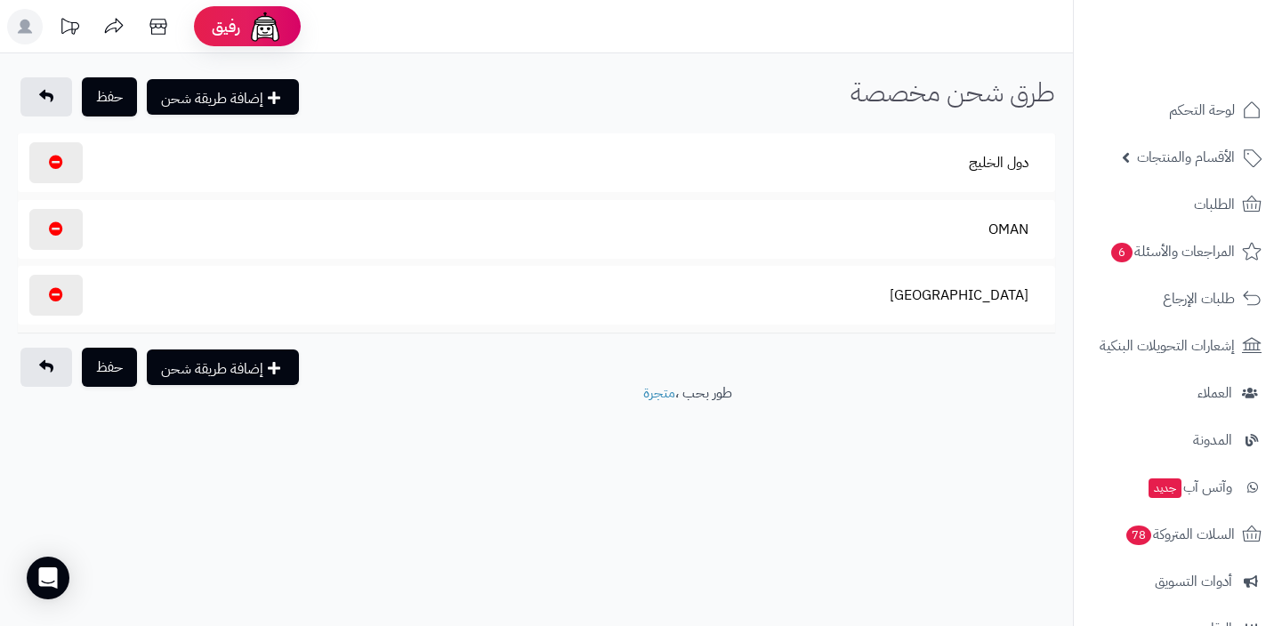
select select
click at [1001, 275] on button "UAE" at bounding box center [959, 294] width 169 height 41
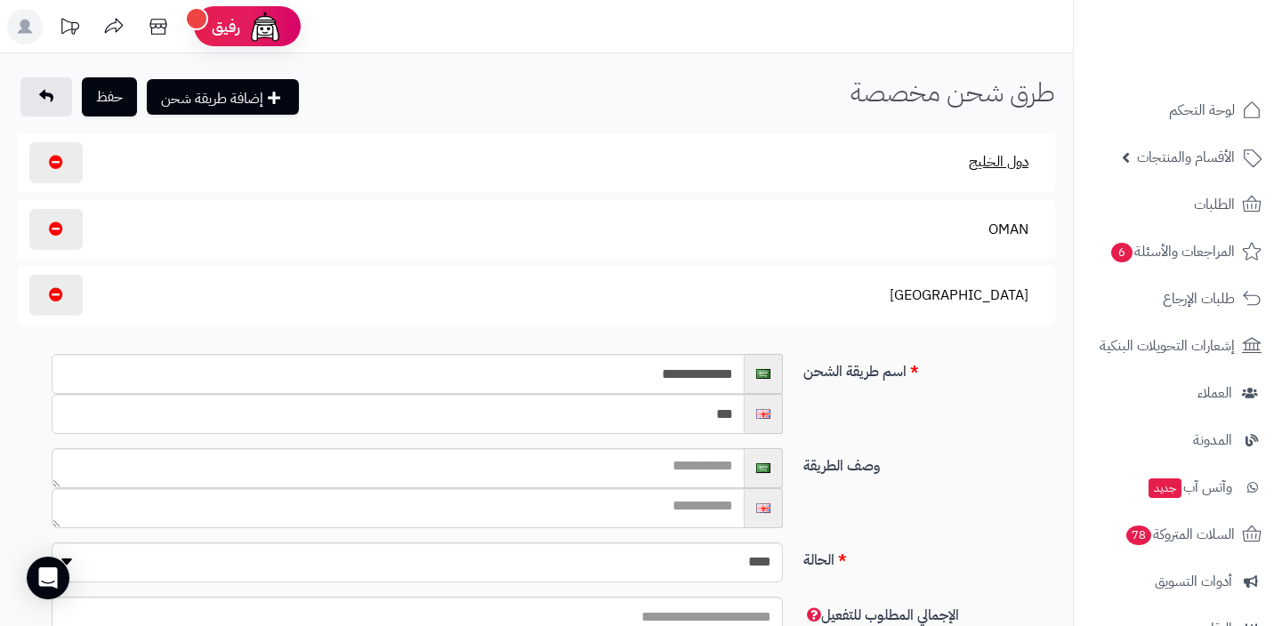
click at [1006, 181] on button "دول الخليج" at bounding box center [999, 161] width 90 height 41
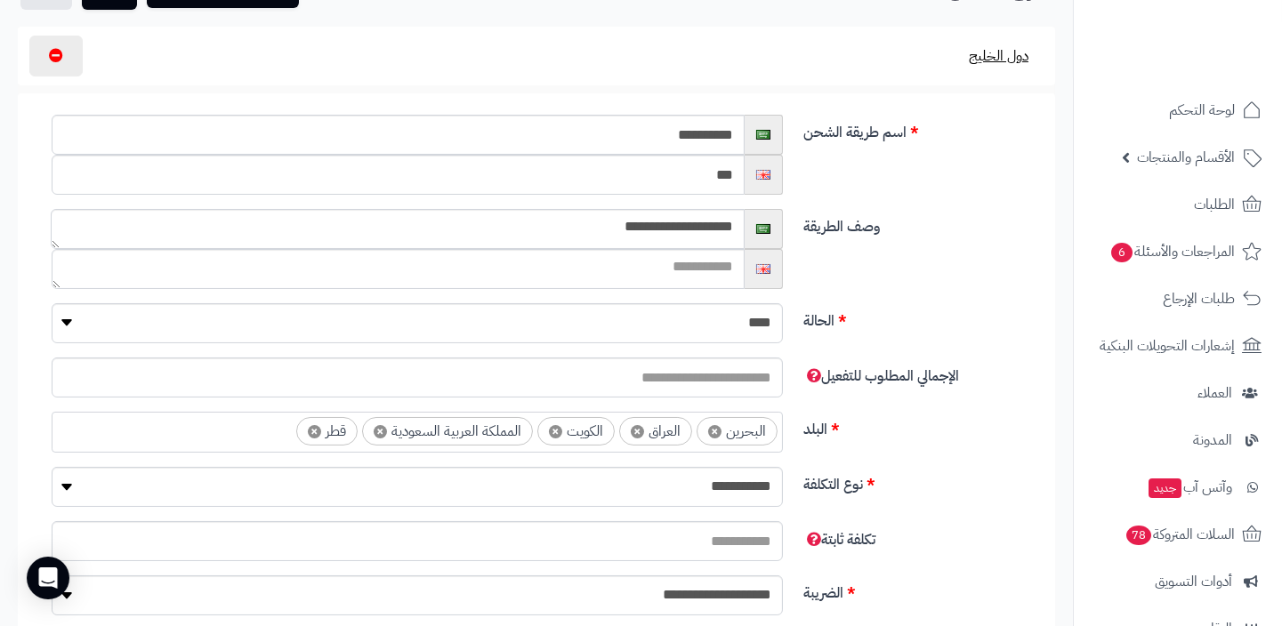
scroll to position [117, 0]
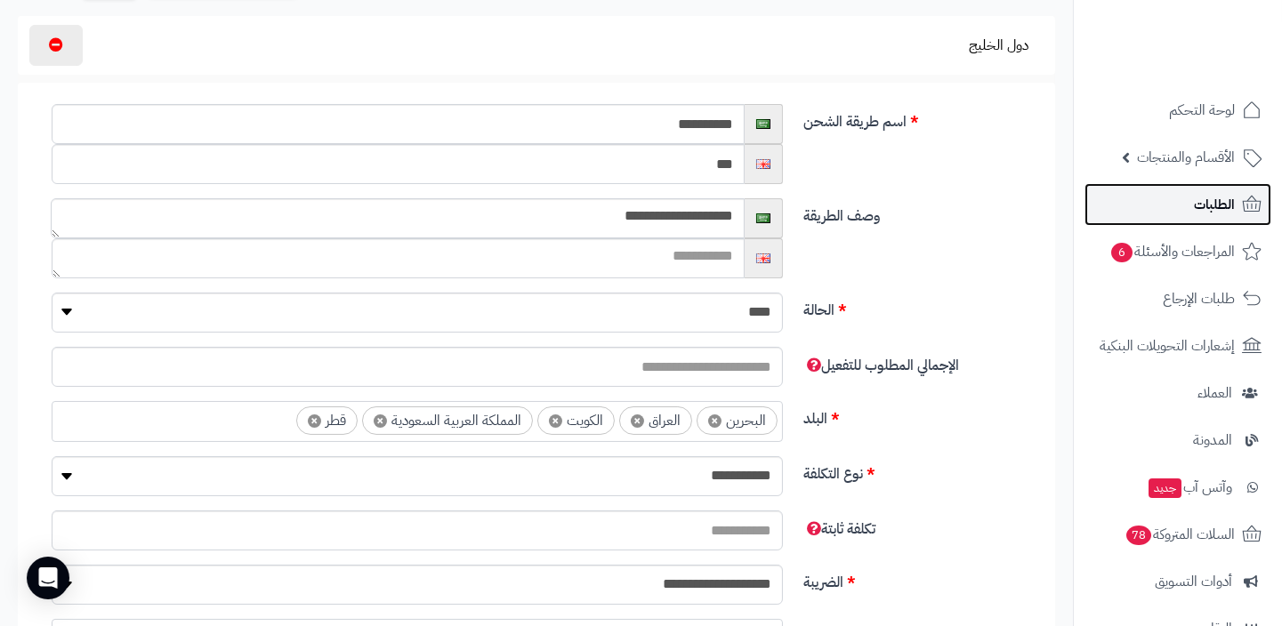
click at [1217, 185] on link "الطلبات" at bounding box center [1177, 204] width 187 height 43
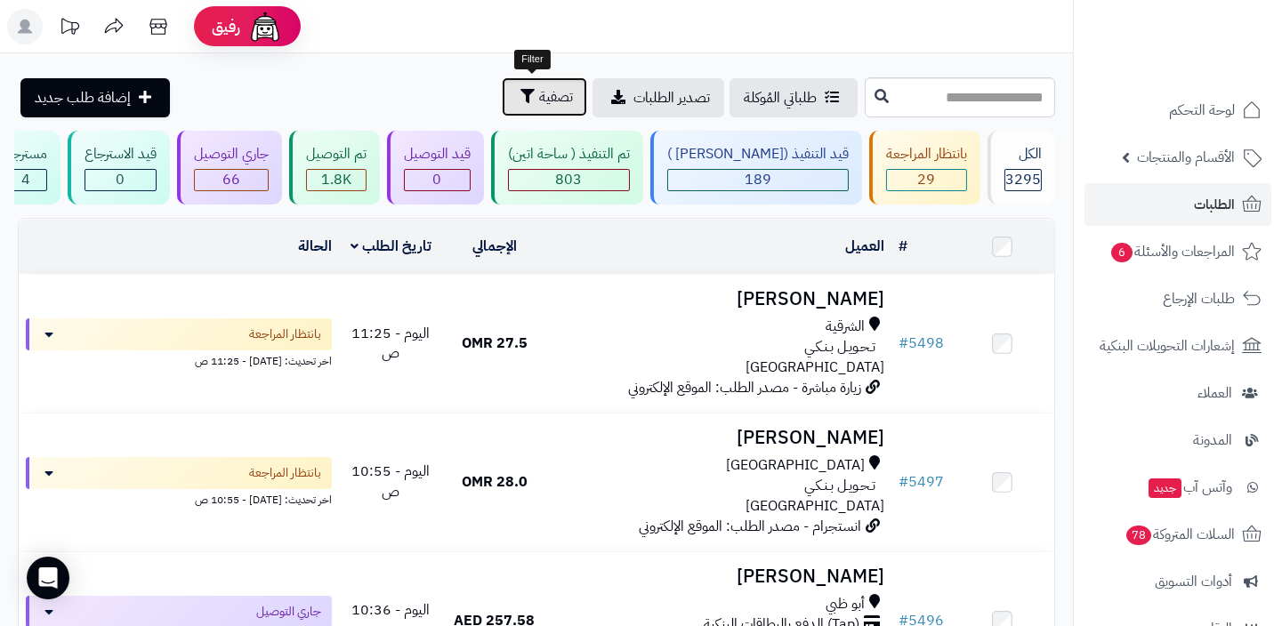
click at [560, 110] on button "تصفية" at bounding box center [544, 96] width 85 height 39
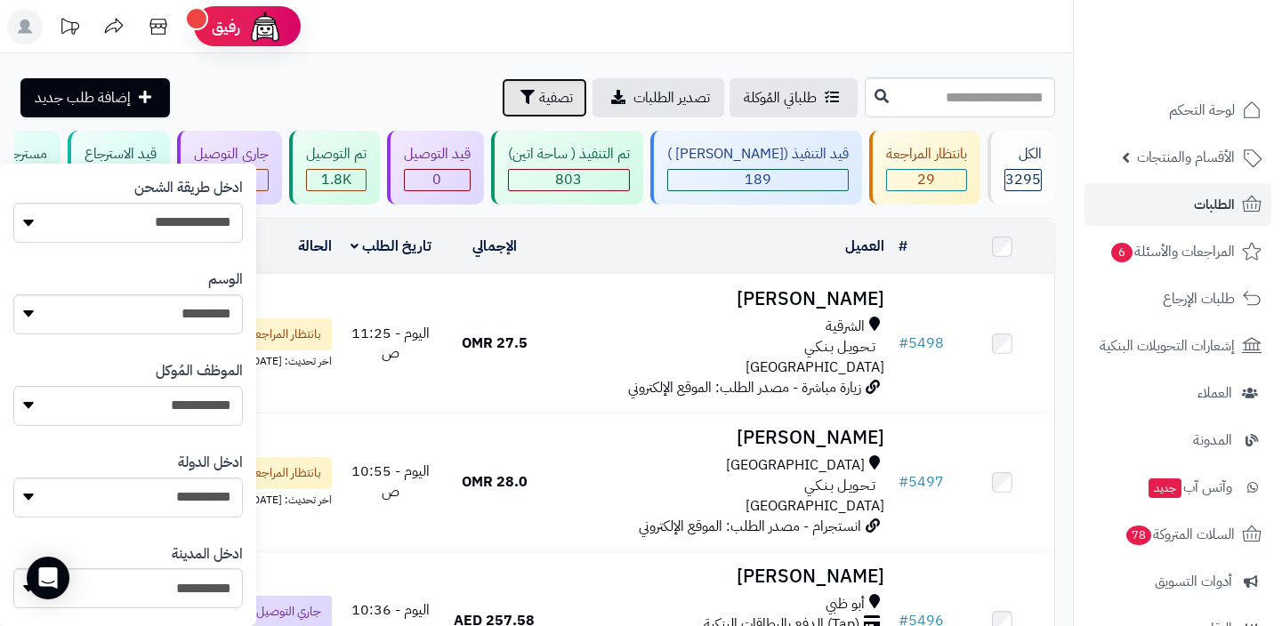
scroll to position [540, 0]
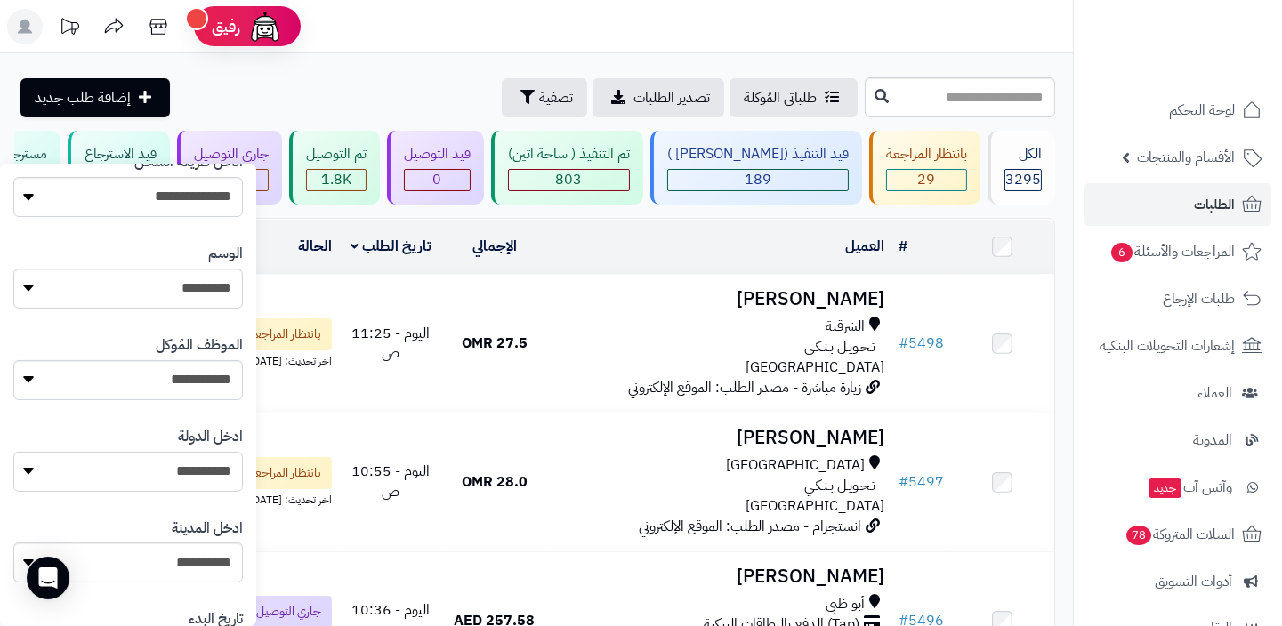
click at [157, 463] on select "**********" at bounding box center [128, 472] width 230 height 40
select select "***"
click at [13, 452] on select "**********" at bounding box center [128, 472] width 230 height 40
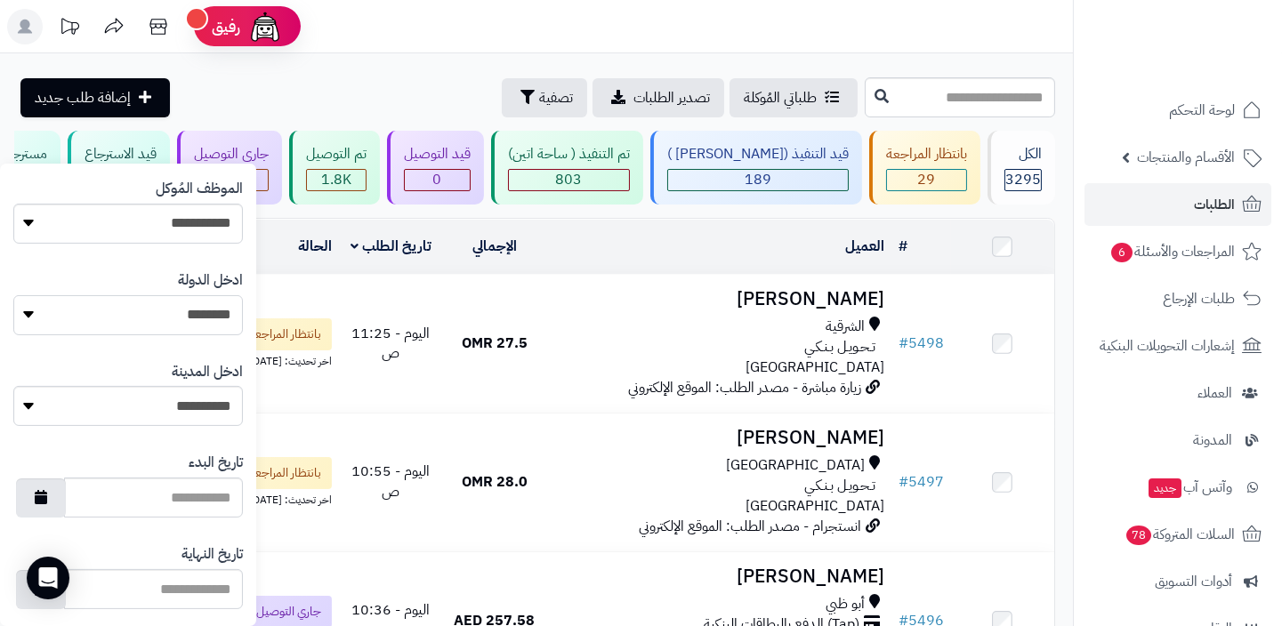
scroll to position [878, 0]
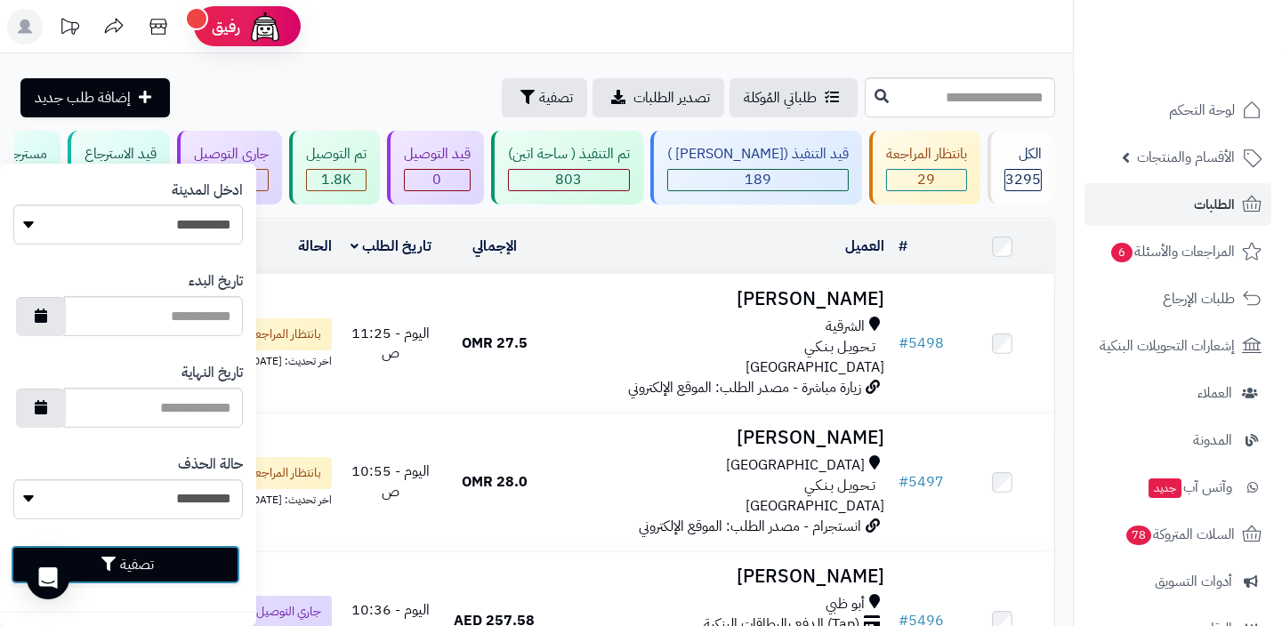
click at [179, 557] on button "تصفية" at bounding box center [126, 564] width 230 height 39
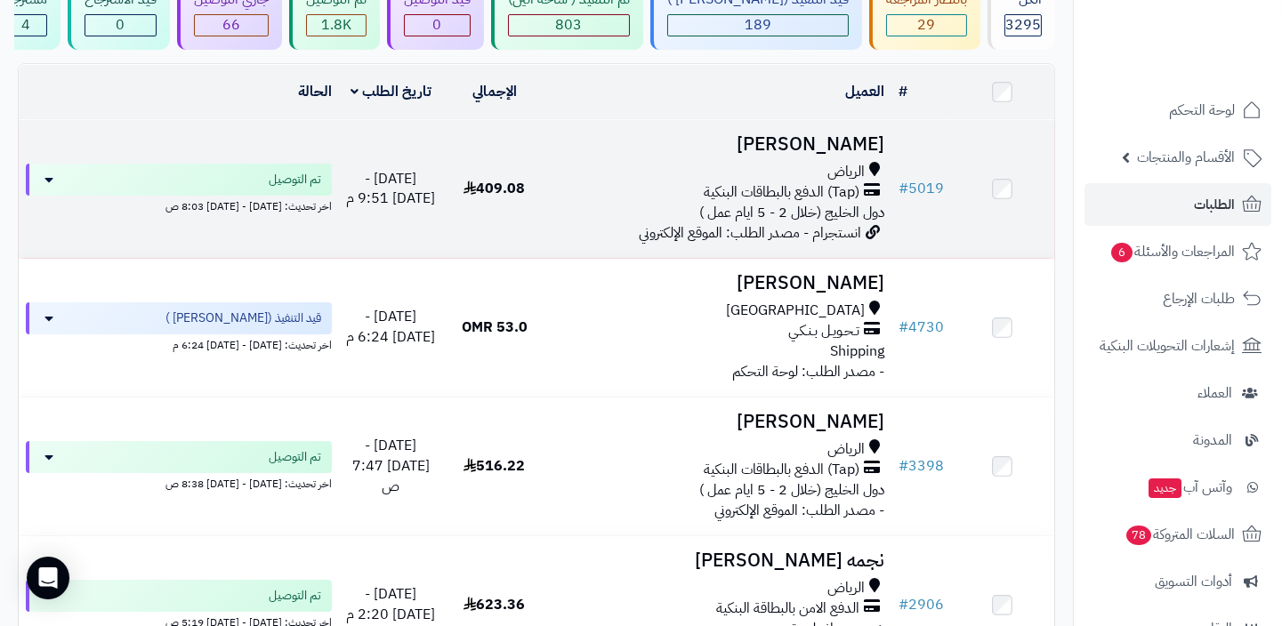
scroll to position [206, 0]
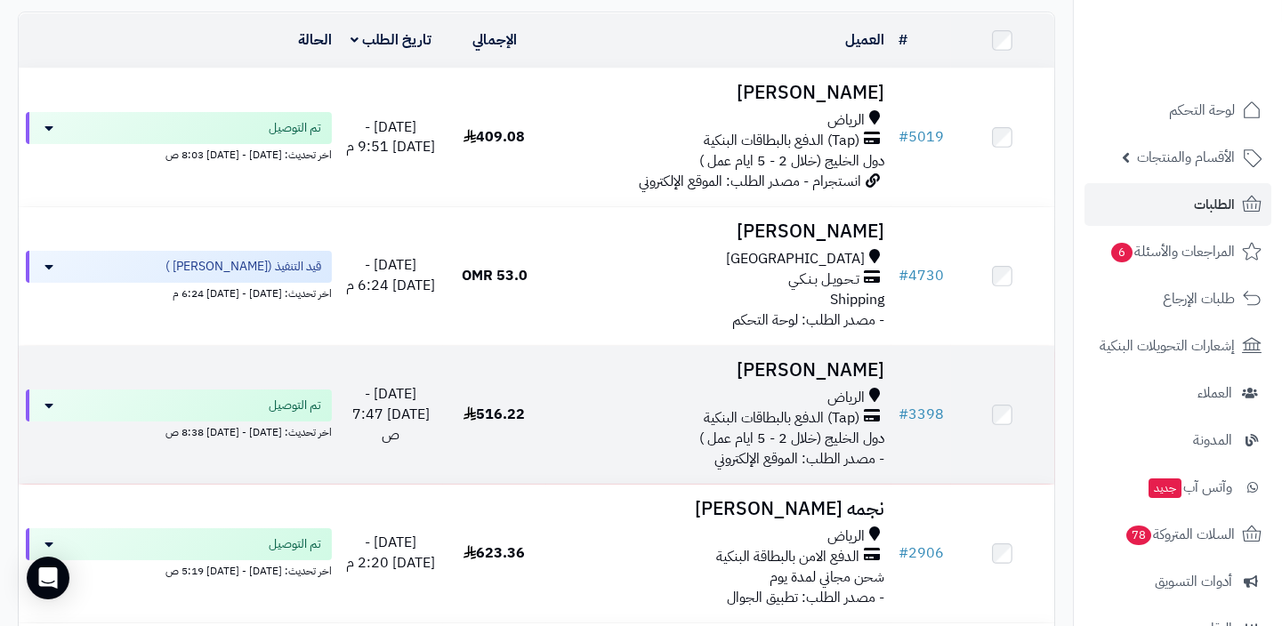
click at [724, 432] on span "دول الخليج (خلال 2 - 5 ايام عمل )" at bounding box center [791, 438] width 185 height 21
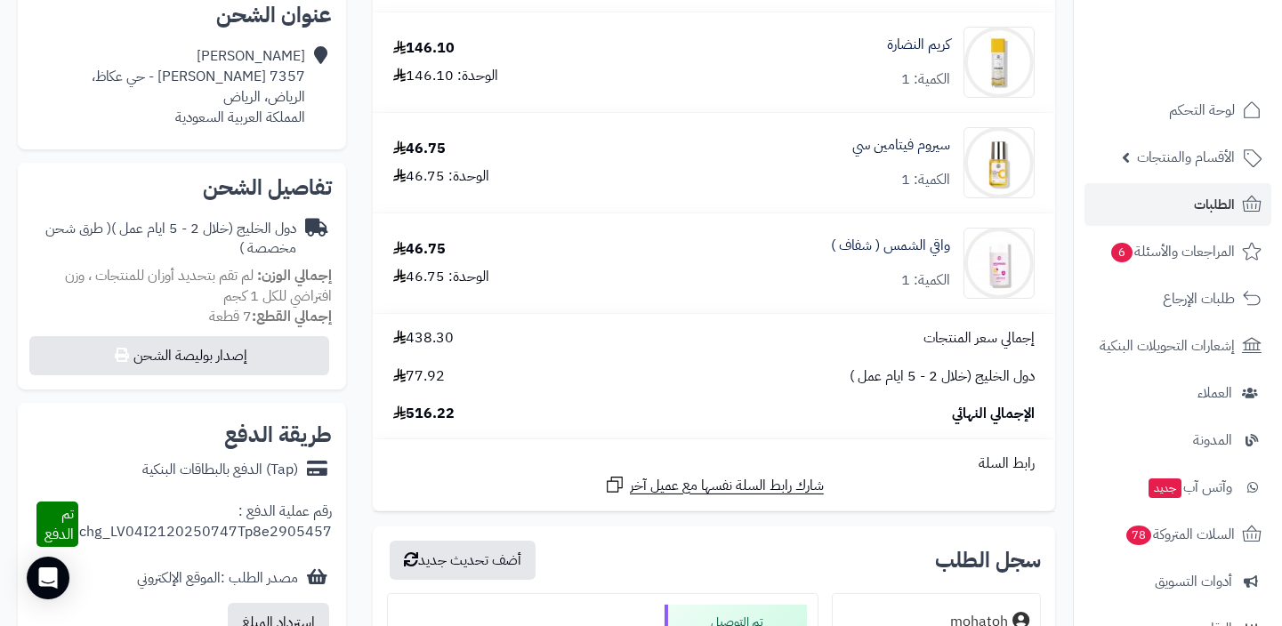
scroll to position [390, 0]
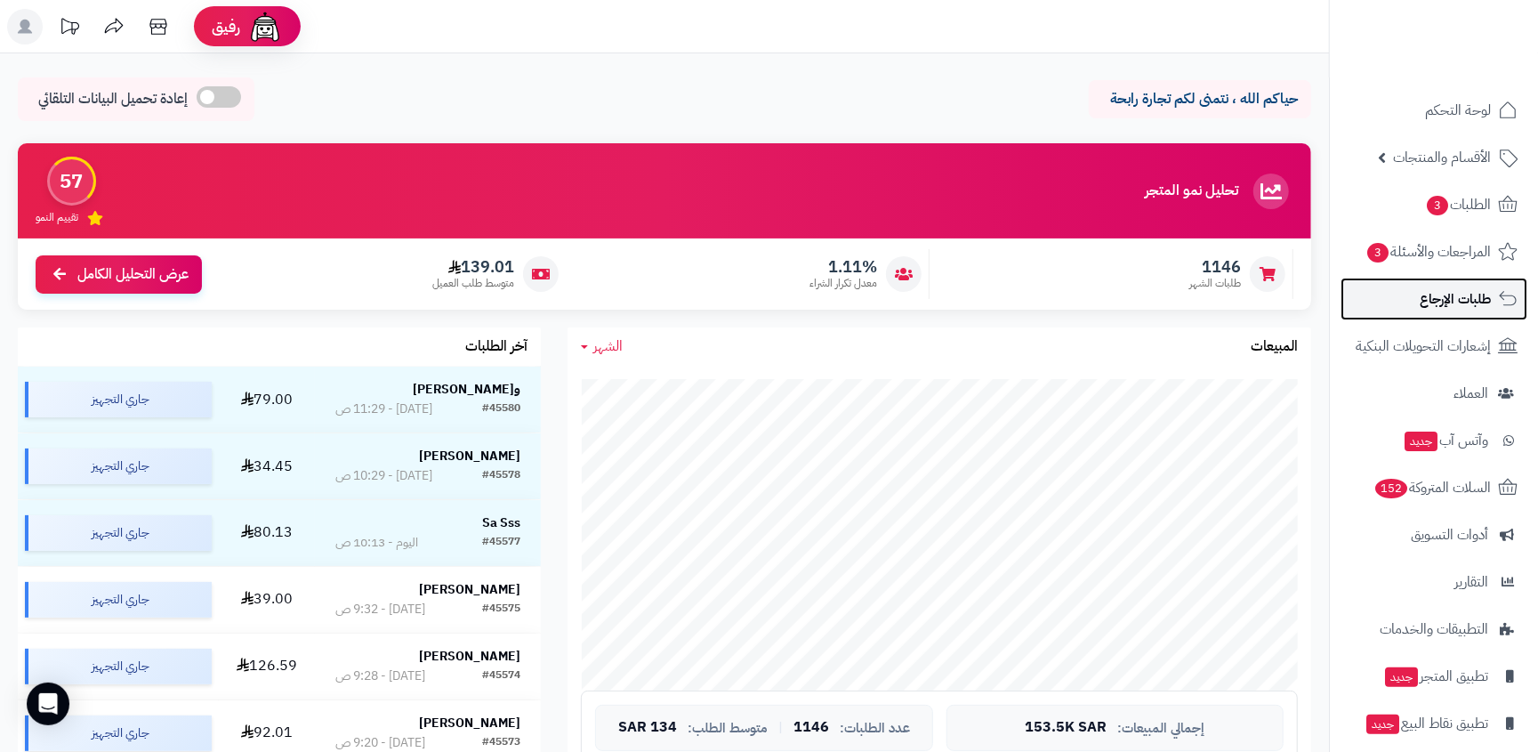
click at [1439, 284] on link "طلبات الإرجاع" at bounding box center [1434, 299] width 187 height 43
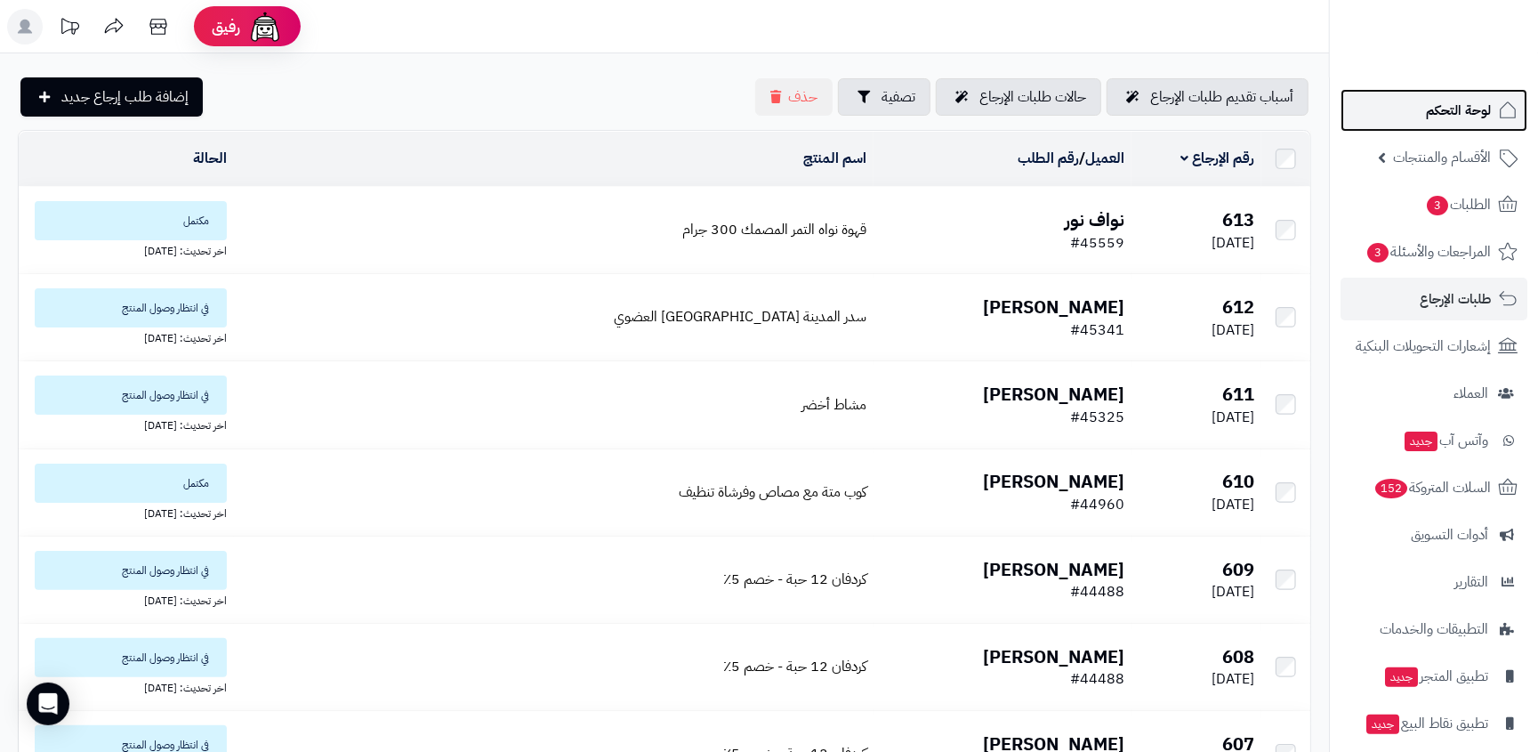
click at [1439, 111] on span "لوحة التحكم" at bounding box center [1458, 110] width 65 height 25
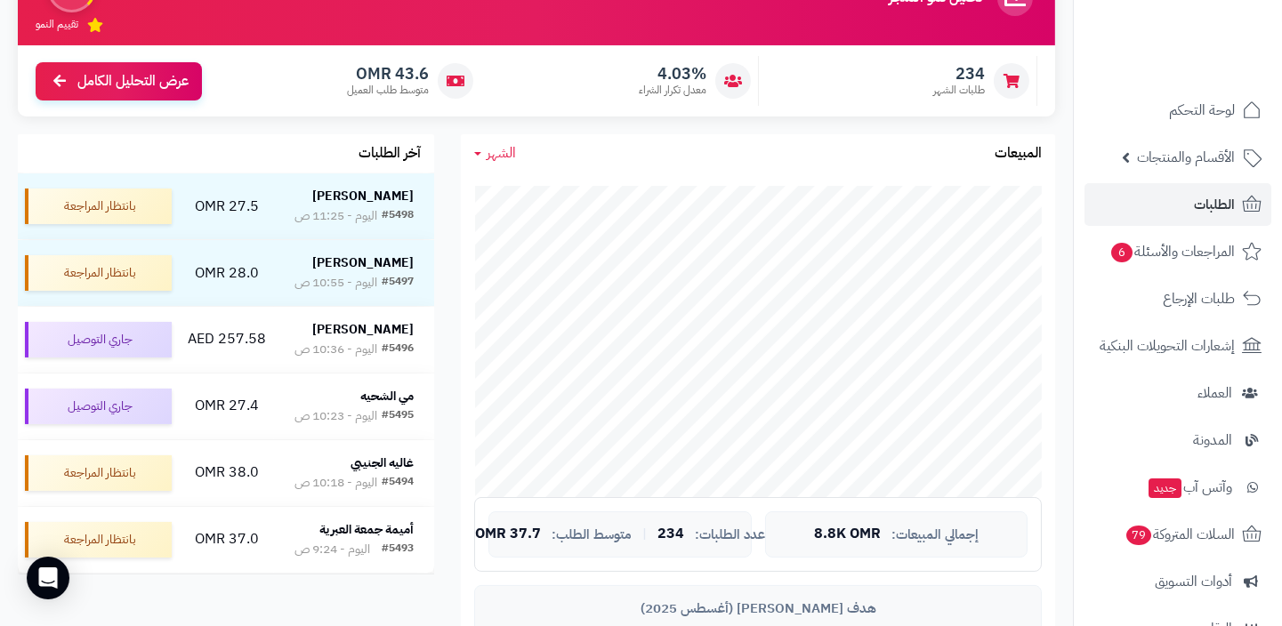
scroll to position [249, 0]
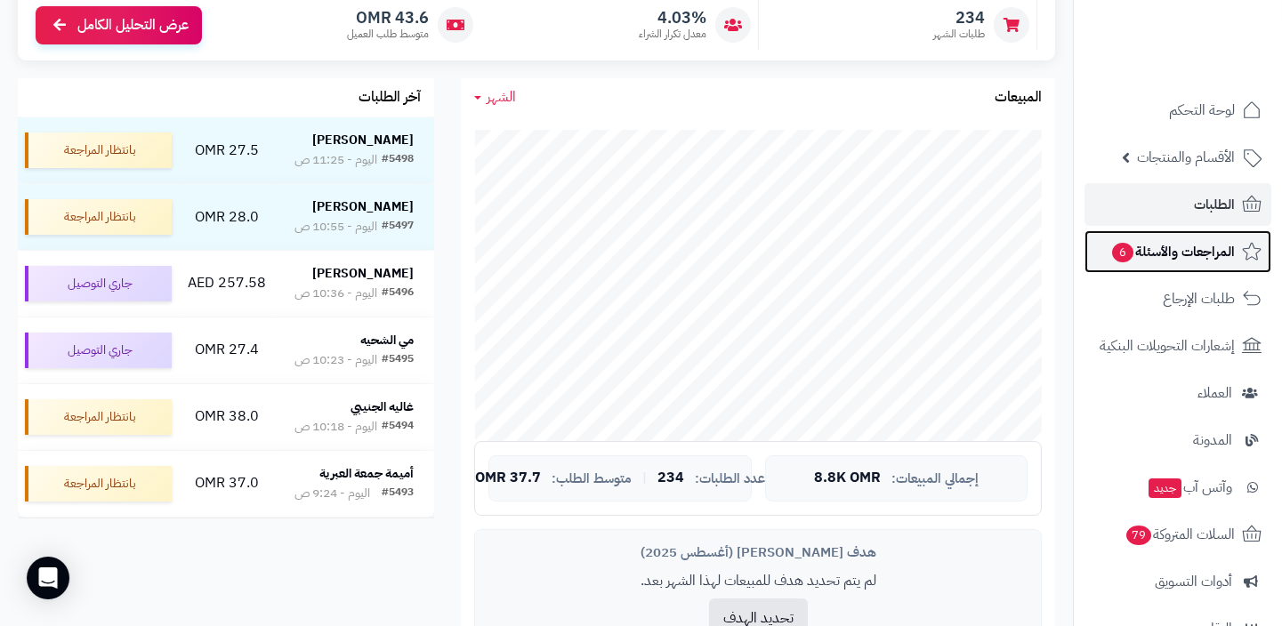
click at [1153, 254] on span "المراجعات والأسئلة 6" at bounding box center [1172, 251] width 125 height 25
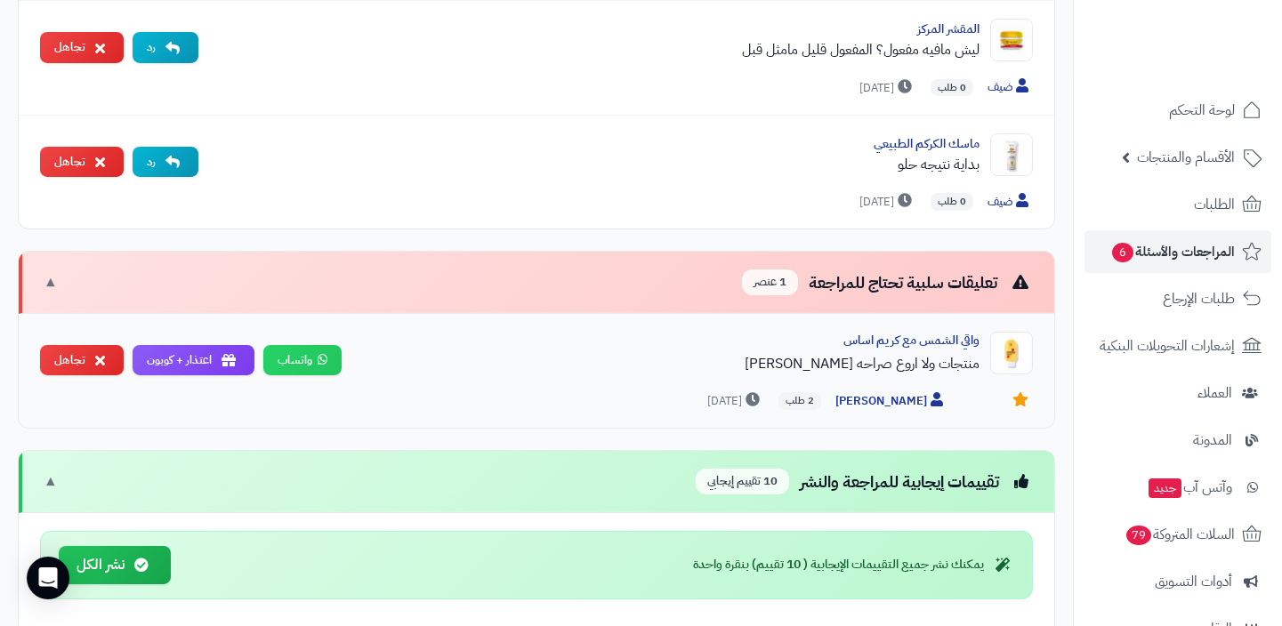
scroll to position [520, 0]
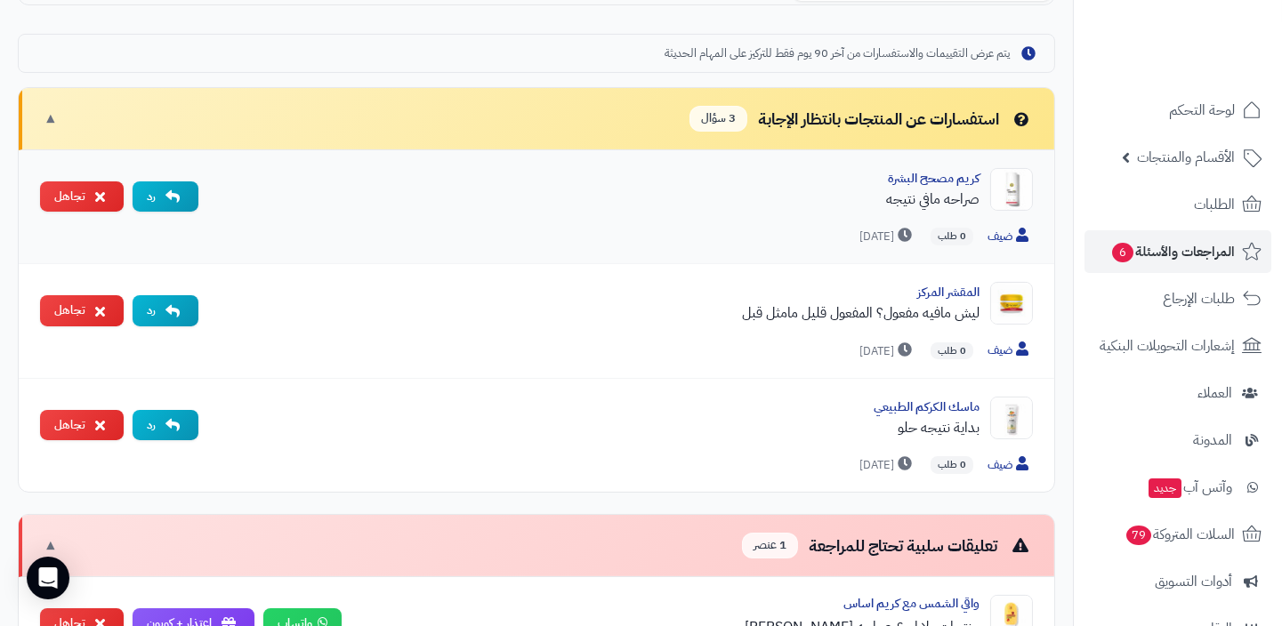
click at [941, 192] on div "صراحه مافي نتيجه" at bounding box center [596, 199] width 767 height 21
click at [916, 192] on div "صراحه مافي نتيجه" at bounding box center [596, 199] width 767 height 21
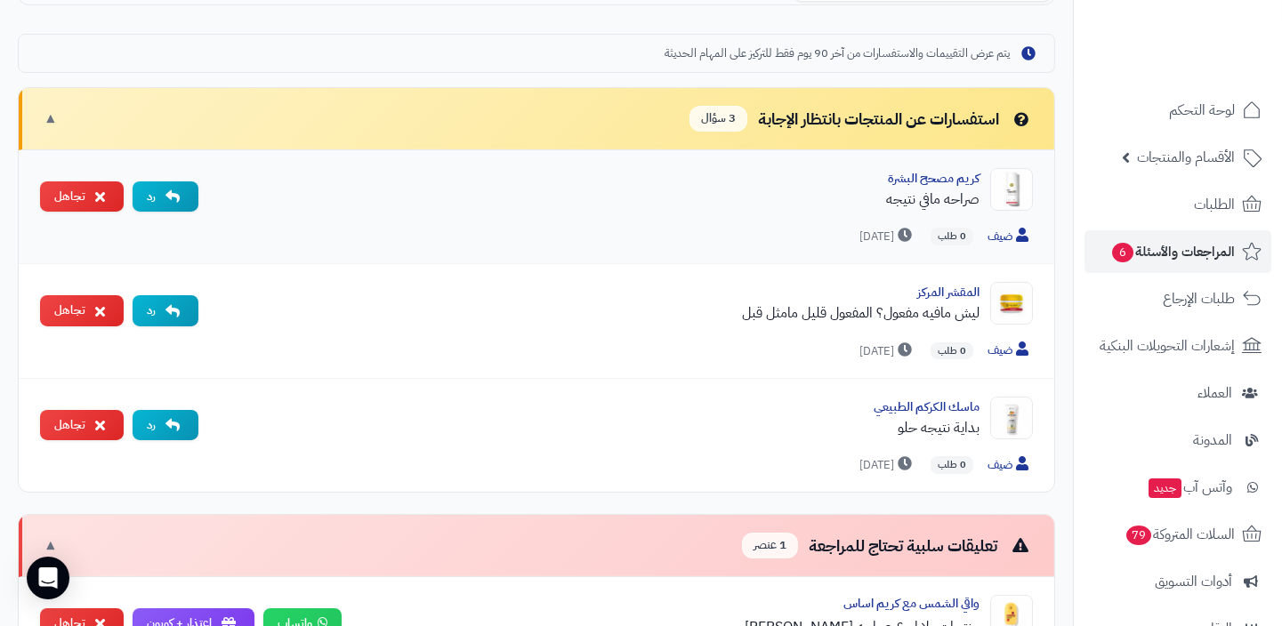
click at [916, 192] on div "صراحه مافي نتيجه" at bounding box center [596, 199] width 767 height 21
click at [825, 310] on div "ليش مافيه مفعول؟ المفعول قليل مامثل قبل" at bounding box center [596, 312] width 767 height 21
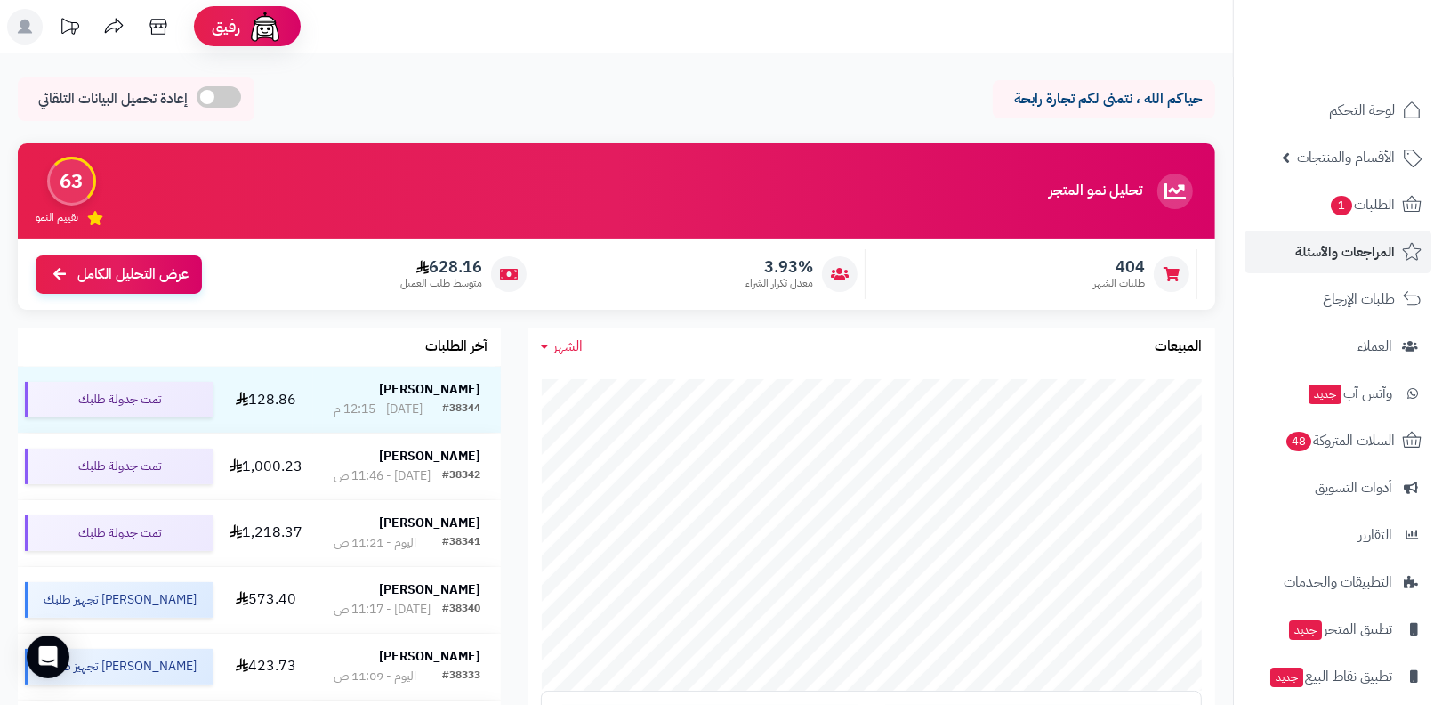
click at [1294, 252] on link "المراجعات والأسئلة" at bounding box center [1338, 251] width 187 height 43
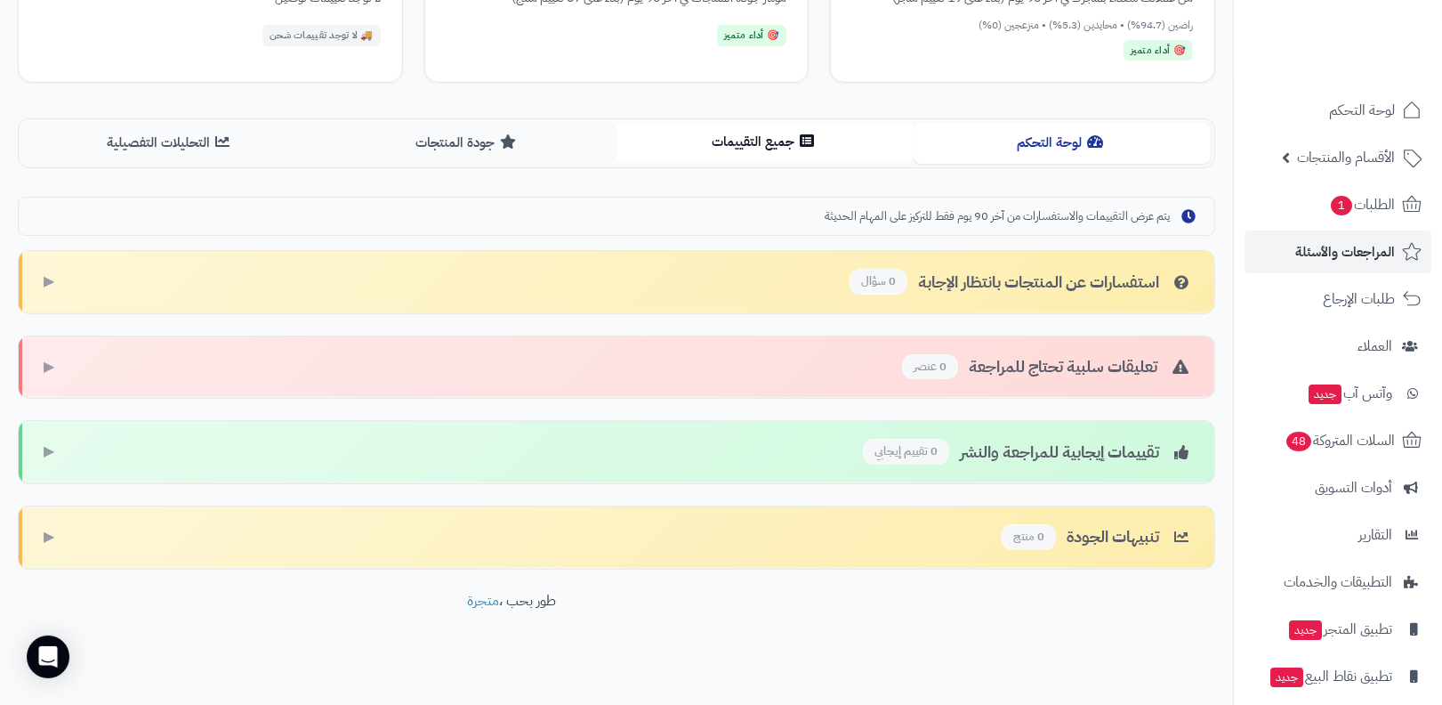
click at [673, 132] on button "جميع التقييمات" at bounding box center [765, 142] width 297 height 40
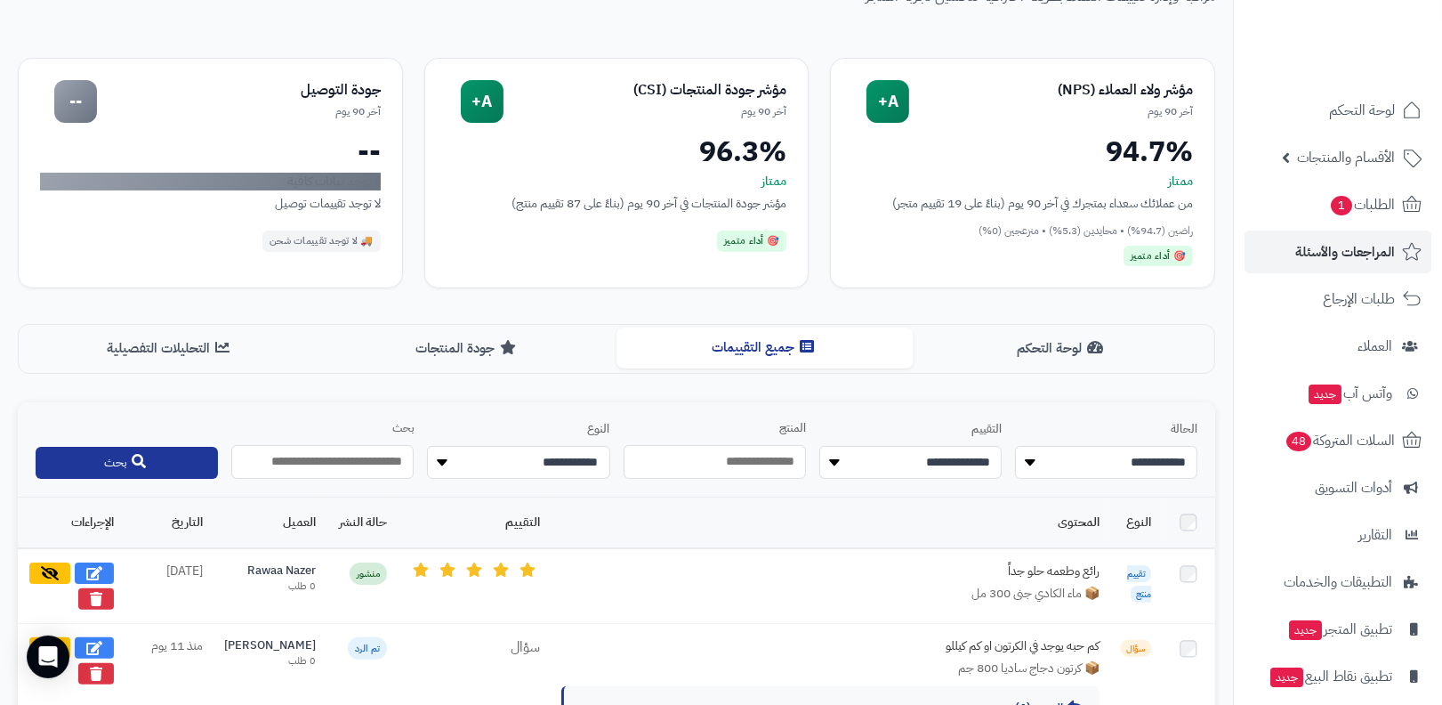
scroll to position [339, 0]
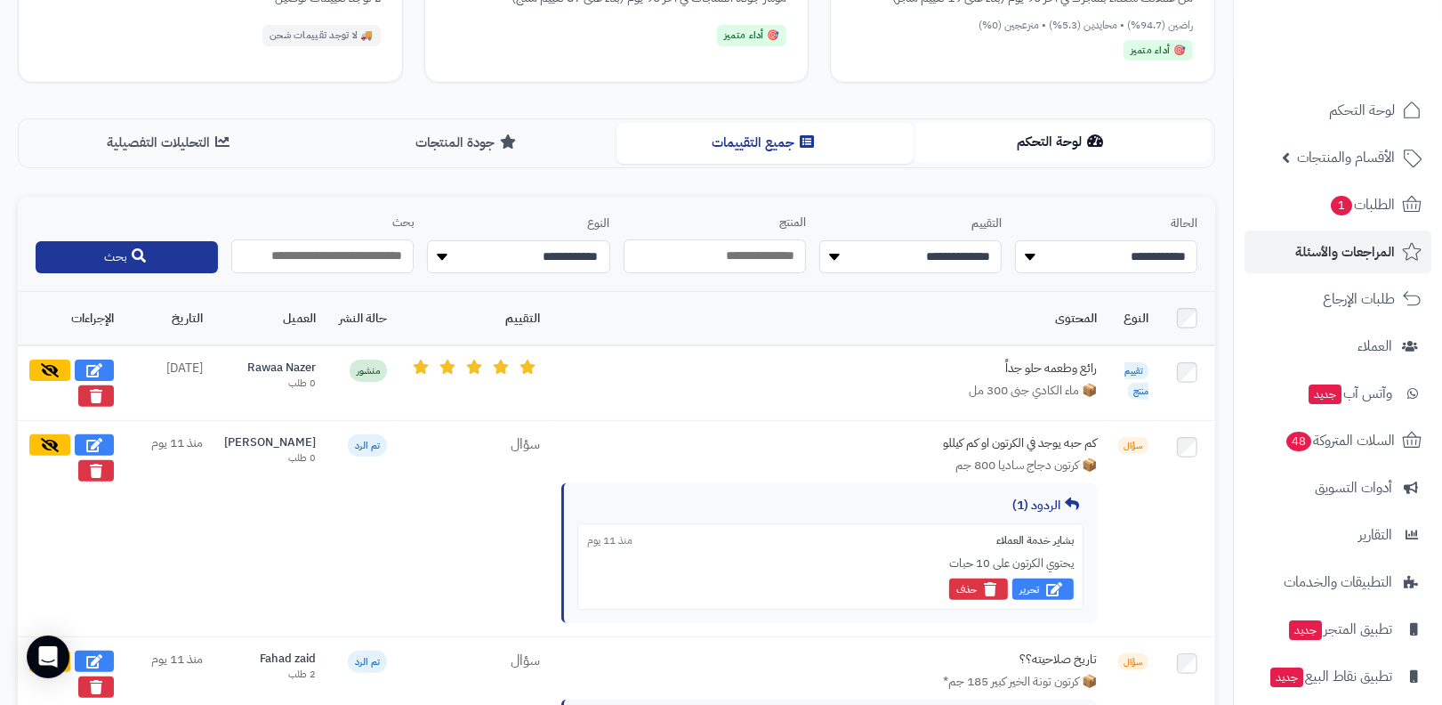
click at [1107, 155] on button "لوحة التحكم" at bounding box center [1062, 142] width 297 height 40
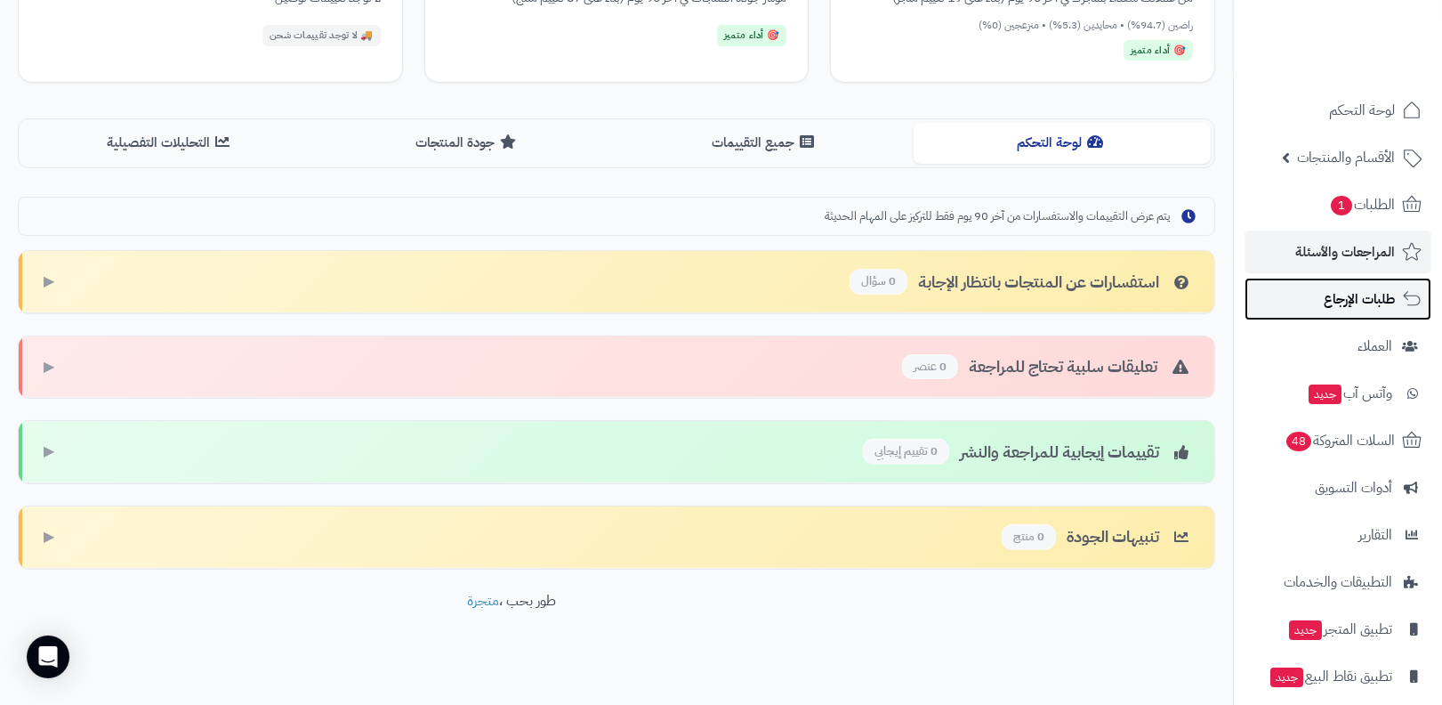
click at [1331, 278] on link "طلبات الإرجاع" at bounding box center [1338, 299] width 187 height 43
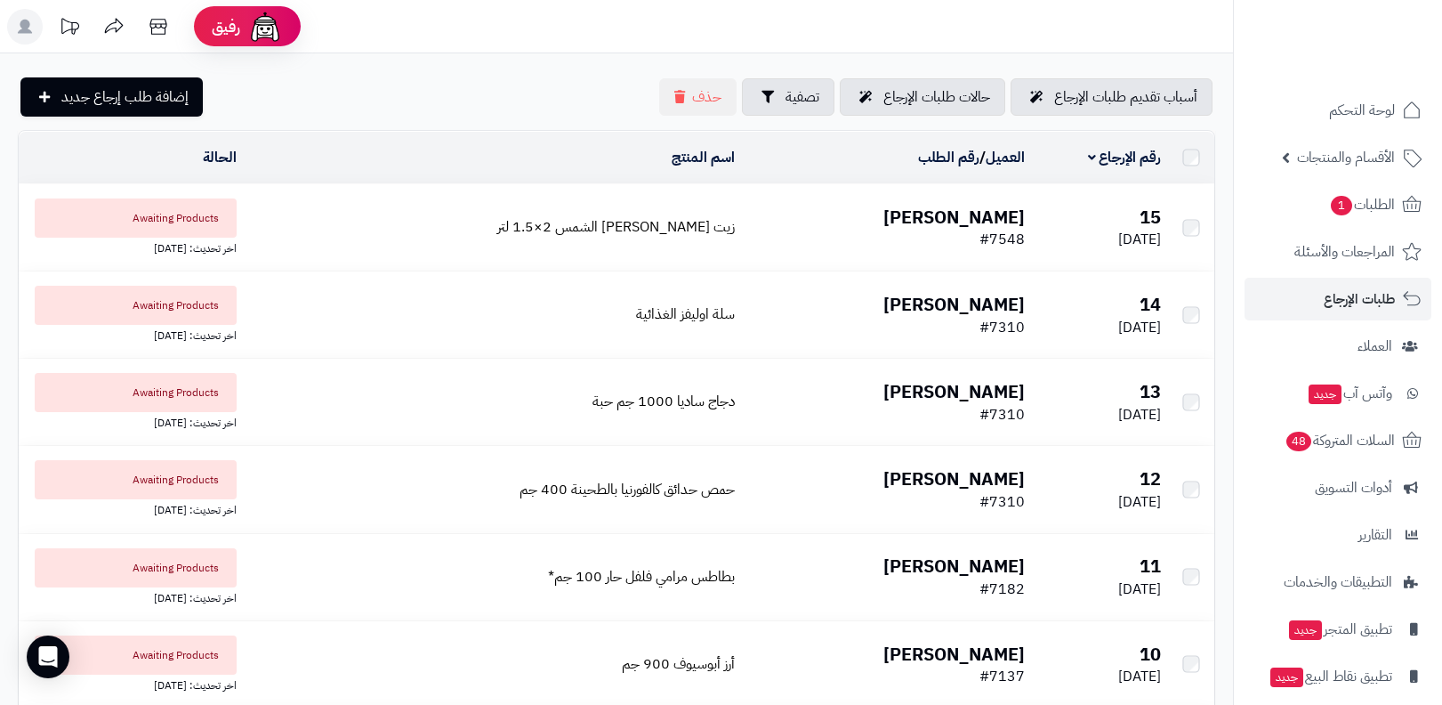
click at [1344, 150] on span "الأقسام والمنتجات" at bounding box center [1346, 157] width 98 height 25
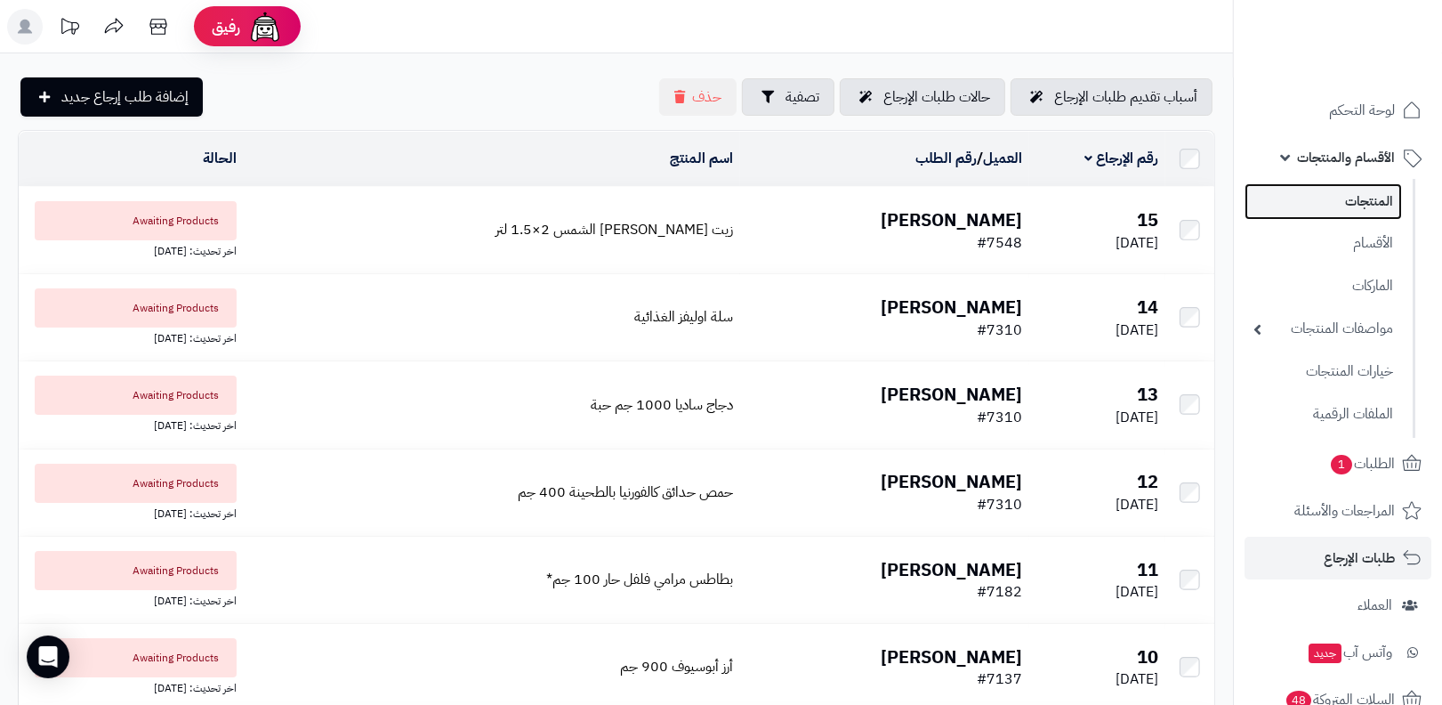
click at [1341, 197] on link "المنتجات" at bounding box center [1323, 201] width 157 height 36
click at [1350, 179] on ul "المنتجات الأقسام الماركات مواصفات المنتجات مواصفات المنتجات أنواع المواصفات خيا…" at bounding box center [1324, 309] width 181 height 260
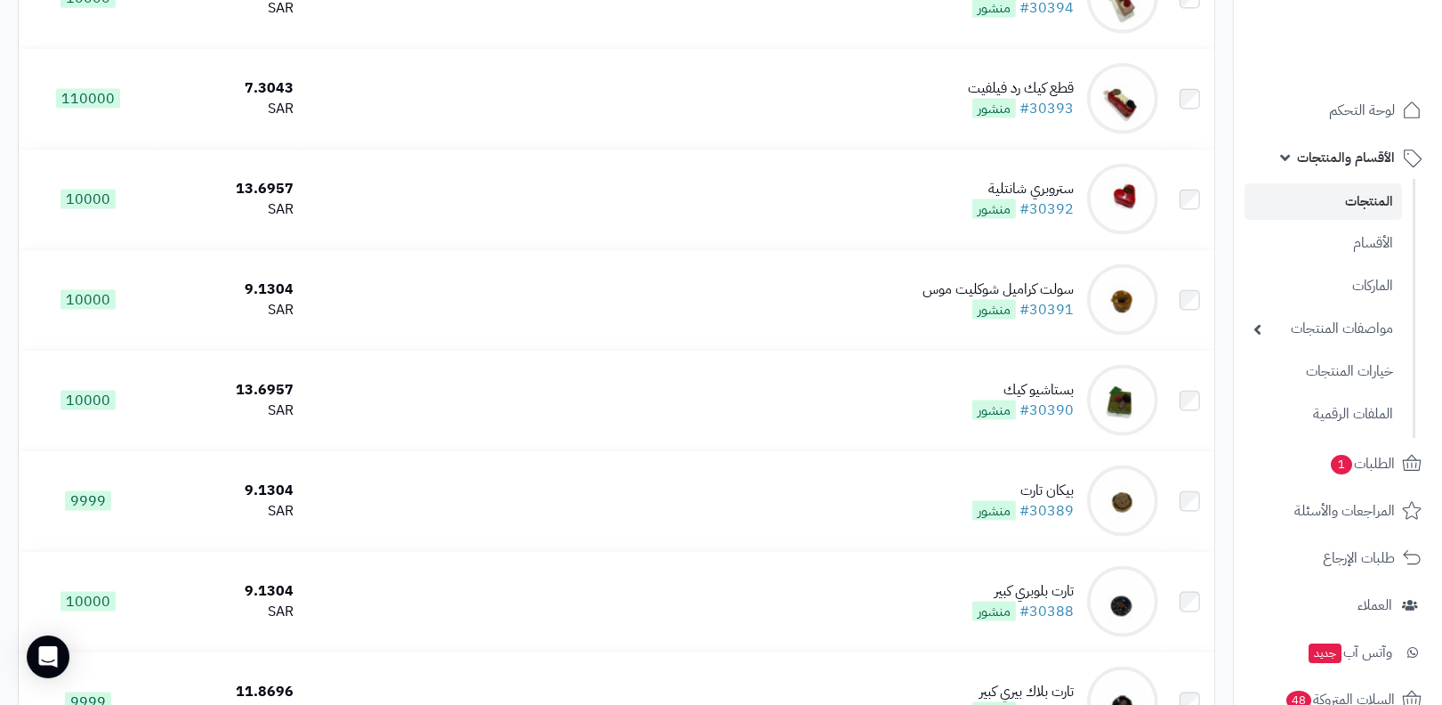
scroll to position [2741, 0]
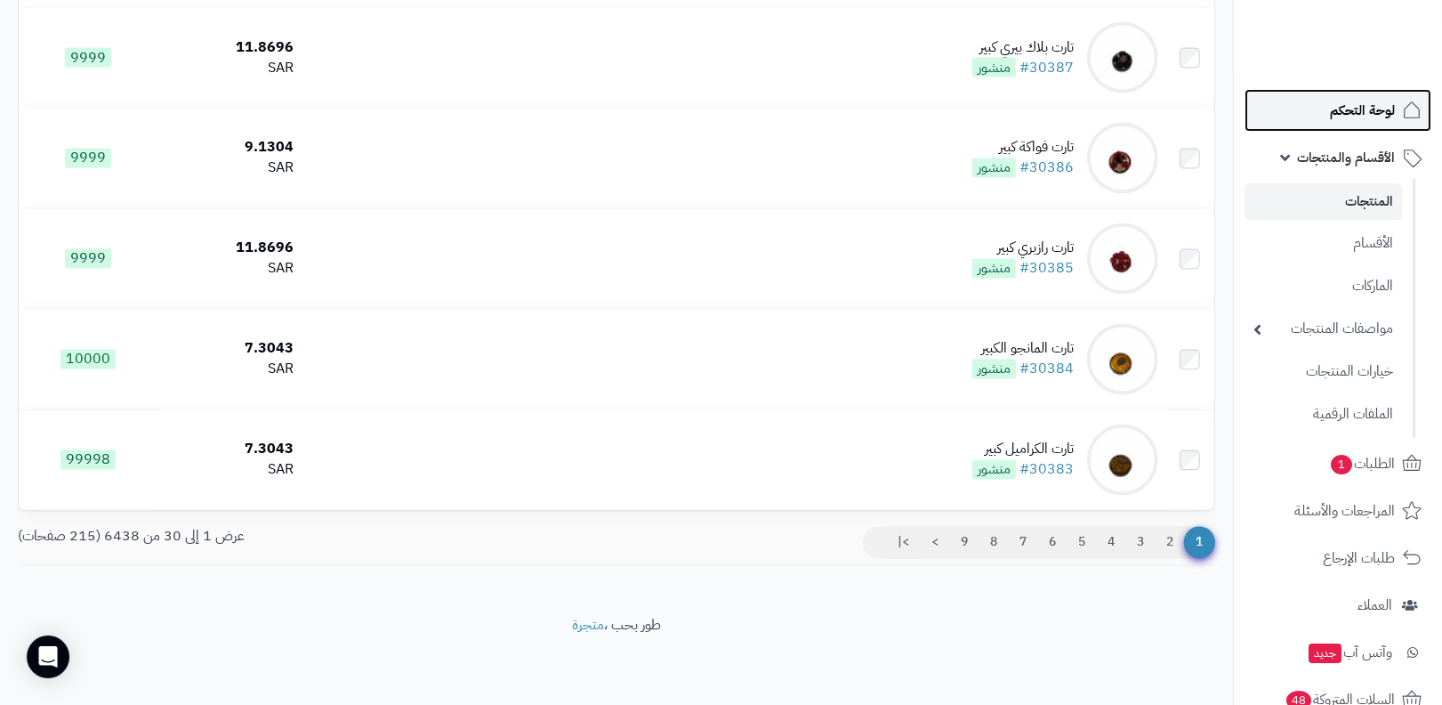
click at [1376, 111] on span "لوحة التحكم" at bounding box center [1362, 110] width 65 height 25
